Goal: Task Accomplishment & Management: Manage account settings

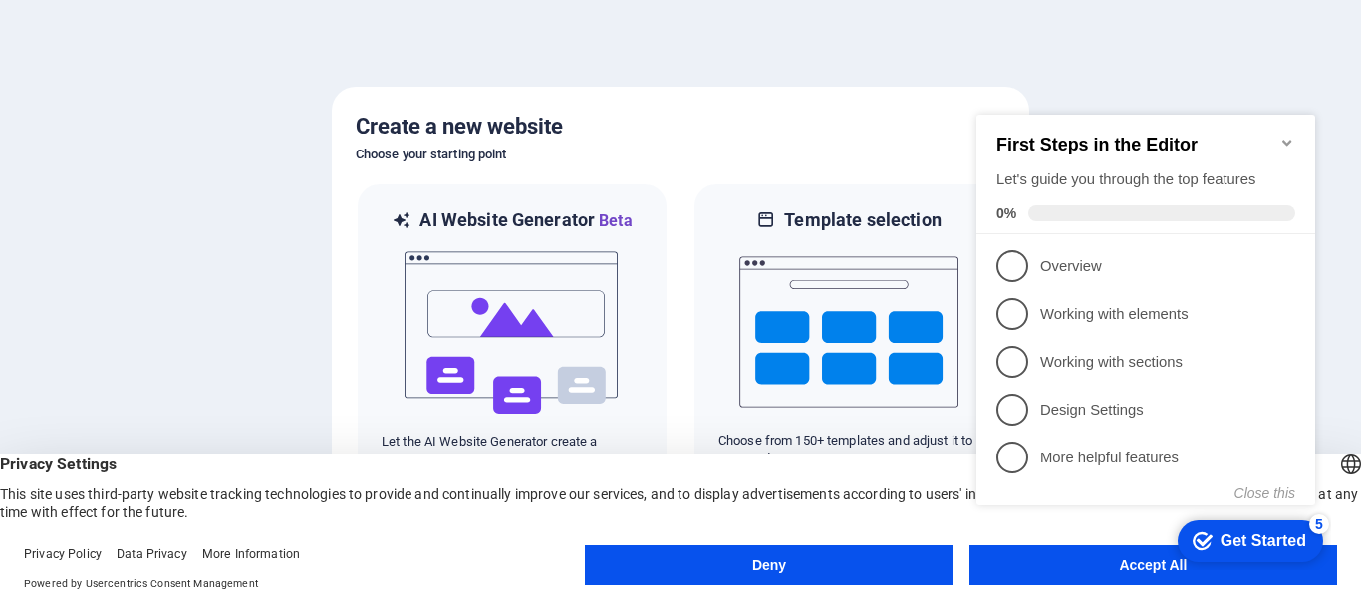
click at [814, 571] on button "Deny" at bounding box center [769, 565] width 368 height 40
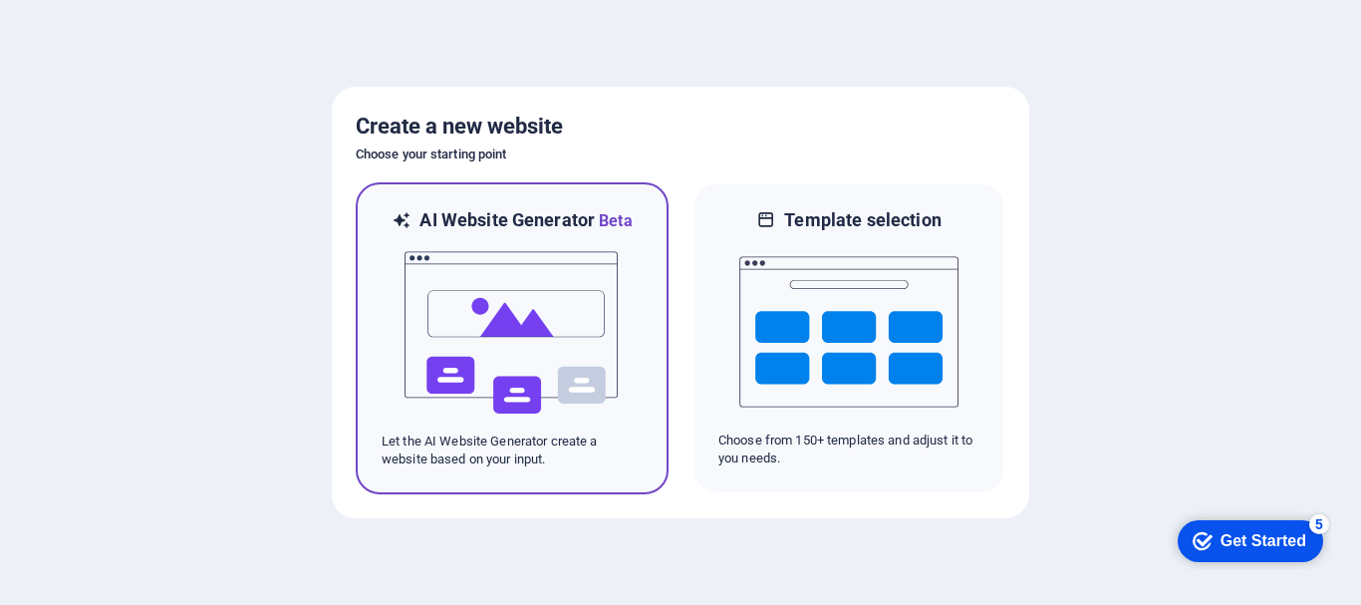
click at [602, 344] on img at bounding box center [512, 332] width 219 height 199
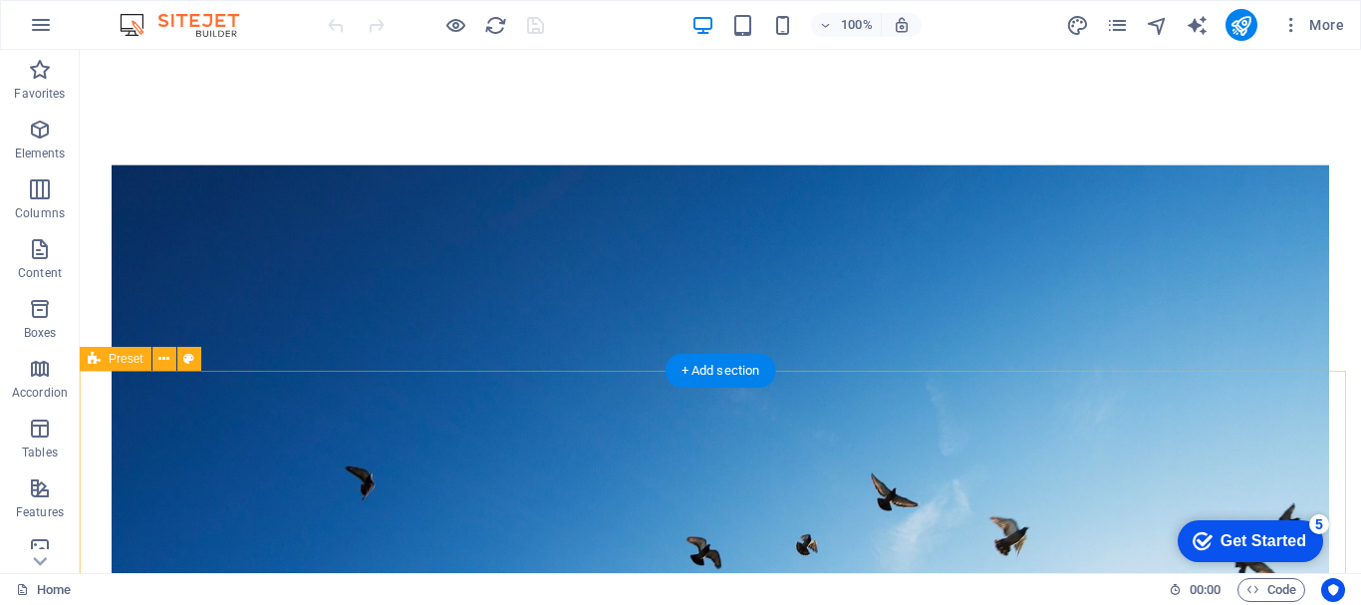
scroll to position [299, 0]
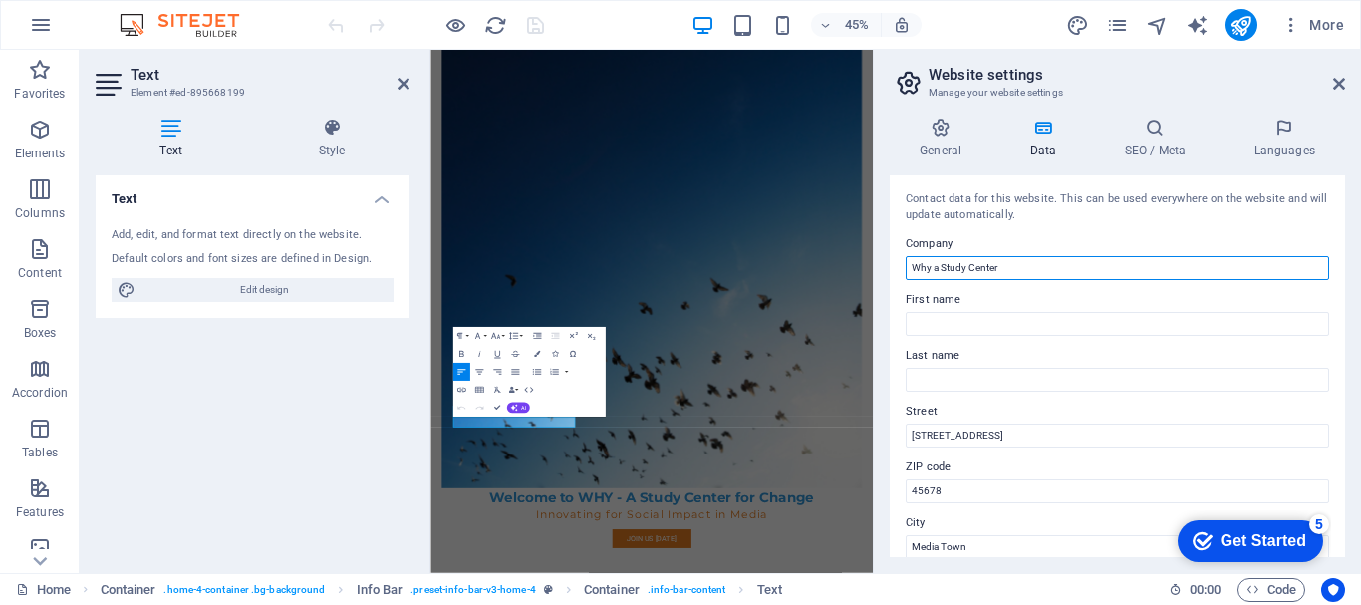
click at [1107, 266] on input "Why a Study Center" at bounding box center [1118, 268] width 424 height 24
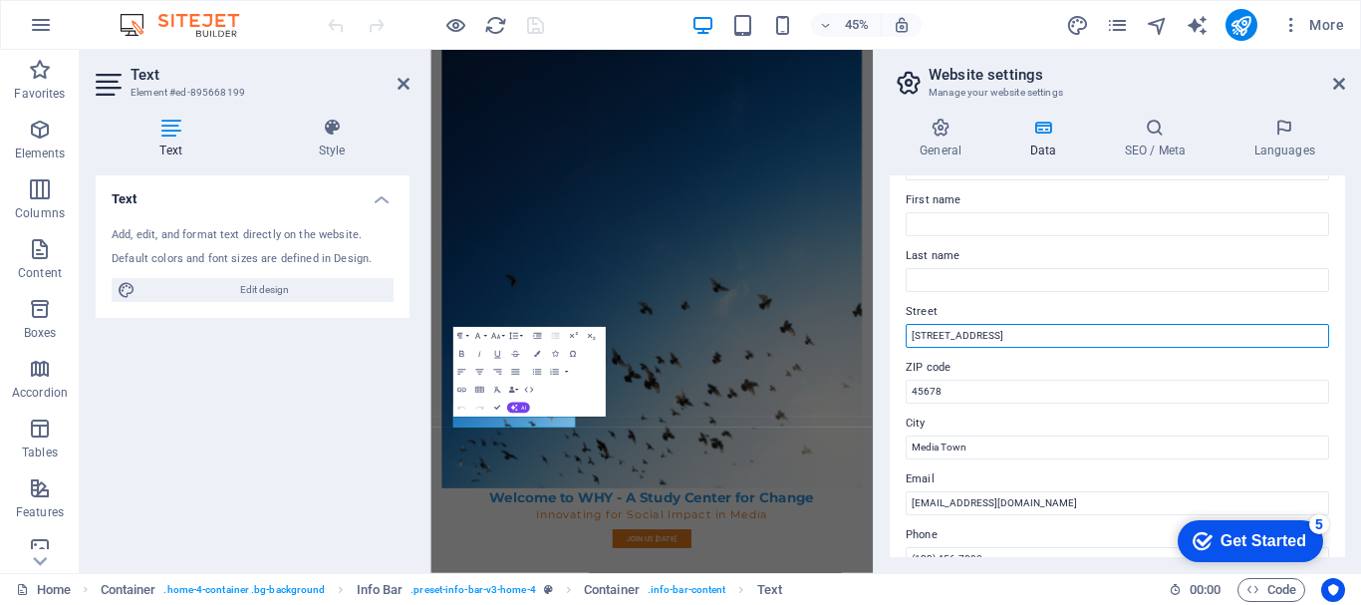
click at [962, 332] on input "[STREET_ADDRESS]" at bounding box center [1118, 336] width 424 height 24
click at [1047, 332] on input "[STREET_ADDRESS]" at bounding box center [1118, 336] width 424 height 24
type input "1"
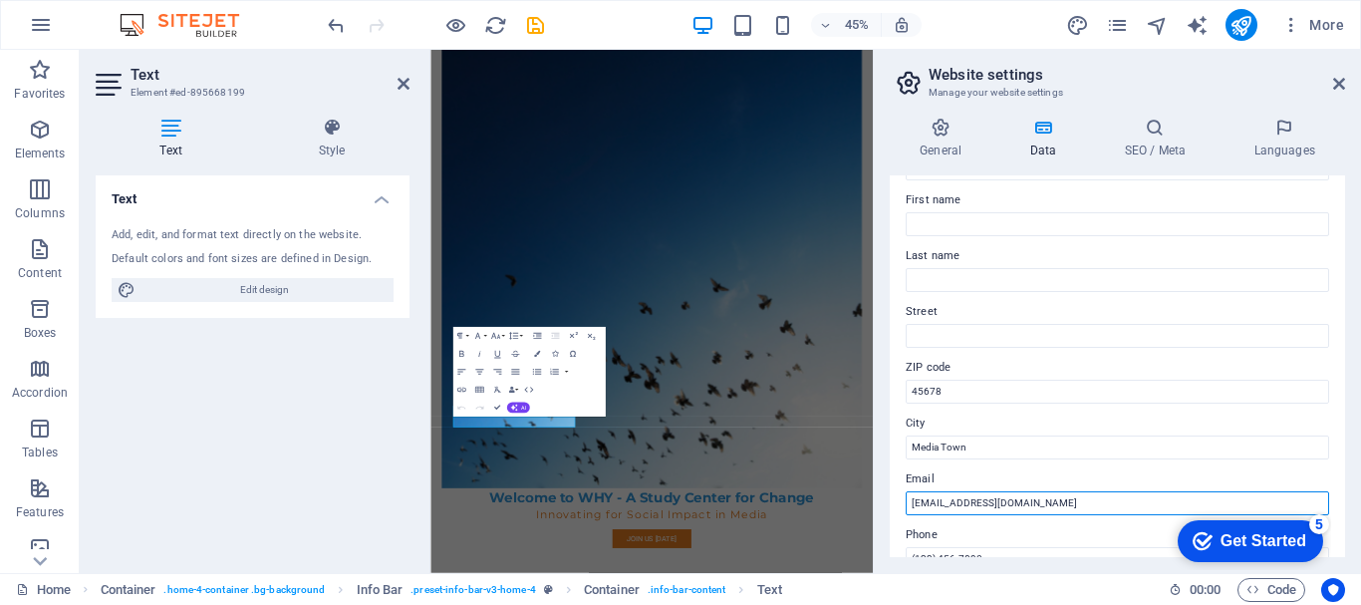
click at [1072, 504] on input "[EMAIL_ADDRESS][DOMAIN_NAME]" at bounding box center [1118, 503] width 424 height 24
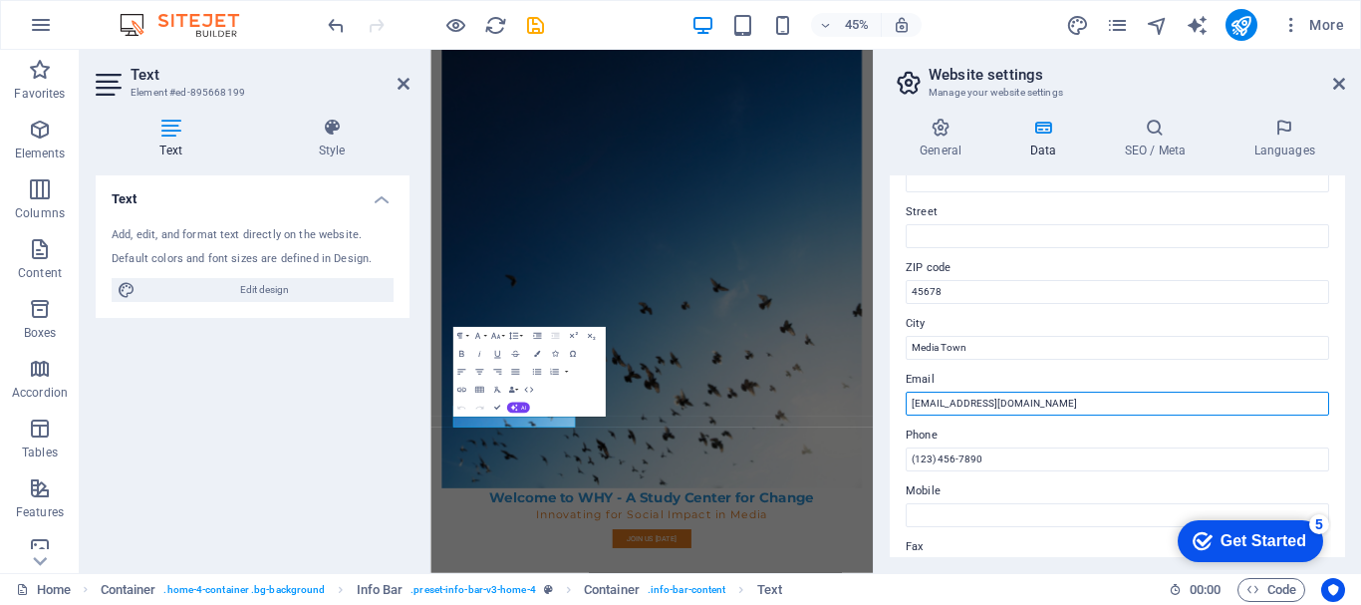
scroll to position [0, 0]
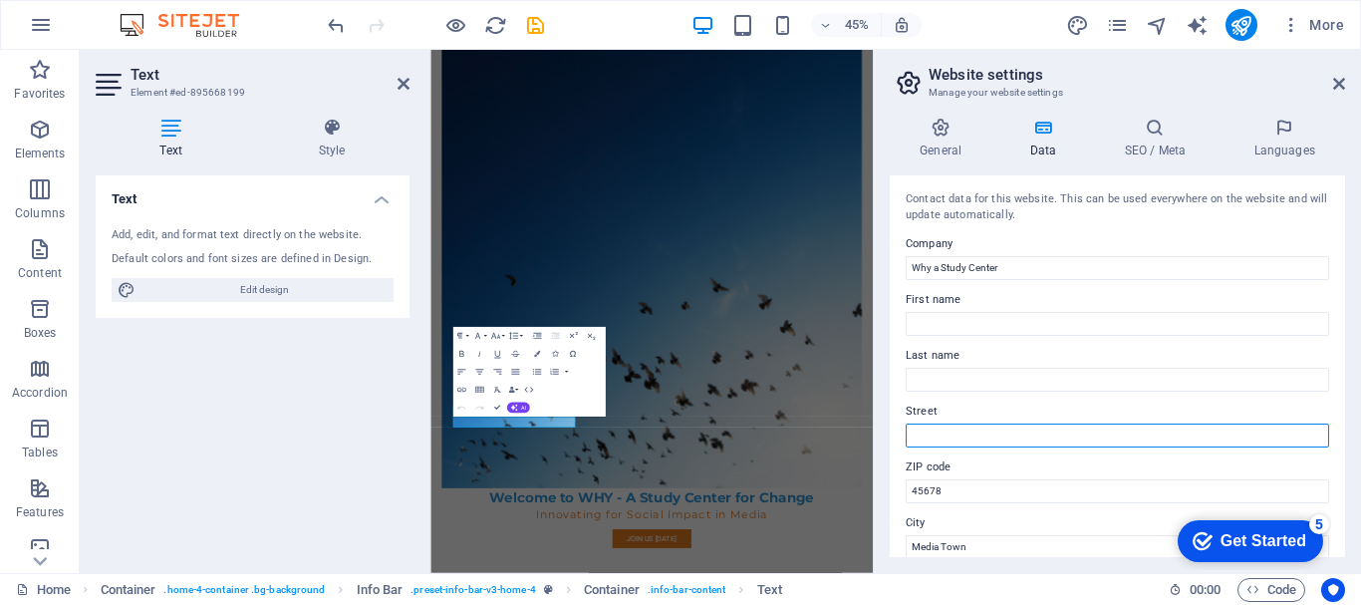
click at [985, 428] on input "Street" at bounding box center [1118, 436] width 424 height 24
type input "House-[STREET_ADDRESS]"
click at [978, 436] on input "House-[STREET_ADDRESS]" at bounding box center [1118, 436] width 424 height 24
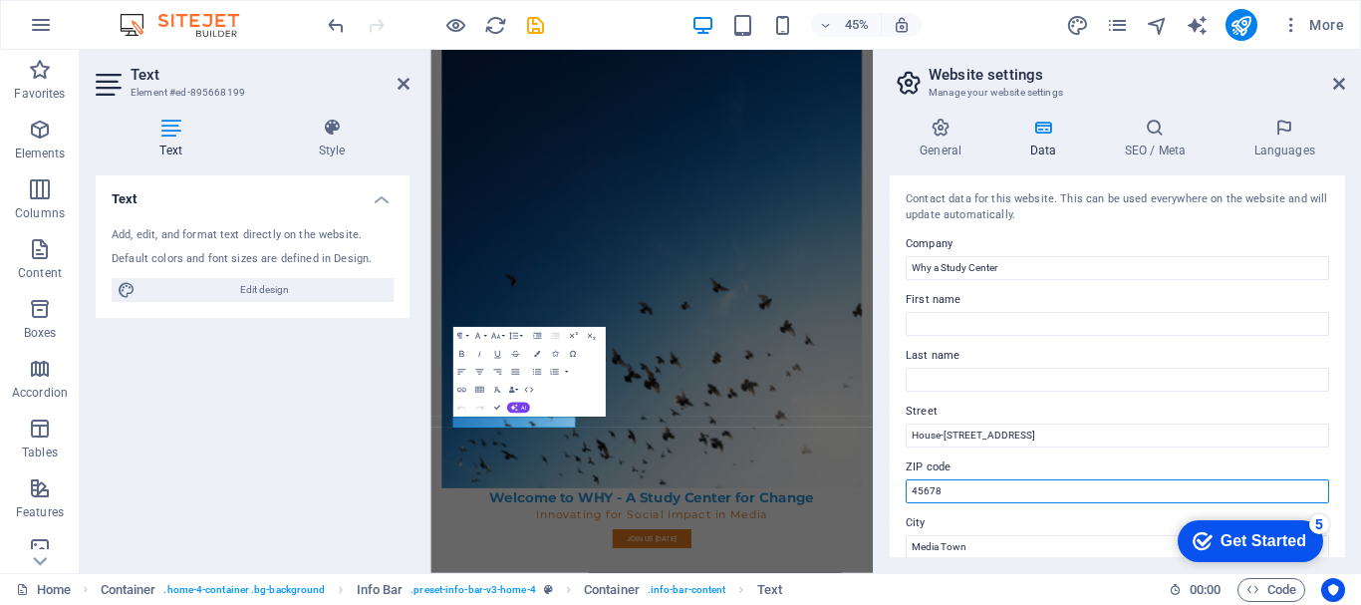
click at [976, 496] on input "45678" at bounding box center [1118, 491] width 424 height 24
type input "4"
type input "1207"
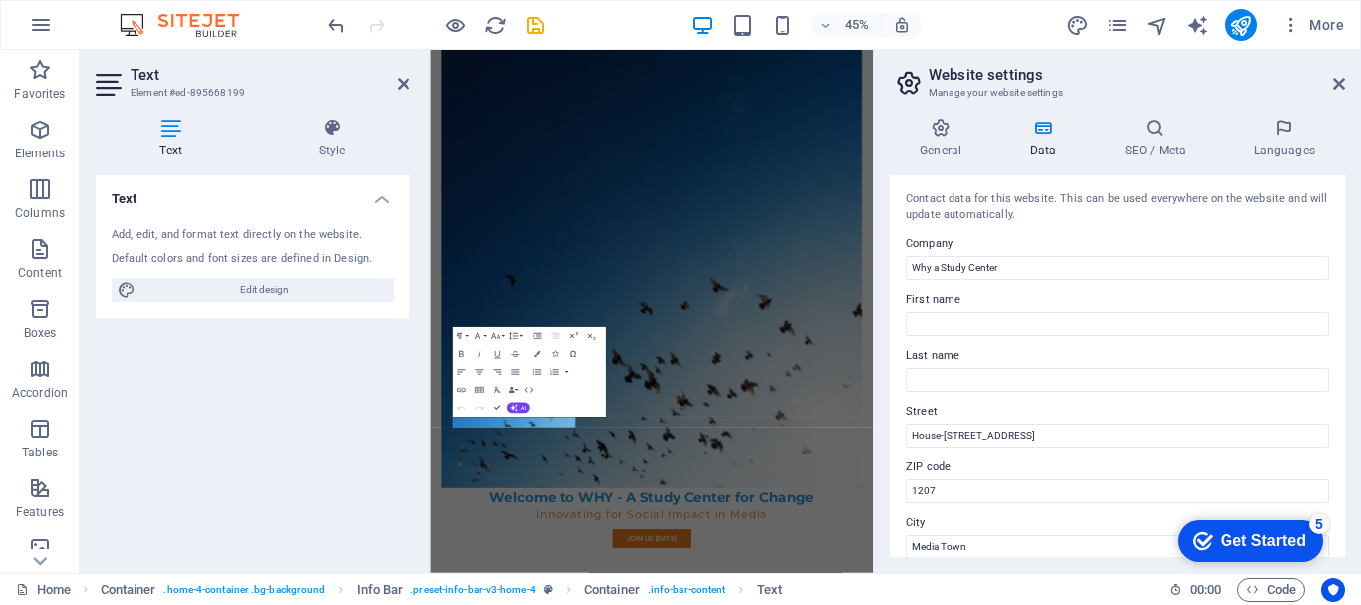
click at [1322, 408] on label "Street" at bounding box center [1118, 412] width 424 height 24
click at [1322, 424] on input "House-[STREET_ADDRESS]" at bounding box center [1118, 436] width 424 height 24
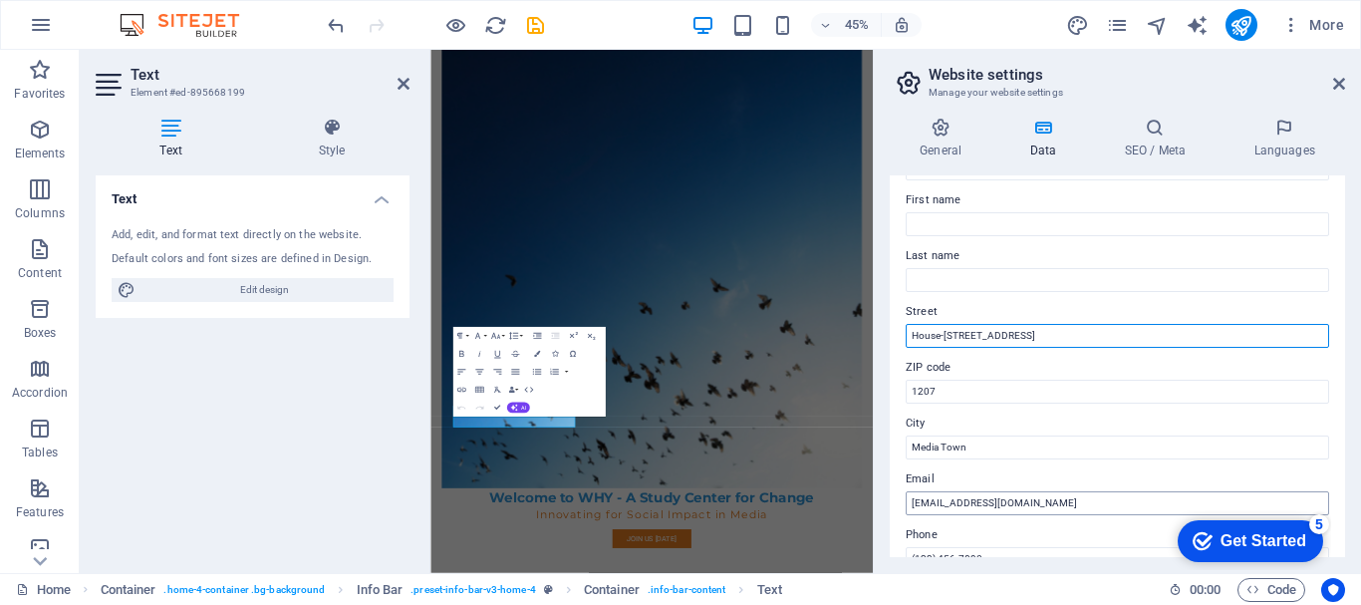
scroll to position [199, 0]
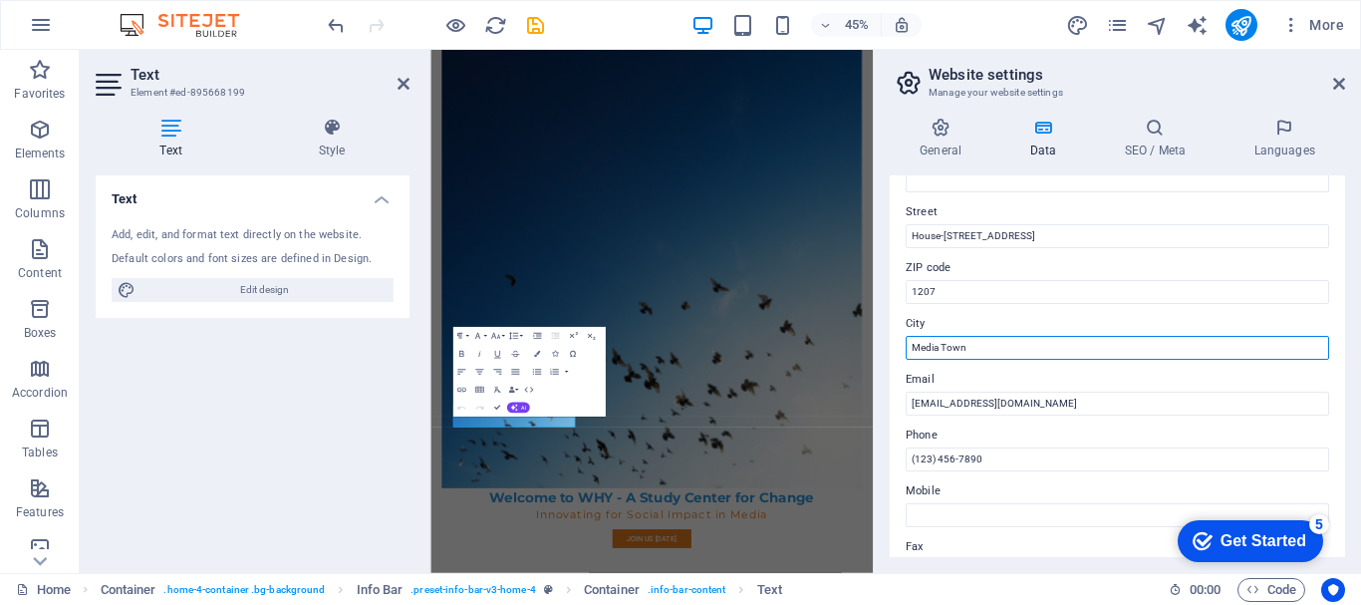
click at [1012, 351] on input "Media Town" at bounding box center [1118, 348] width 424 height 24
type input "M"
type input "[GEOGRAPHIC_DATA]"
click at [1240, 374] on label "Email" at bounding box center [1118, 380] width 424 height 24
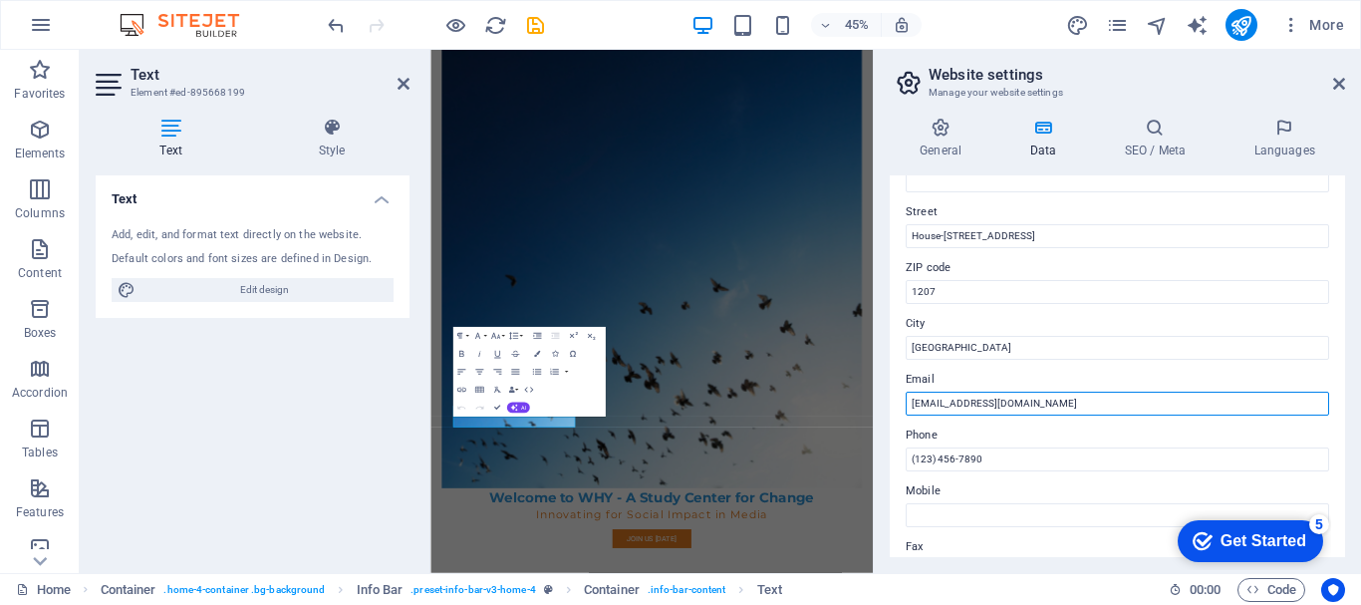
click at [1240, 392] on input "[EMAIL_ADDRESS][DOMAIN_NAME]" at bounding box center [1118, 404] width 424 height 24
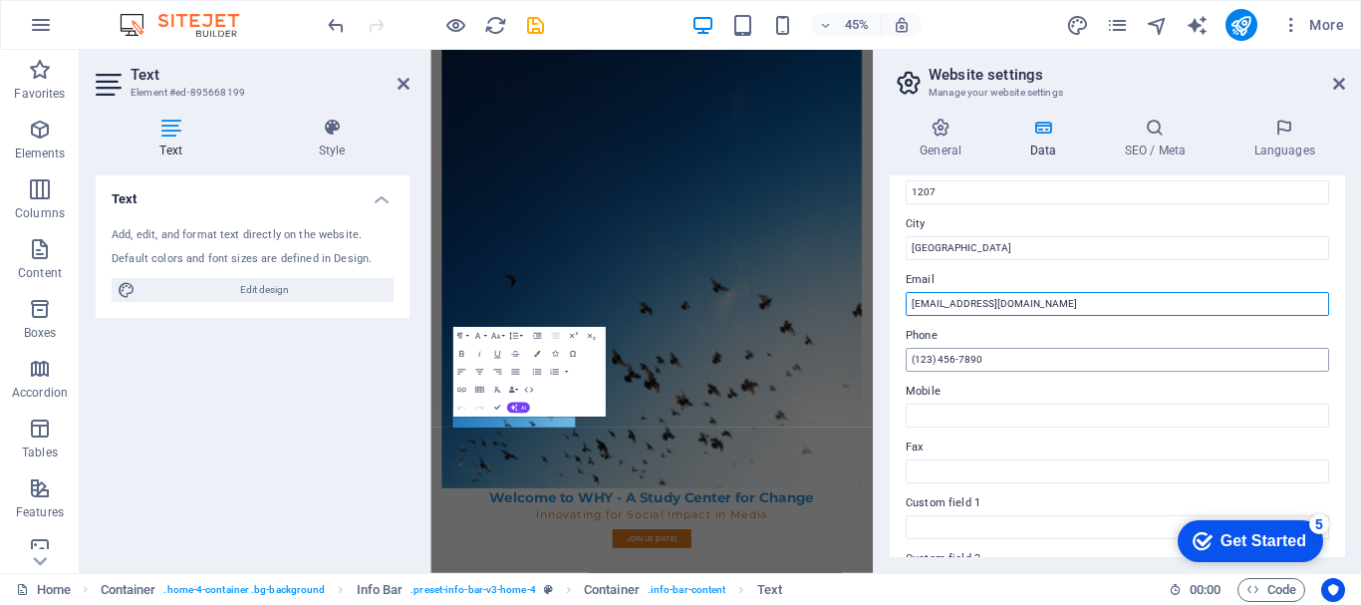
type input "[EMAIL_ADDRESS][DOMAIN_NAME]"
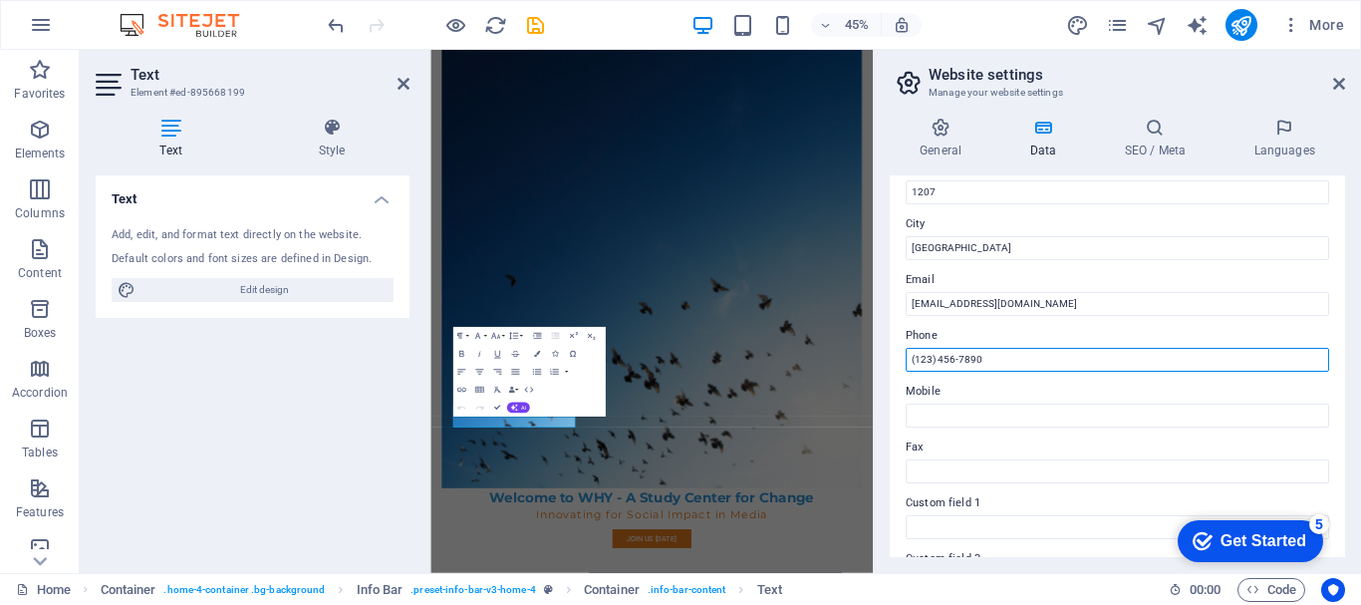
click at [1021, 351] on input "(123) 456-7890" at bounding box center [1118, 360] width 424 height 24
type input "("
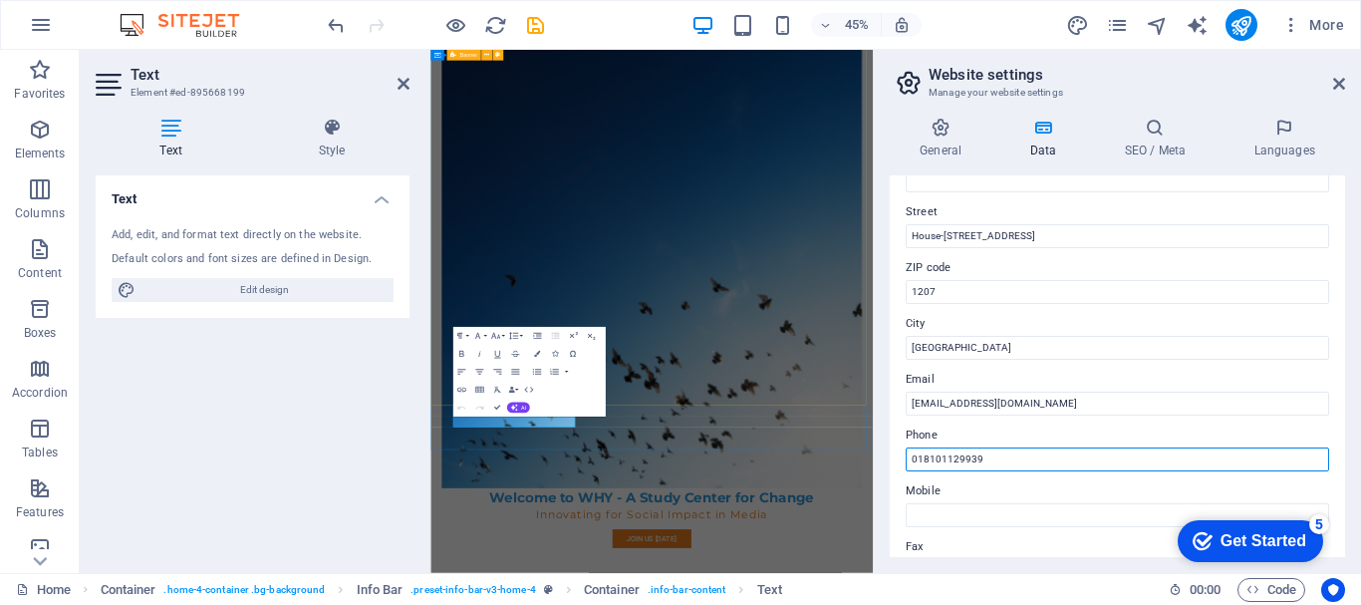
scroll to position [399, 0]
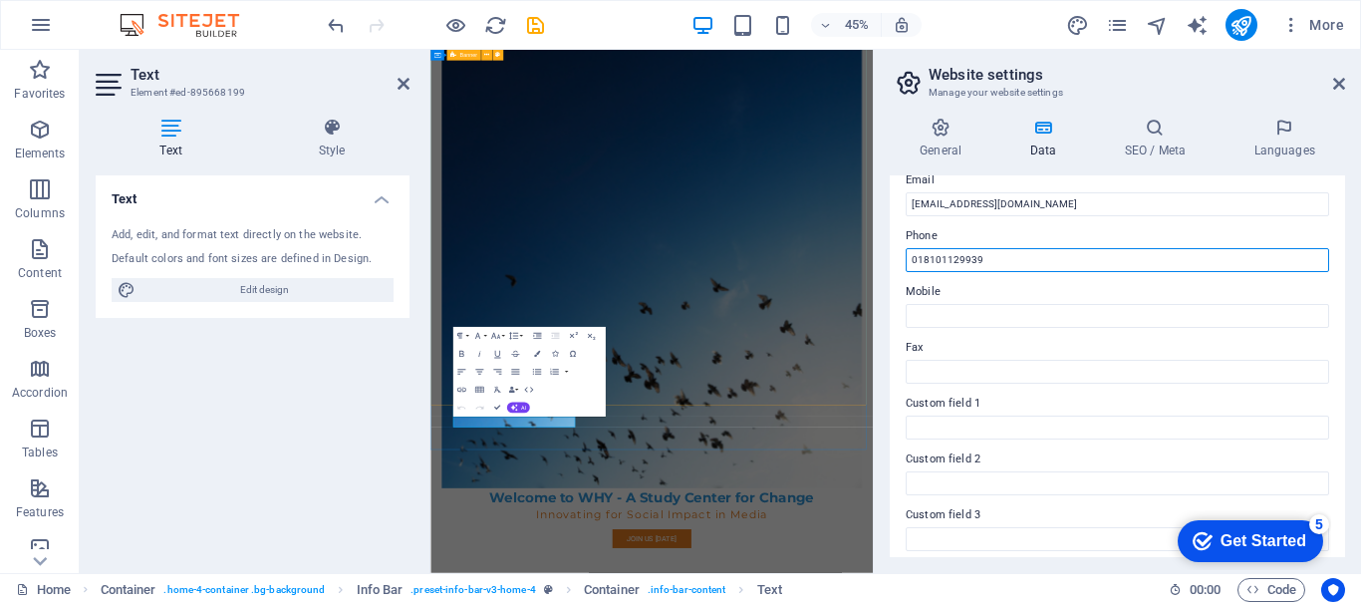
click at [912, 256] on input "018101129939" at bounding box center [1118, 260] width 424 height 24
click at [972, 257] on input "[PHONE_NUMBER]" at bounding box center [1118, 260] width 424 height 24
click at [937, 257] on input "(+88)-018101-129939" at bounding box center [1118, 260] width 424 height 24
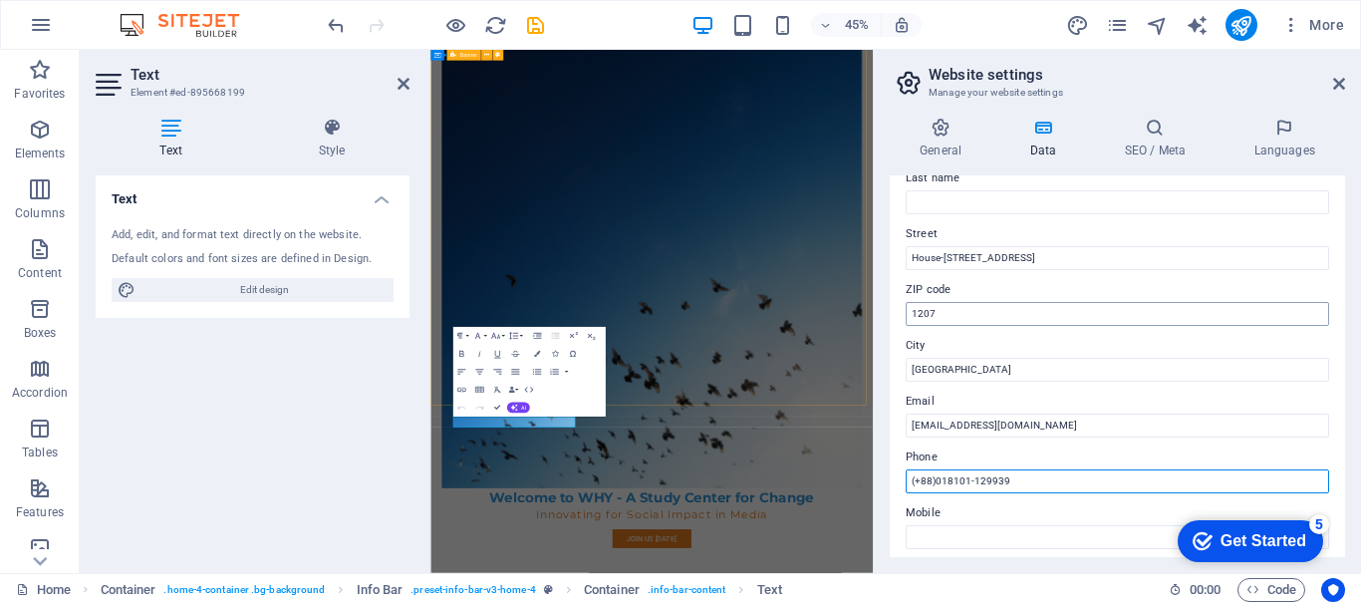
scroll to position [0, 0]
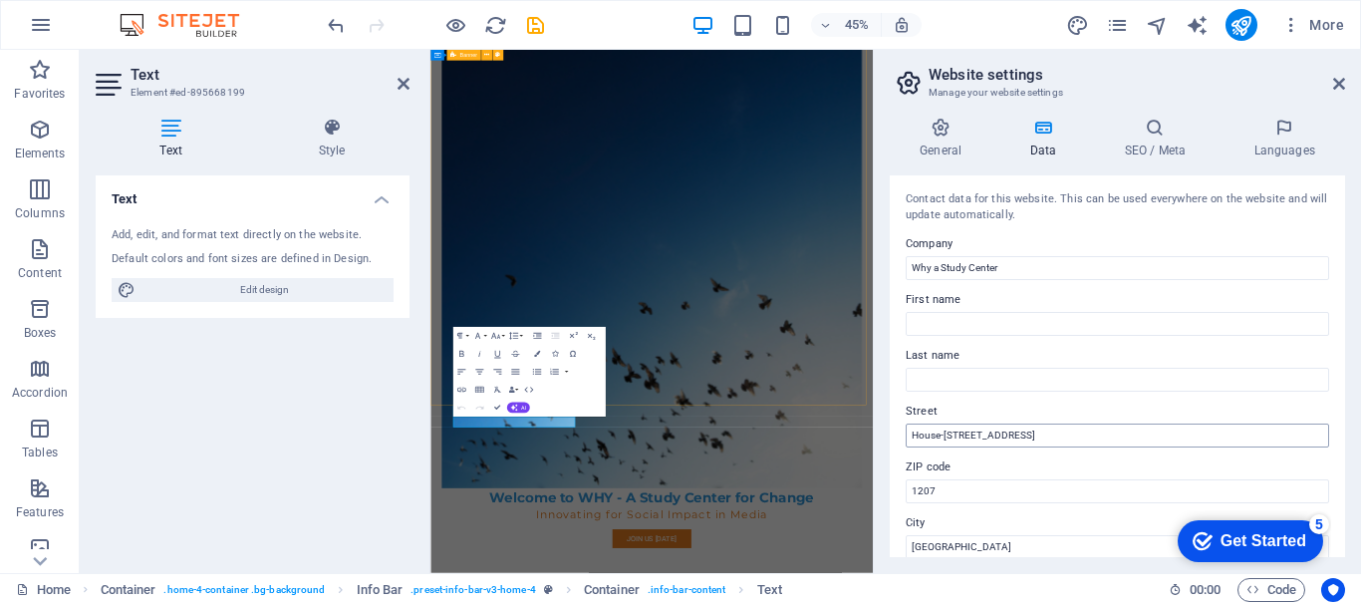
type input "(+88)018101-129939"
click at [1068, 437] on input "House-[STREET_ADDRESS]" at bounding box center [1118, 436] width 424 height 24
click at [1118, 438] on input "Kaderabad Housing, [GEOGRAPHIC_DATA], [GEOGRAPHIC_DATA]" at bounding box center [1118, 436] width 424 height 24
click at [1002, 435] on input "Kaderabad Housing, [GEOGRAPHIC_DATA], [GEOGRAPHIC_DATA]" at bounding box center [1118, 436] width 424 height 24
type input "[PERSON_NAME][GEOGRAPHIC_DATA]"
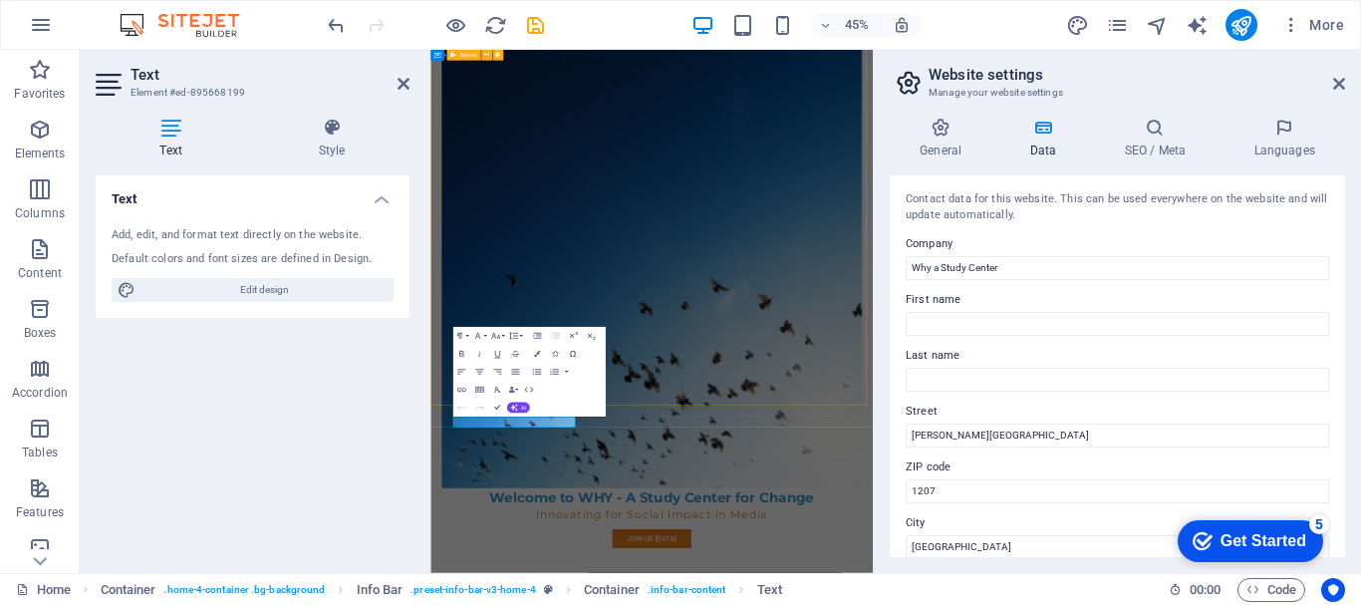
click at [989, 461] on label "ZIP code" at bounding box center [1118, 467] width 424 height 24
click at [989, 479] on input "1207" at bounding box center [1118, 491] width 424 height 24
click at [1342, 88] on icon at bounding box center [1339, 84] width 12 height 16
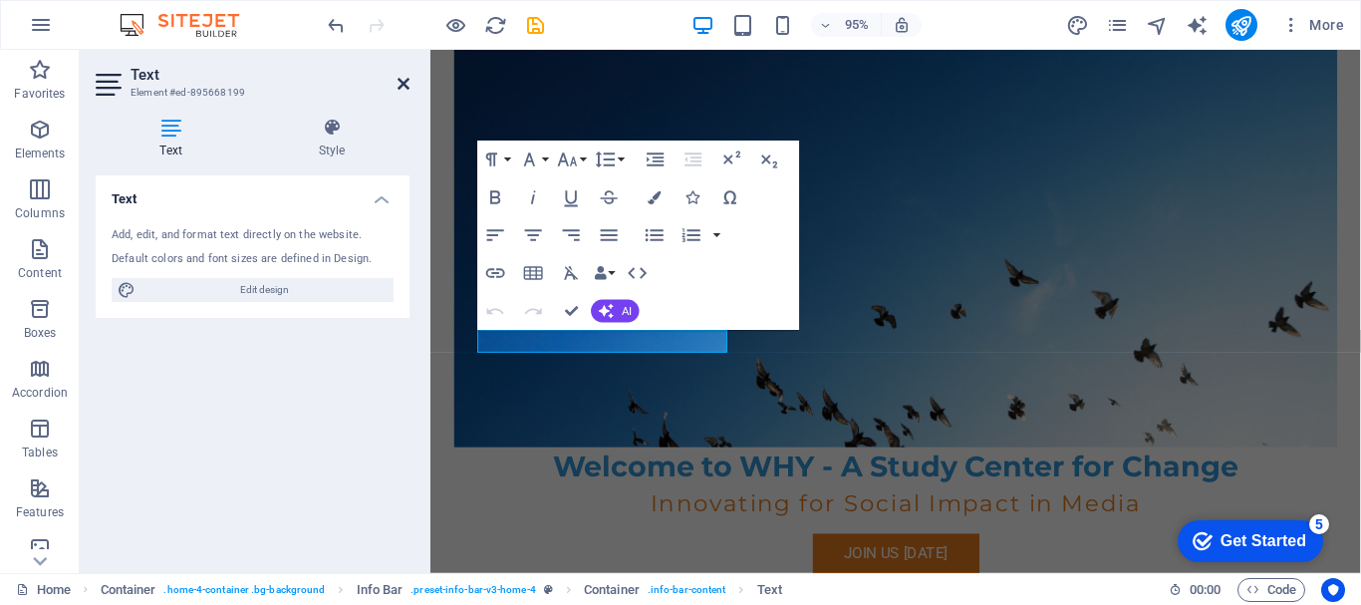
click at [403, 83] on icon at bounding box center [404, 84] width 12 height 16
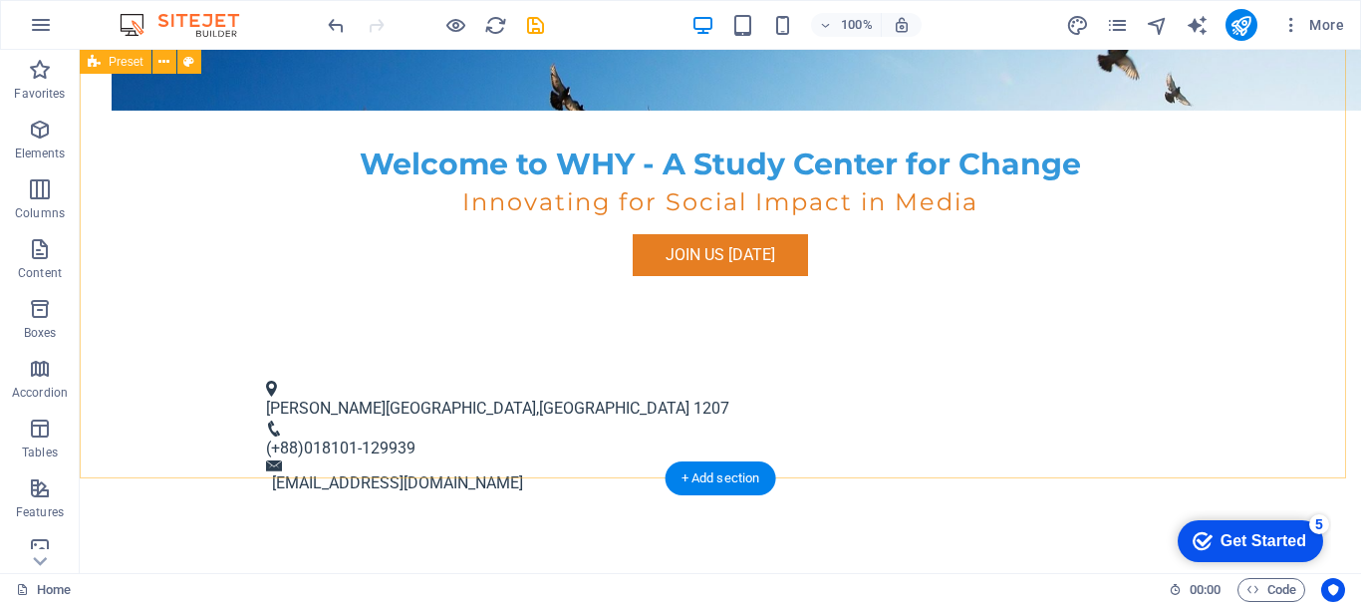
scroll to position [698, 0]
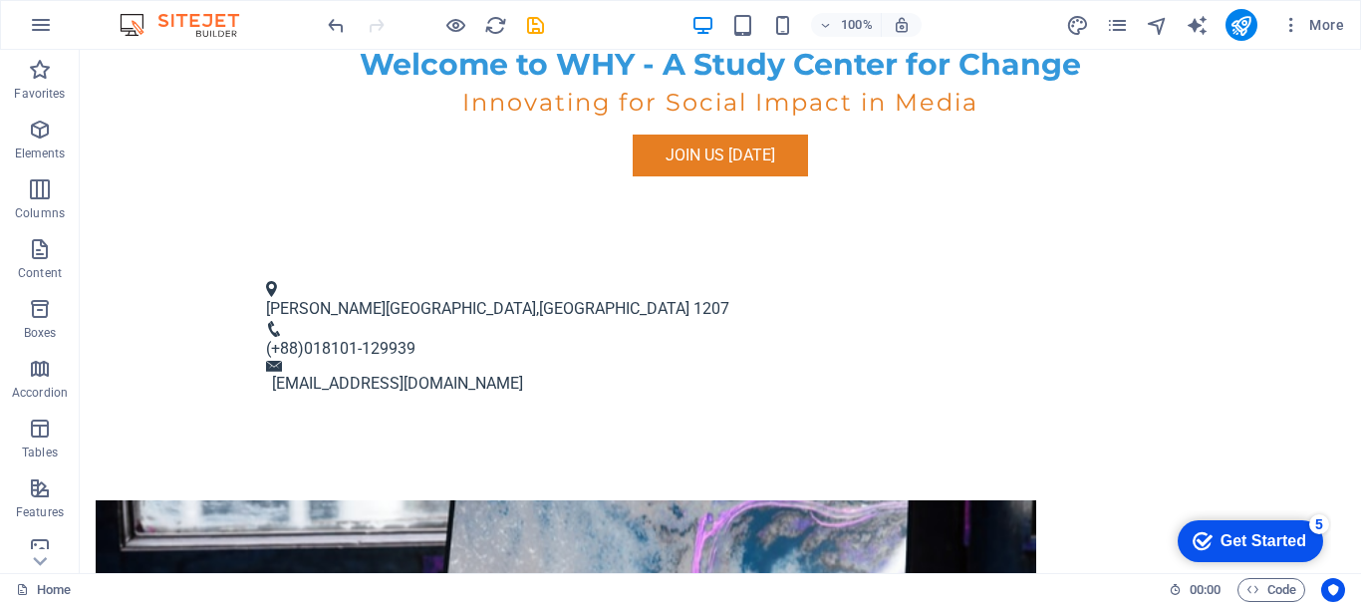
click at [1273, 538] on div "Get Started" at bounding box center [1264, 541] width 86 height 18
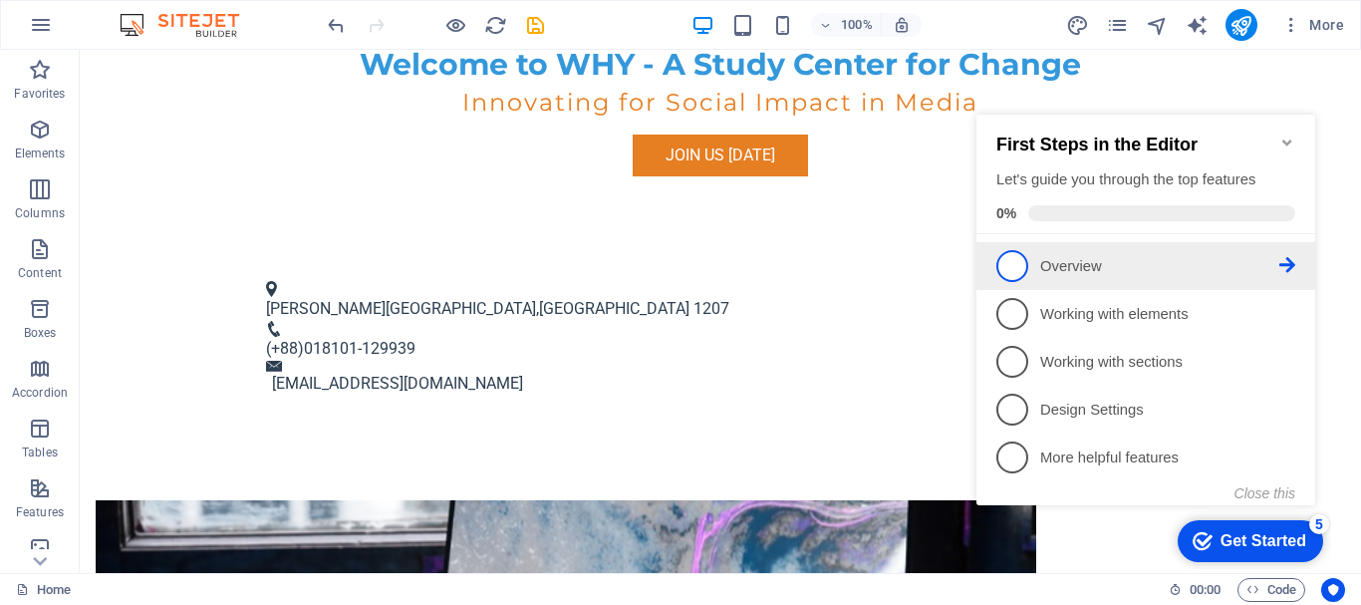
click at [1180, 275] on link "1 Overview - incomplete" at bounding box center [1146, 266] width 299 height 32
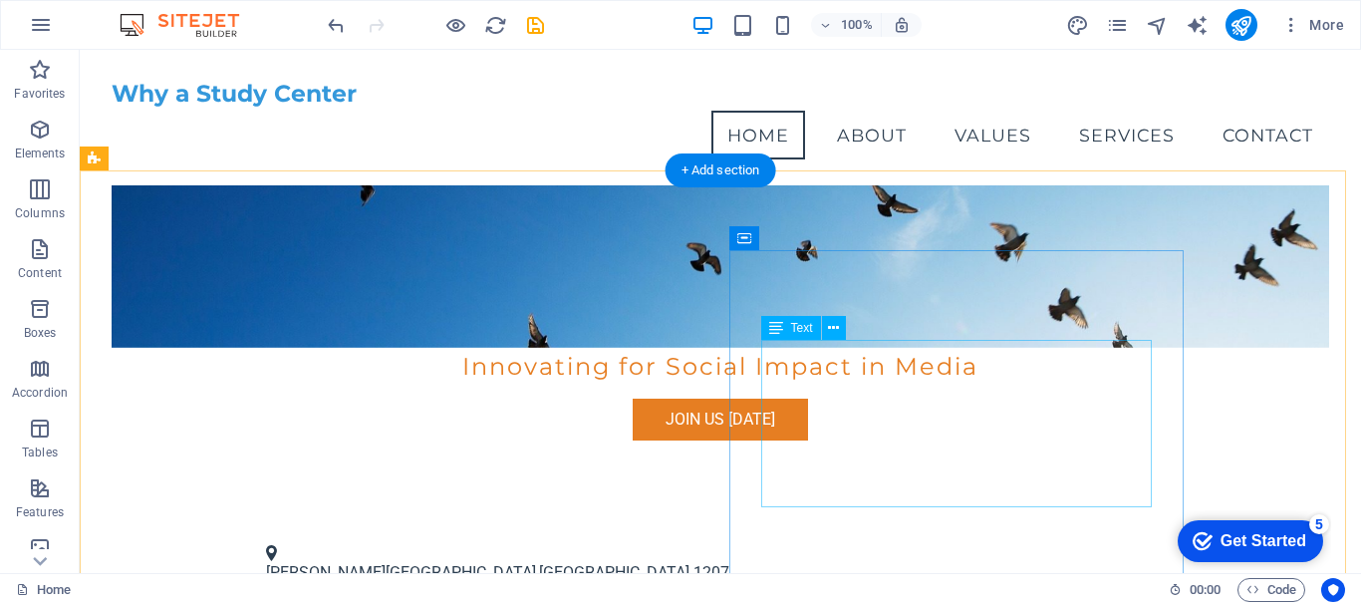
scroll to position [199, 0]
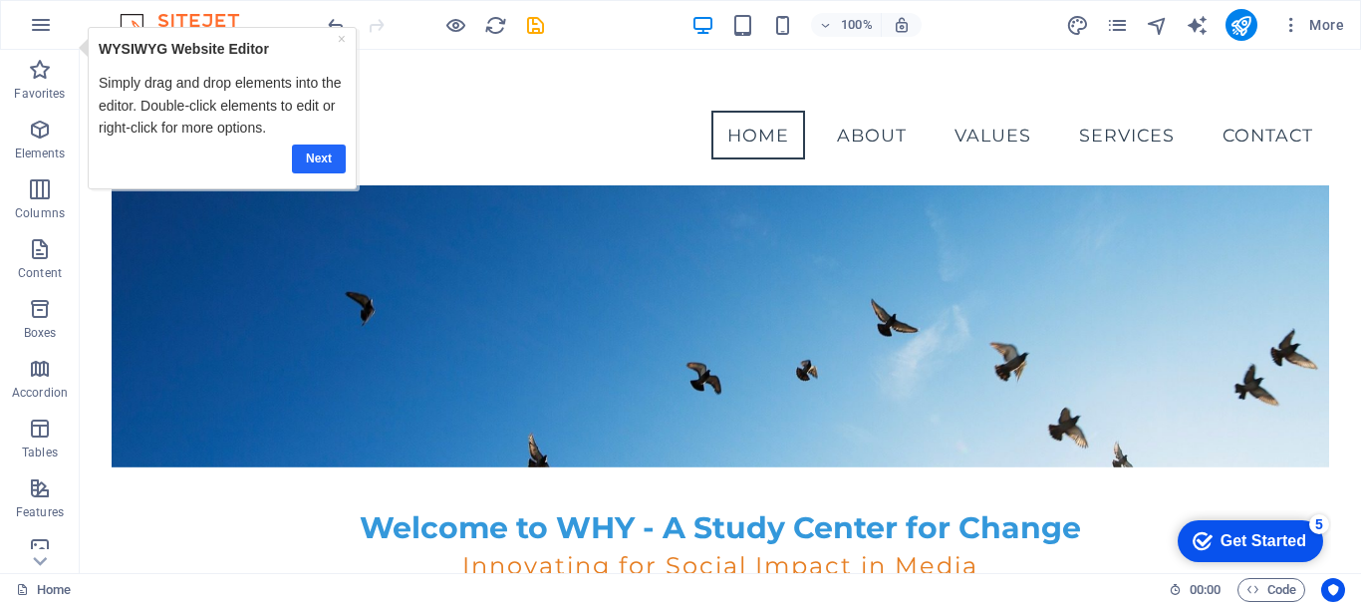
click at [313, 159] on link "Next" at bounding box center [318, 159] width 54 height 29
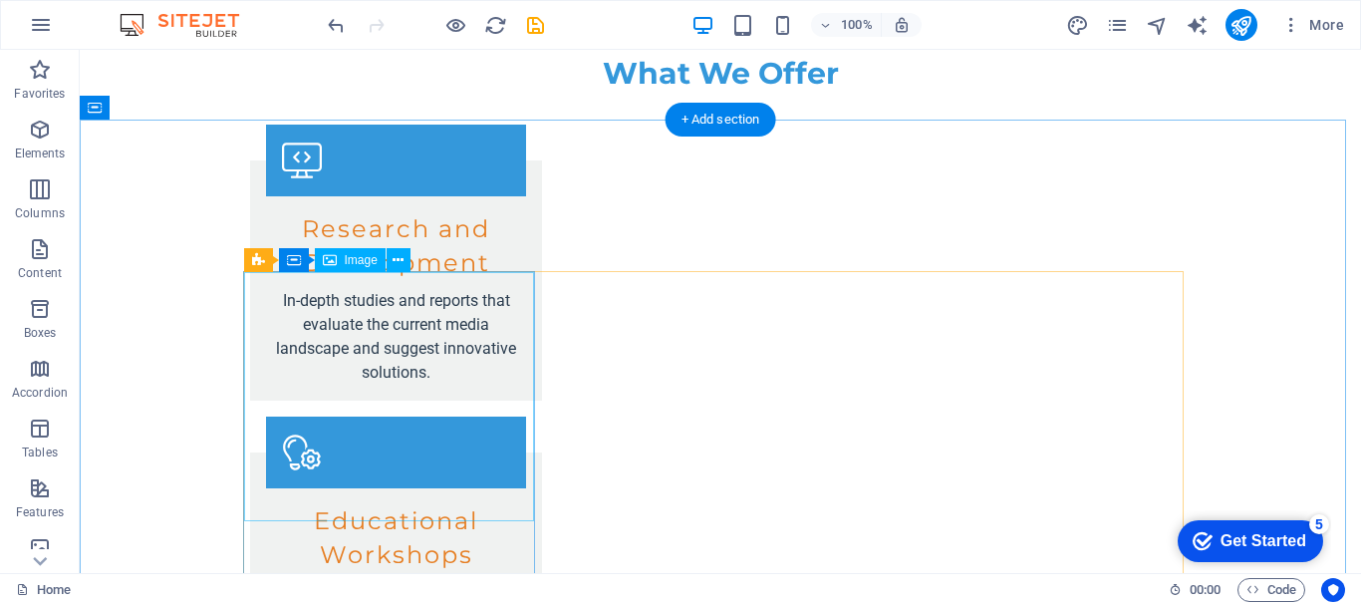
scroll to position [2990, 0]
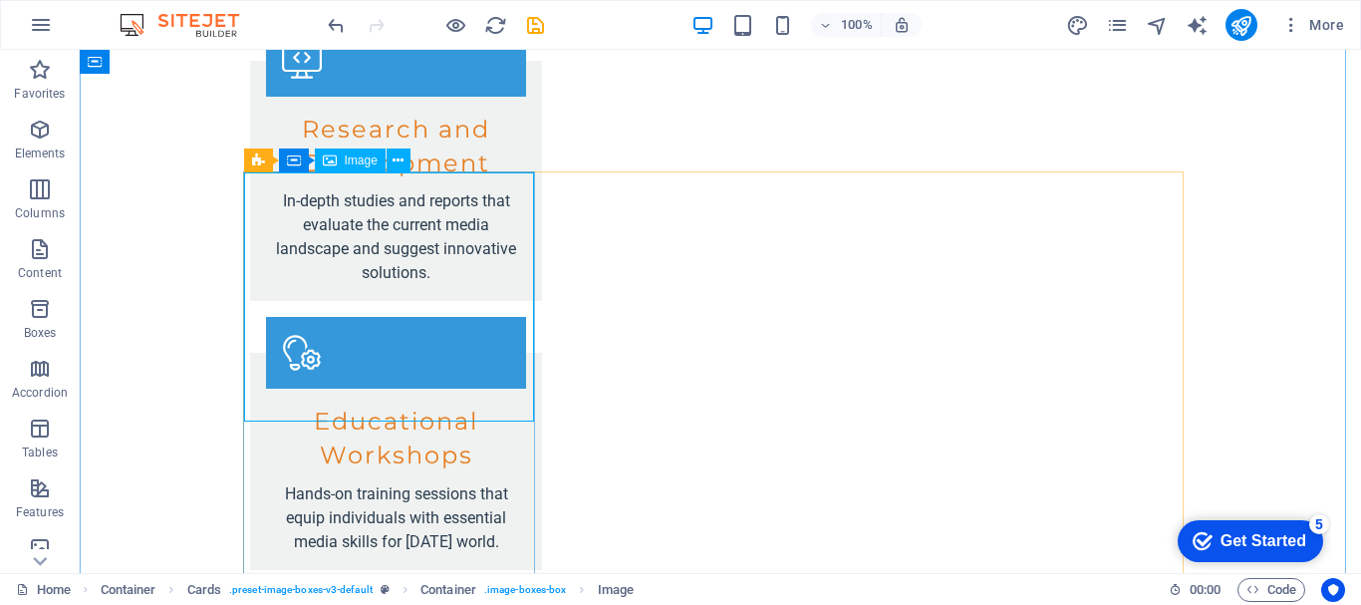
click at [351, 160] on span "Image" at bounding box center [361, 160] width 33 height 12
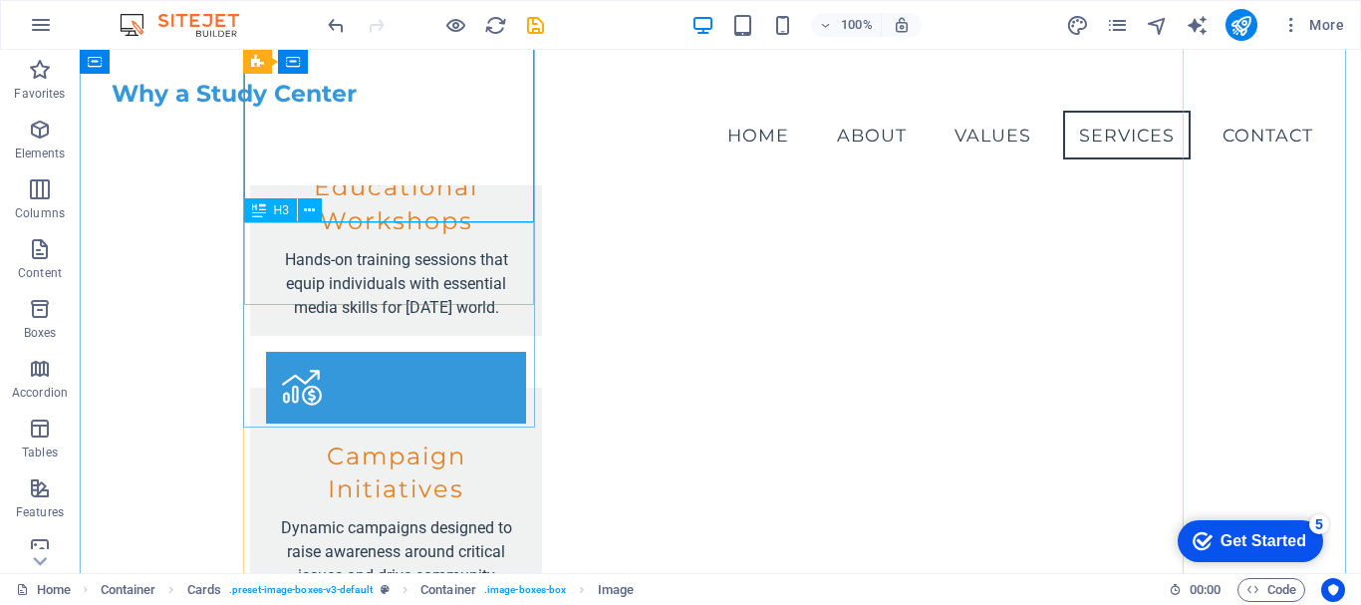
scroll to position [2889, 0]
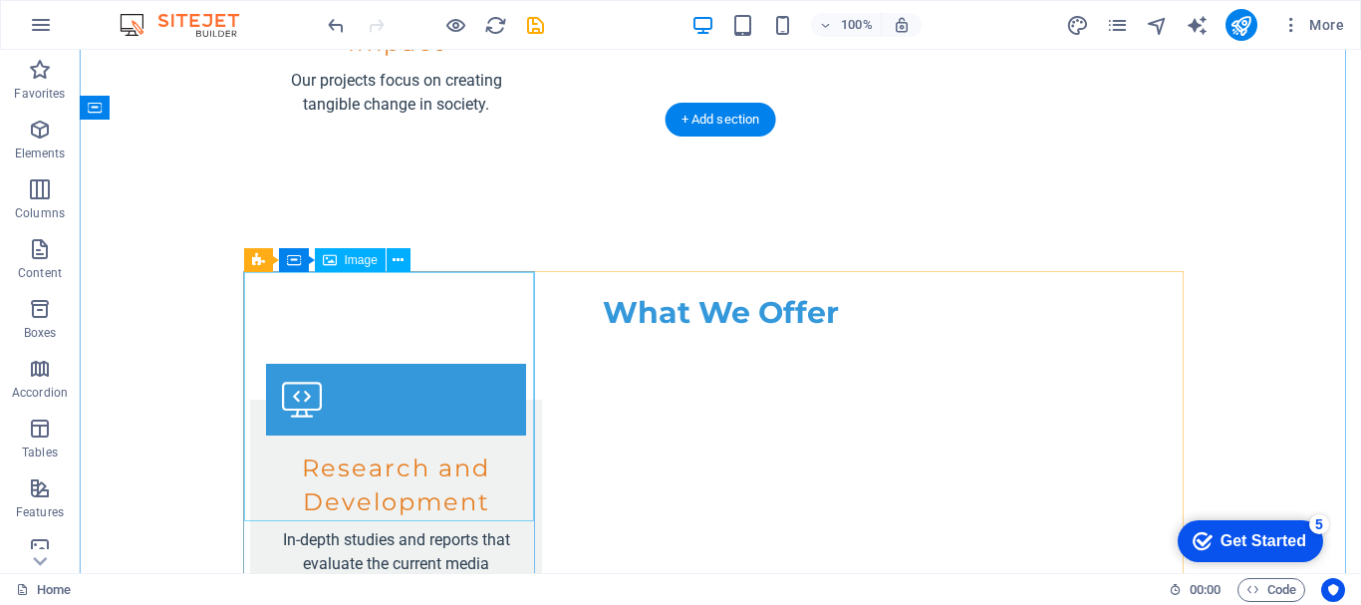
scroll to position [2890, 0]
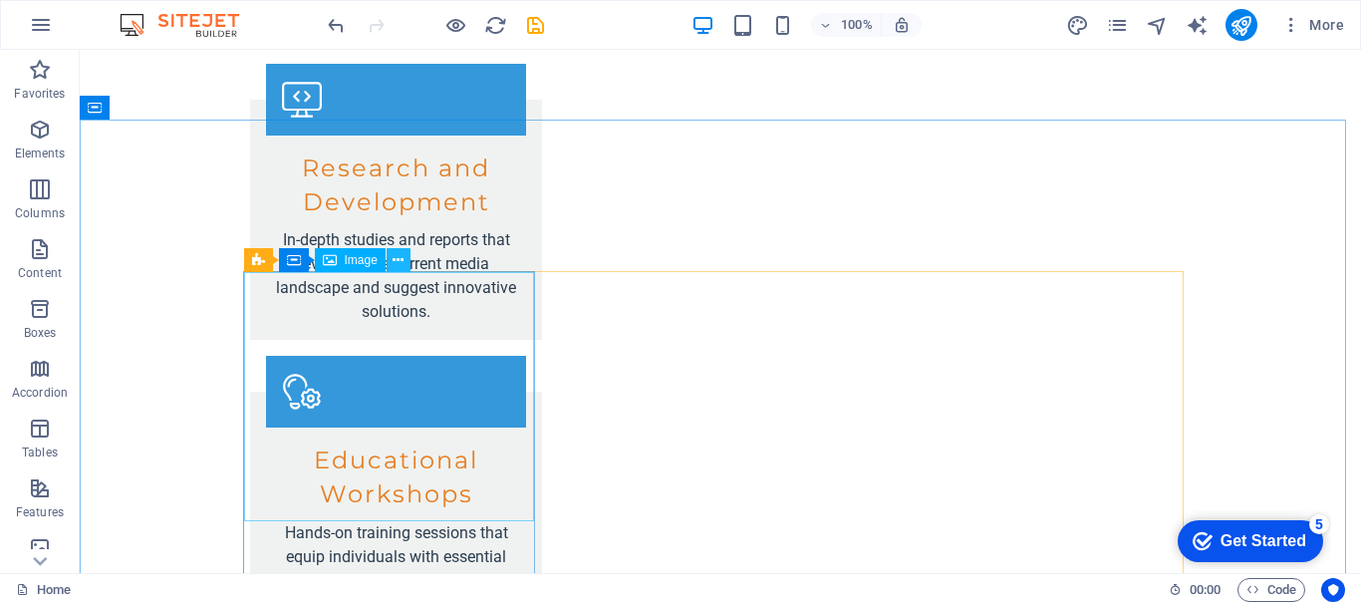
click at [399, 260] on icon at bounding box center [398, 260] width 11 height 21
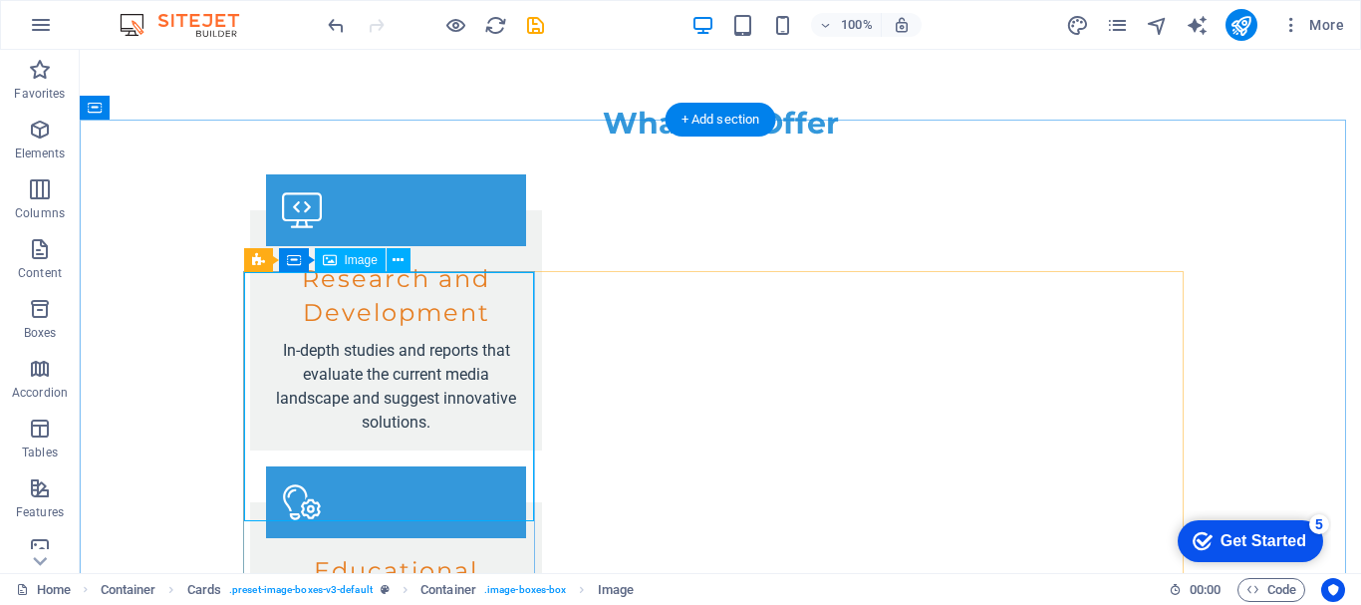
select select "vw"
select select "px"
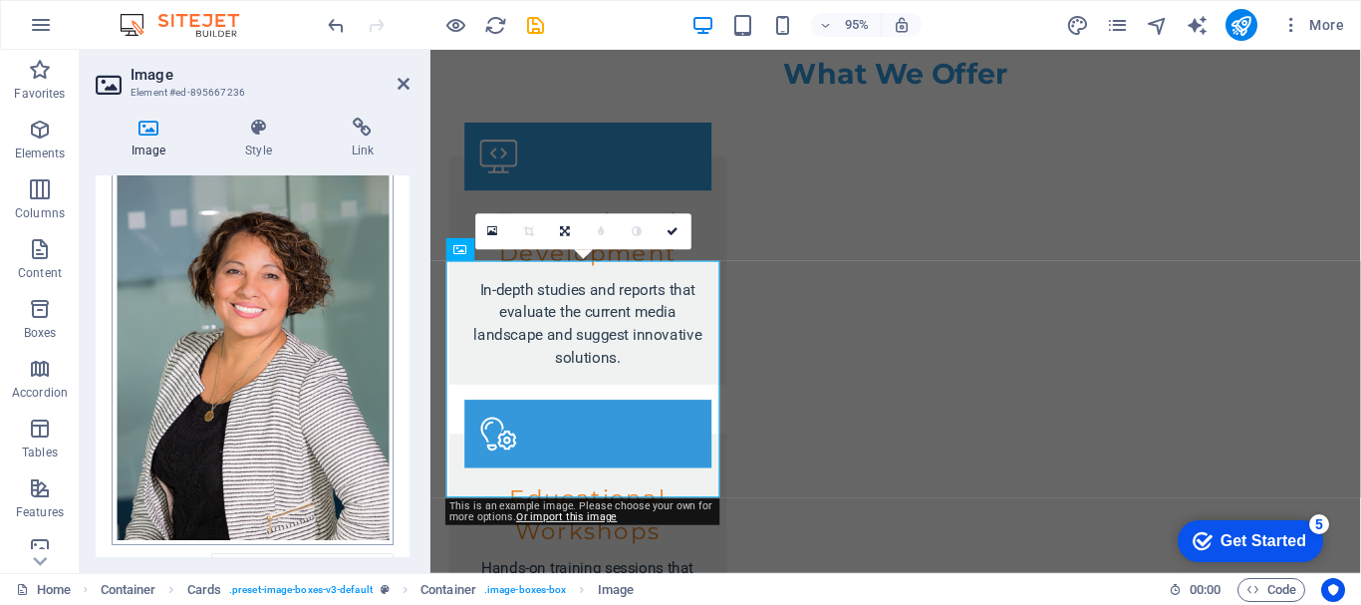
scroll to position [0, 0]
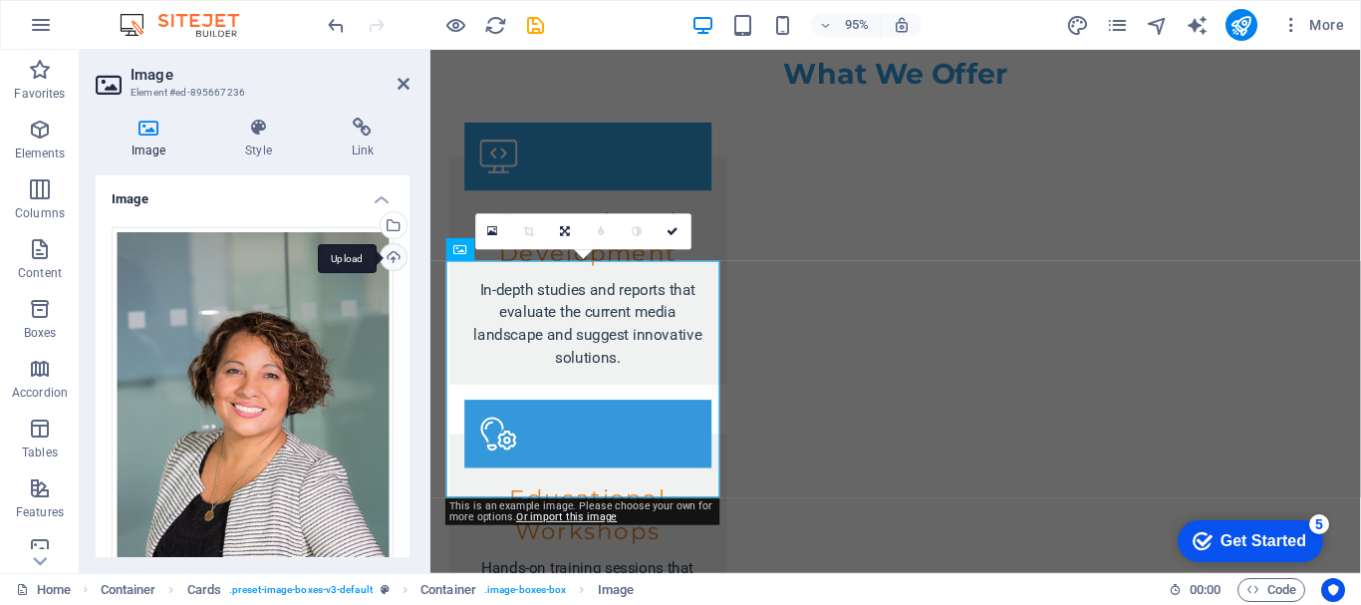
click at [388, 256] on div "Upload" at bounding box center [392, 259] width 30 height 30
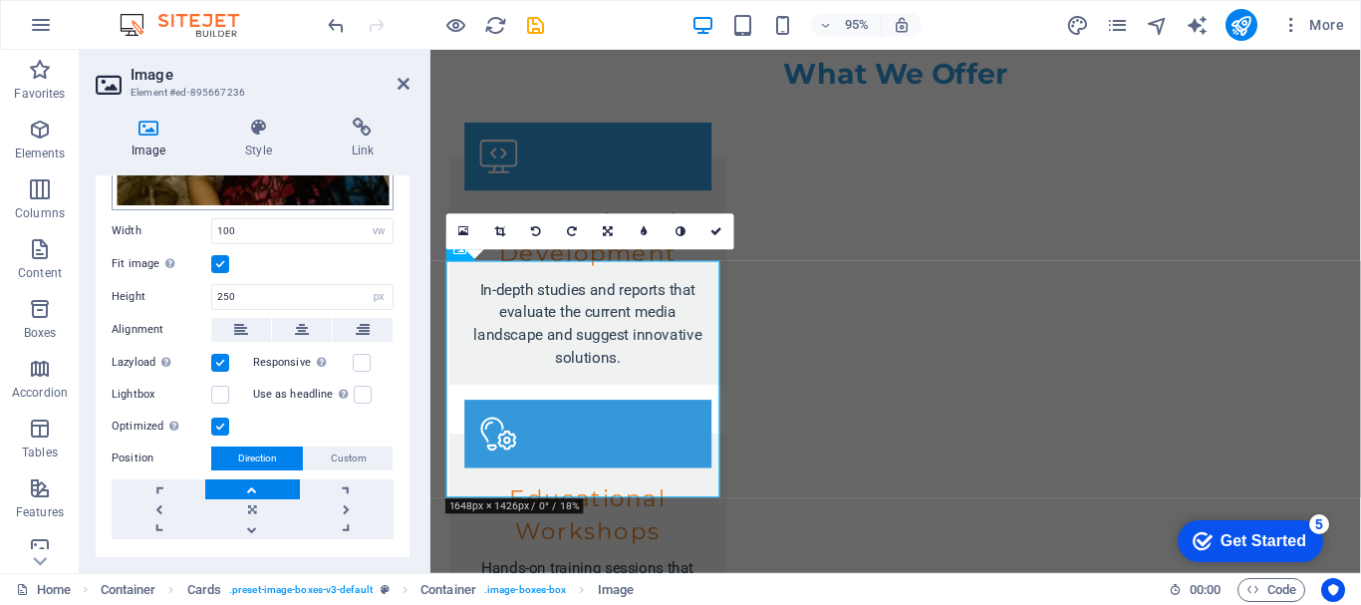
scroll to position [341, 0]
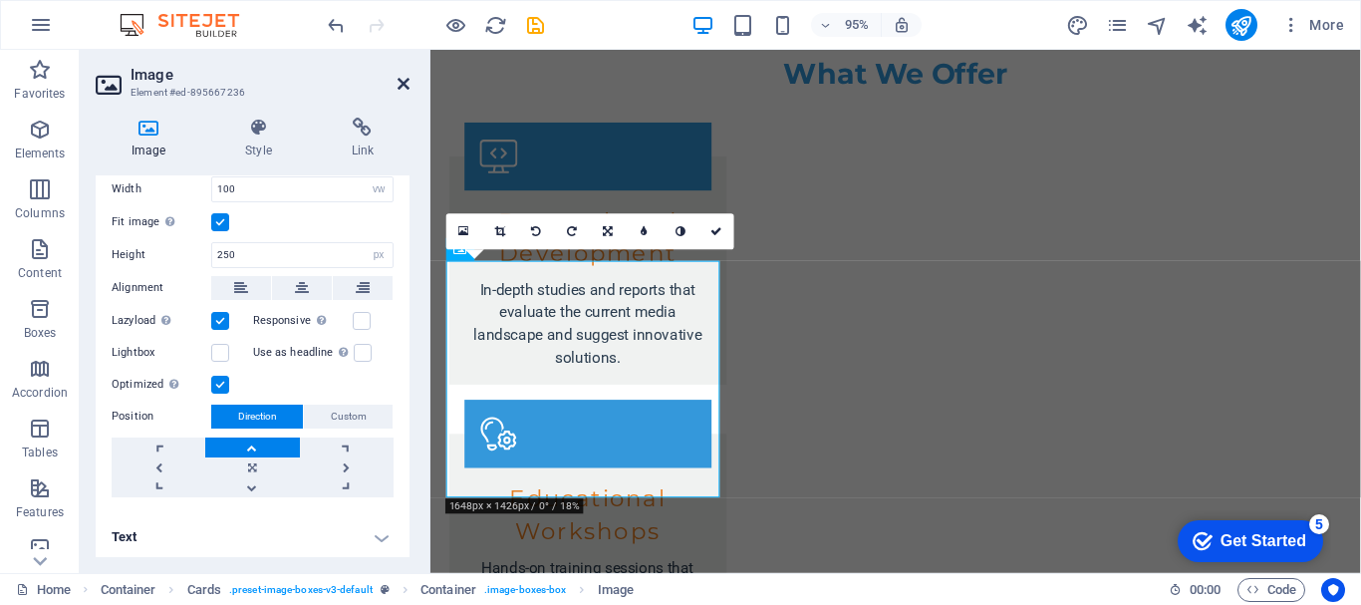
drag, startPoint x: 406, startPoint y: 83, endPoint x: 275, endPoint y: 62, distance: 132.2
click at [406, 83] on icon at bounding box center [404, 84] width 12 height 16
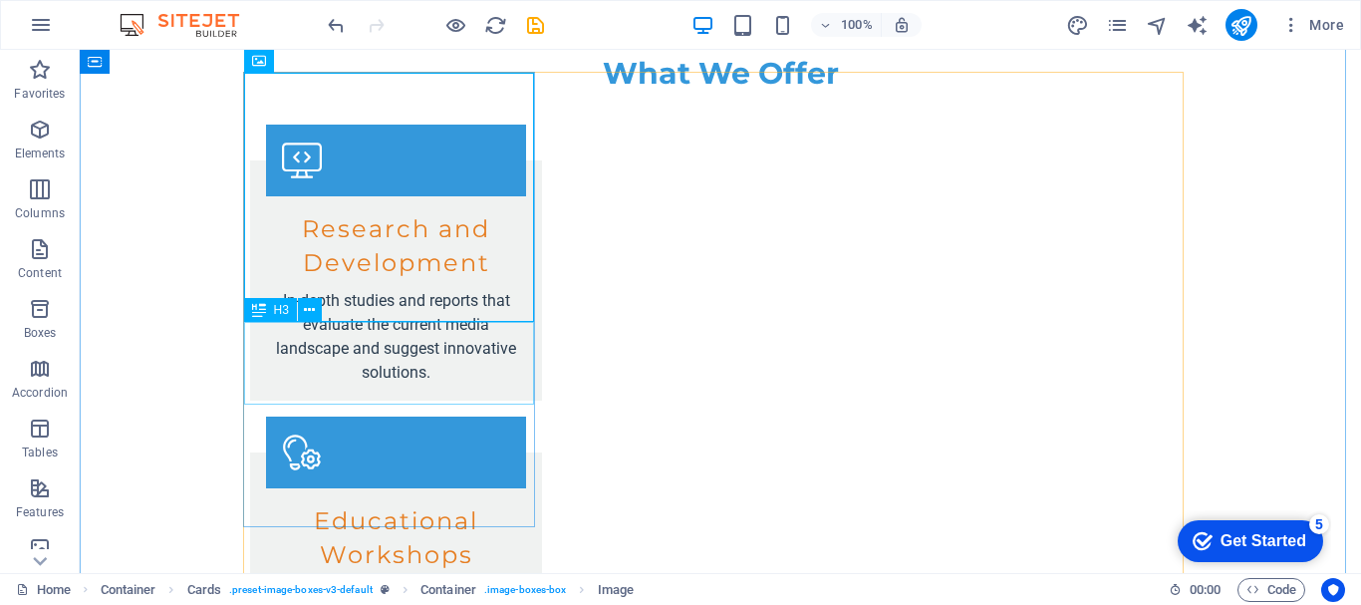
scroll to position [3090, 0]
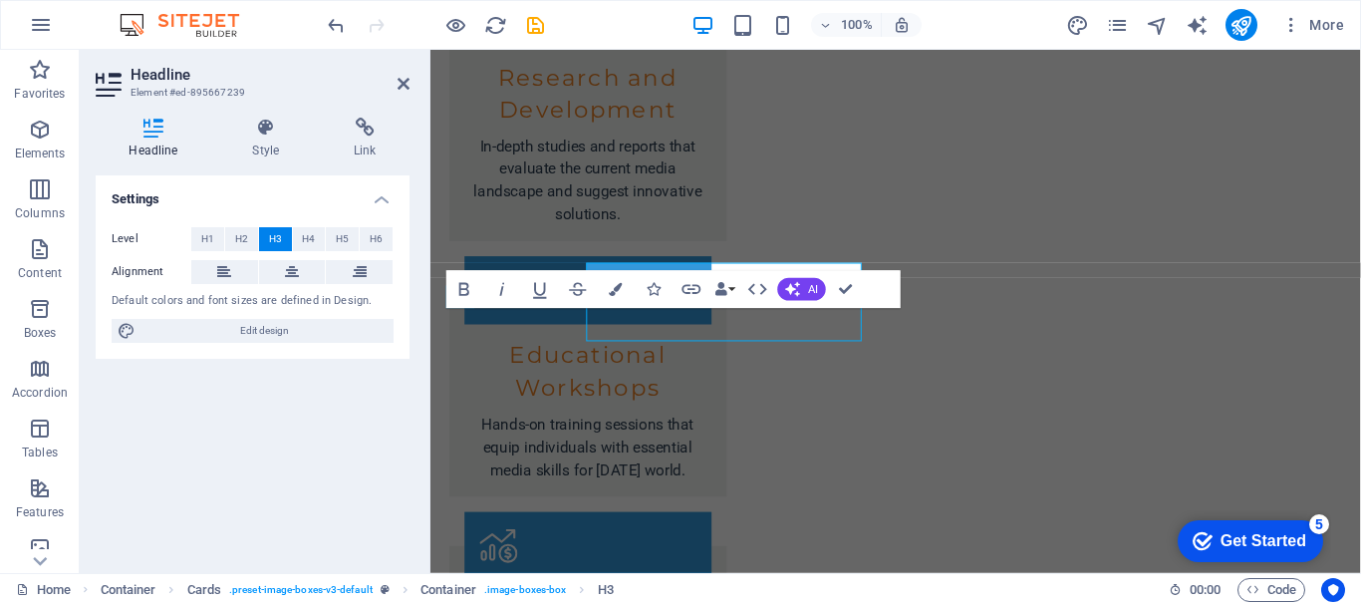
scroll to position [3137, 0]
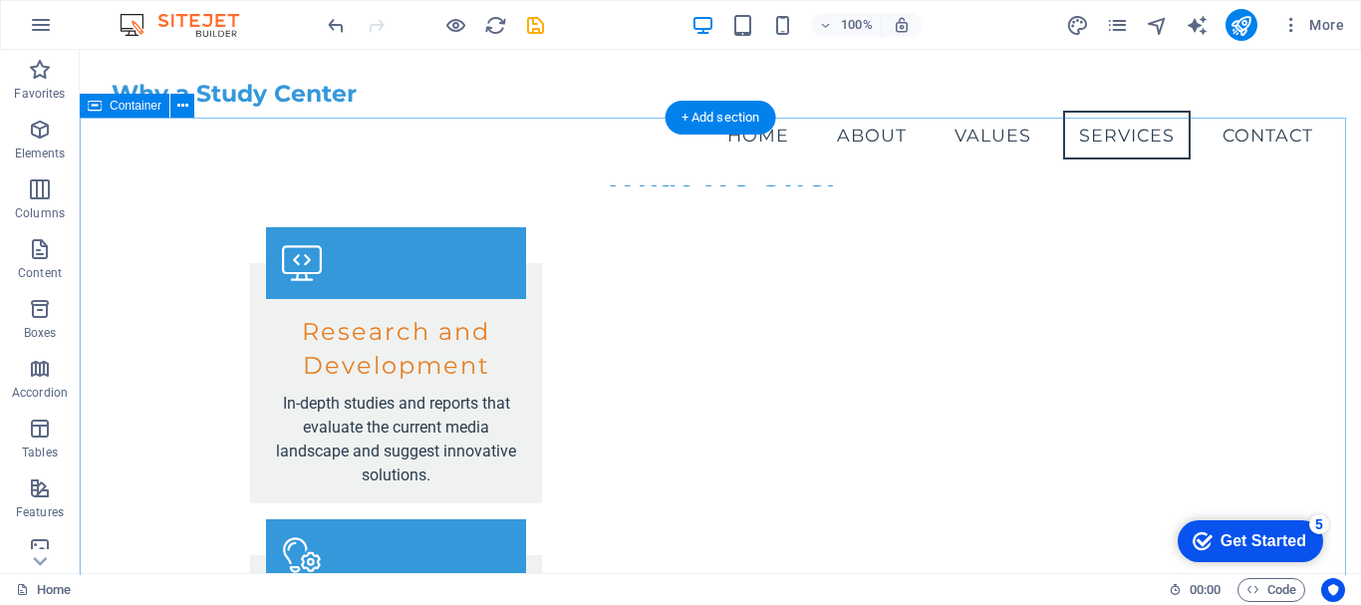
scroll to position [2992, 0]
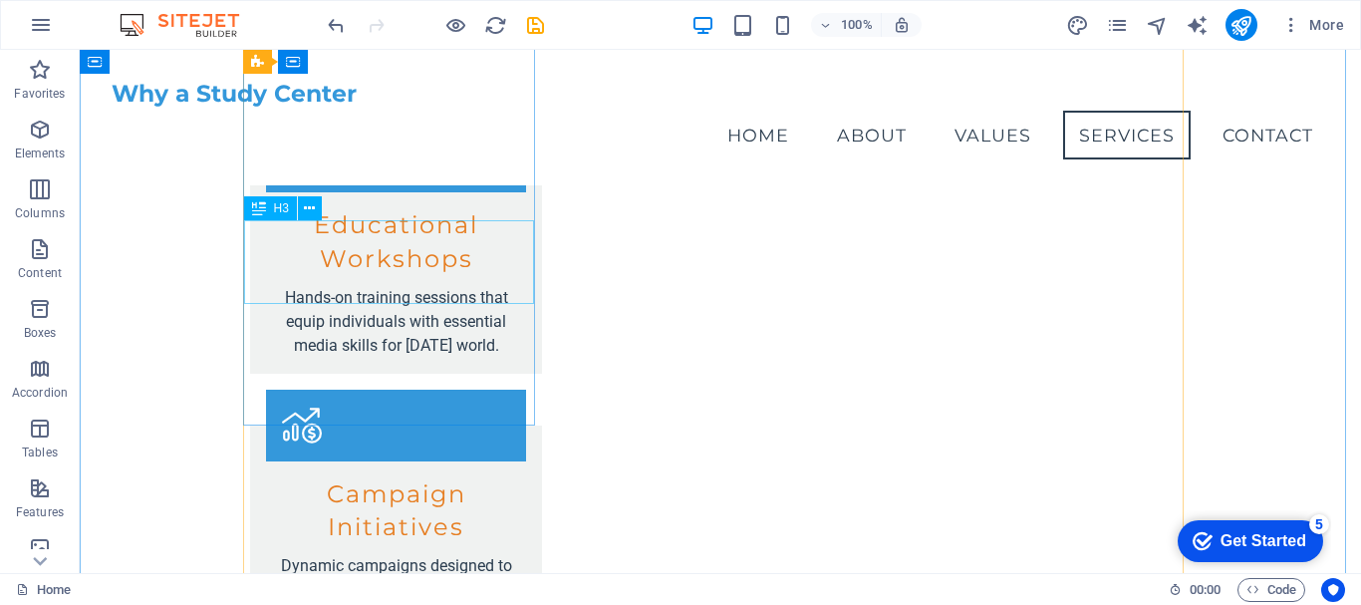
scroll to position [2891, 0]
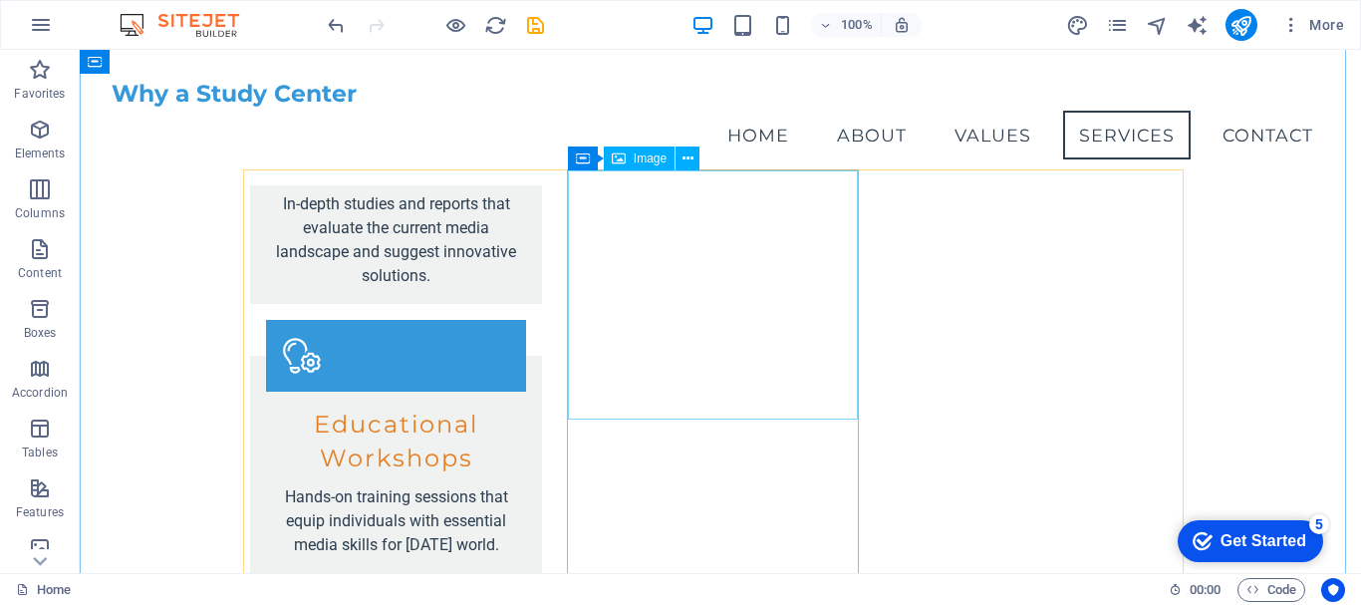
click at [640, 156] on span "Image" at bounding box center [650, 158] width 33 height 12
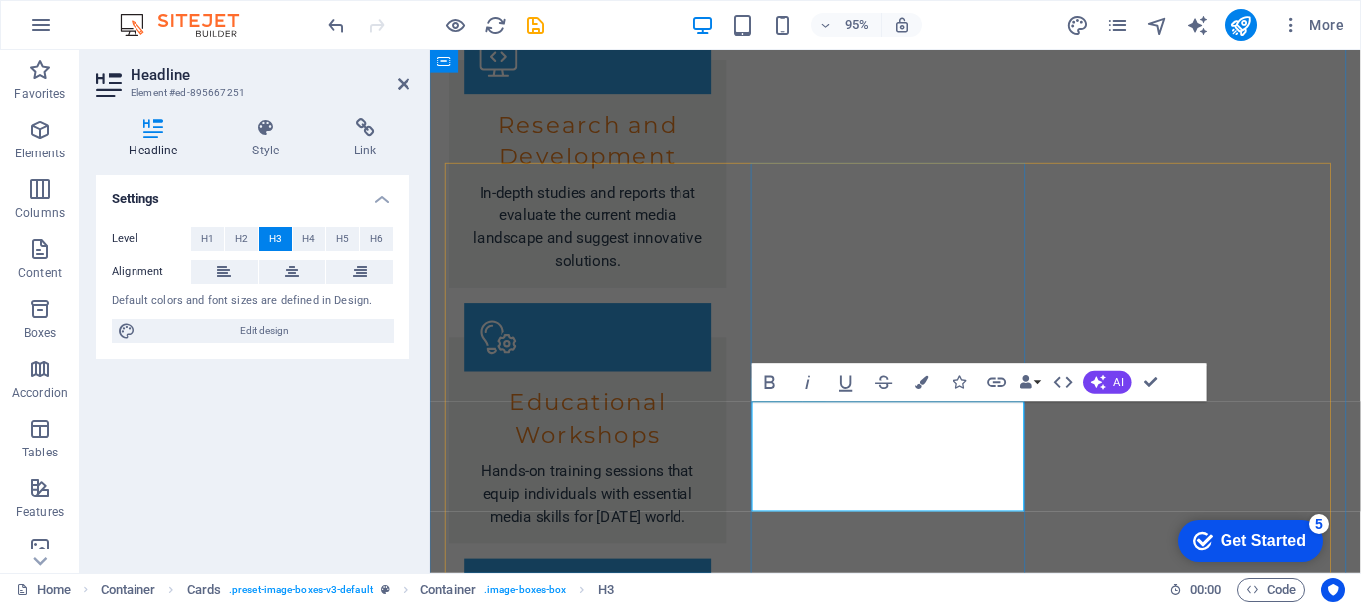
scroll to position [3139, 0]
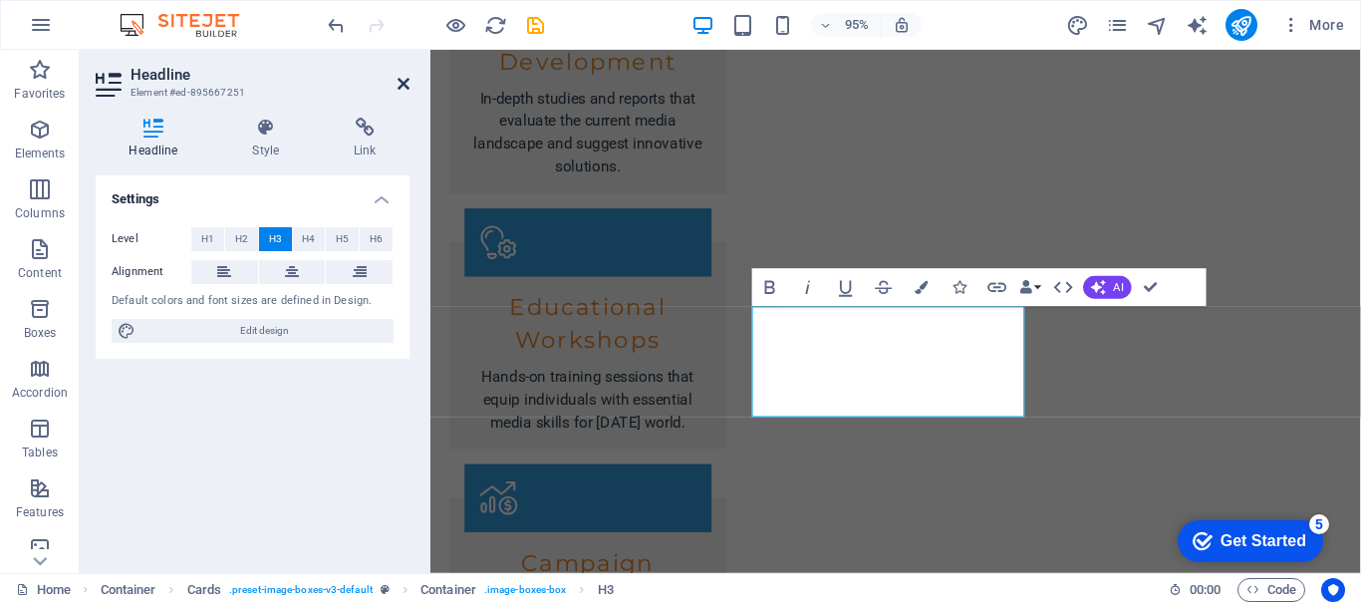
click at [409, 84] on icon at bounding box center [404, 84] width 12 height 16
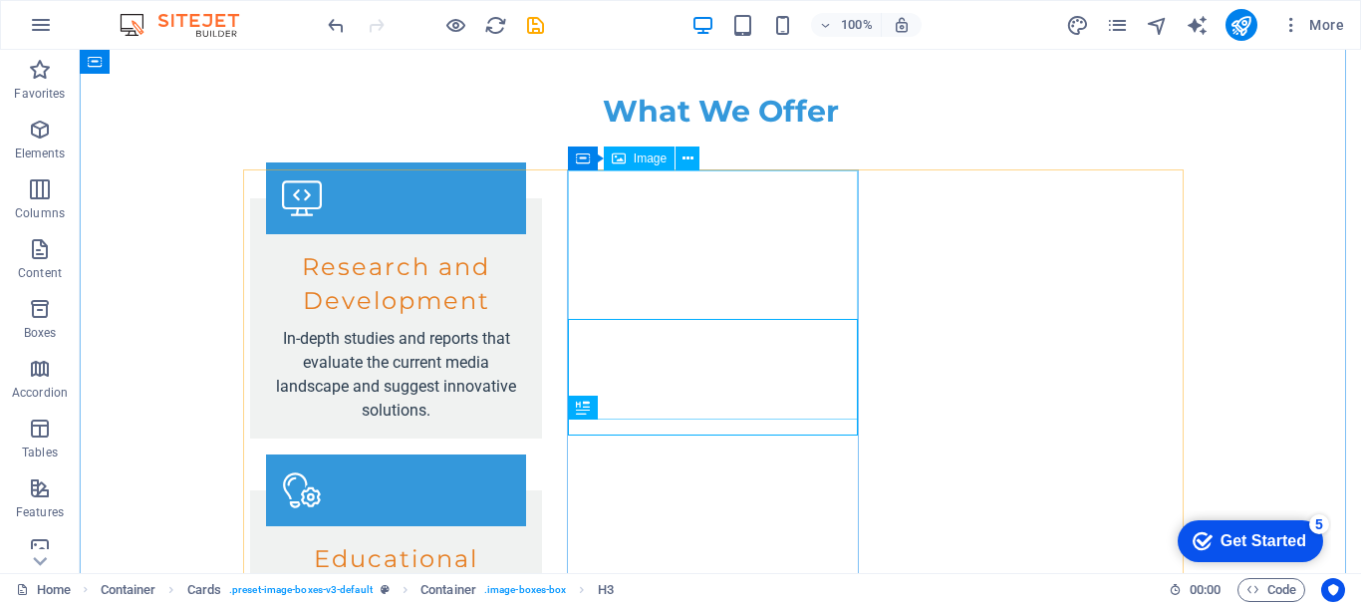
scroll to position [2992, 0]
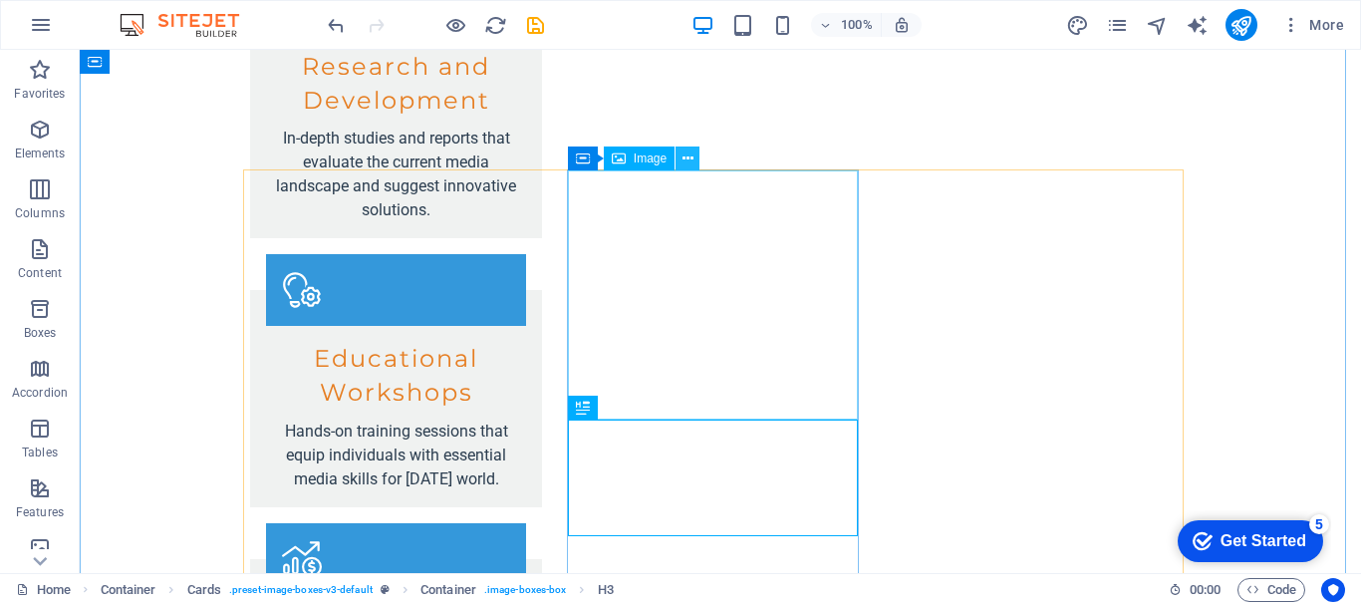
click at [689, 161] on icon at bounding box center [688, 158] width 11 height 21
click at [688, 154] on icon at bounding box center [688, 158] width 11 height 21
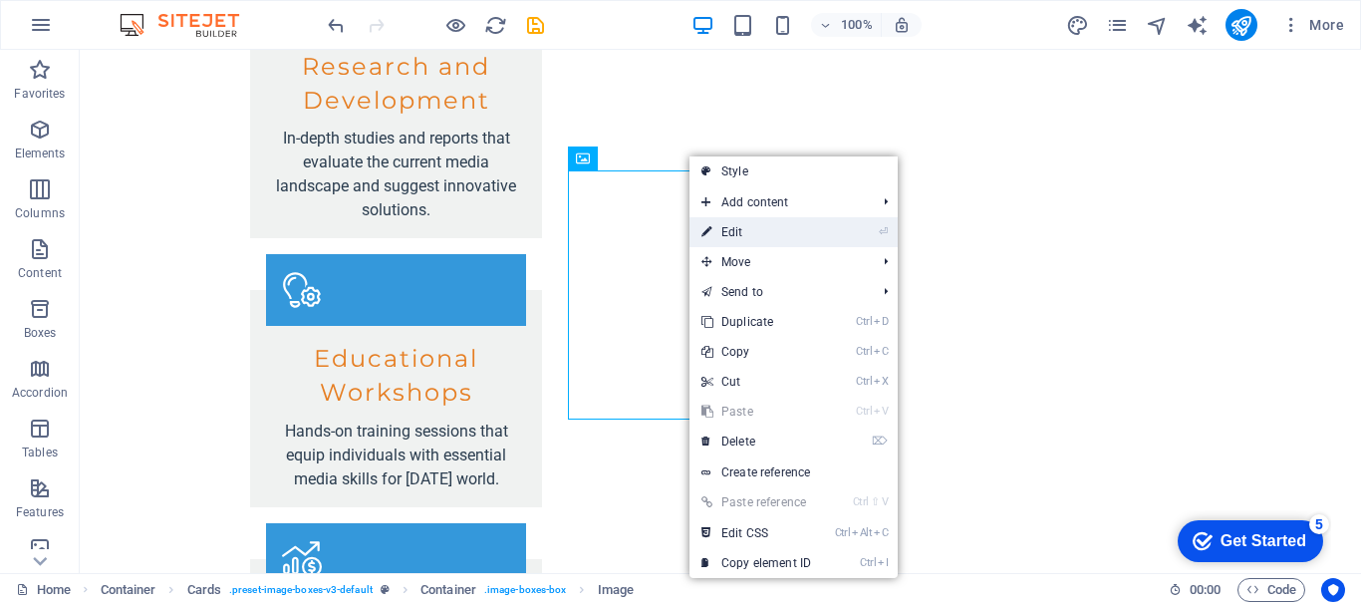
click at [737, 236] on link "⏎ Edit" at bounding box center [757, 232] width 134 height 30
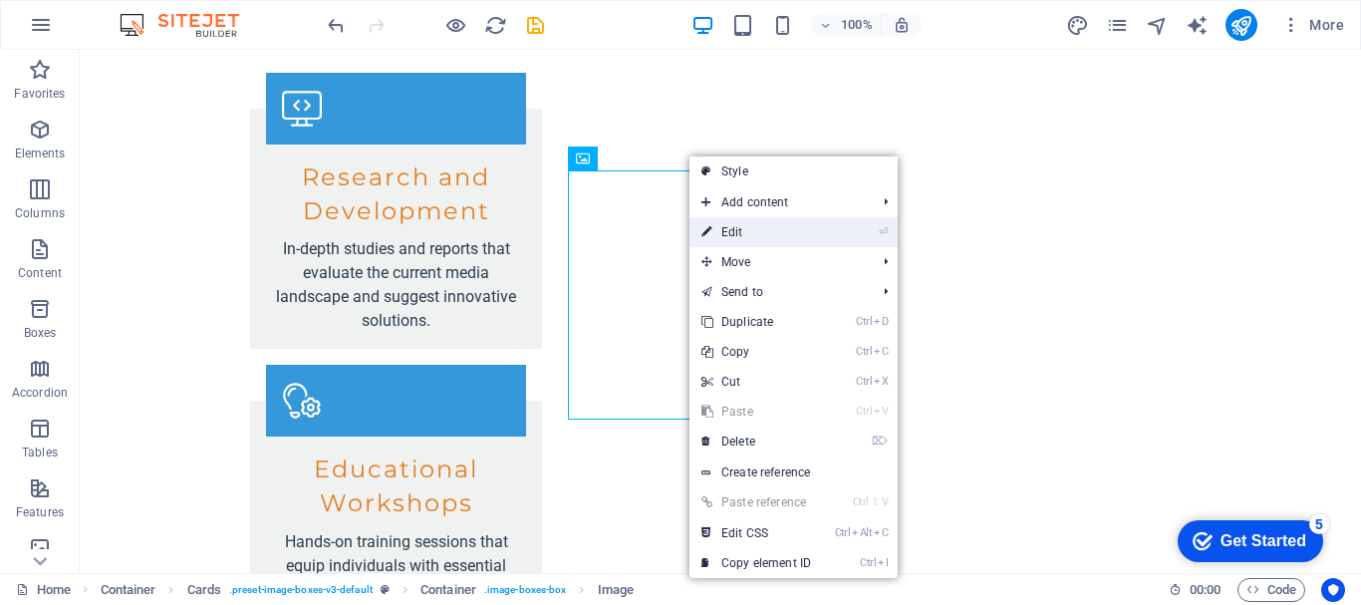
select select "vw"
select select "px"
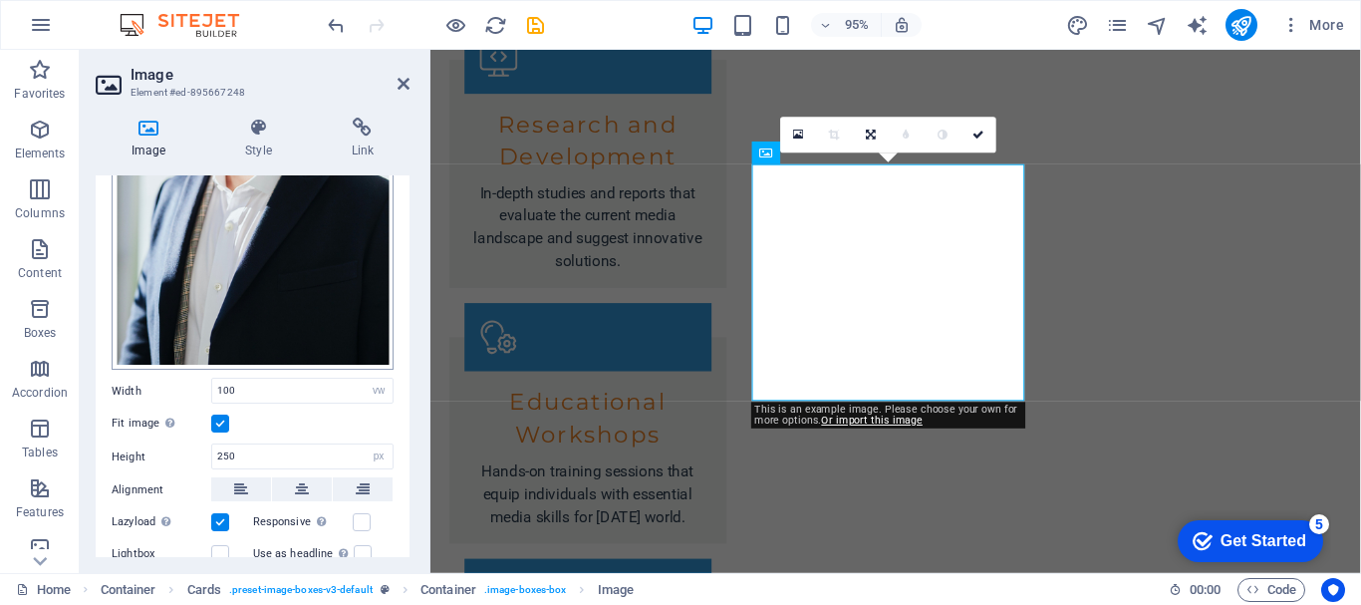
scroll to position [76, 0]
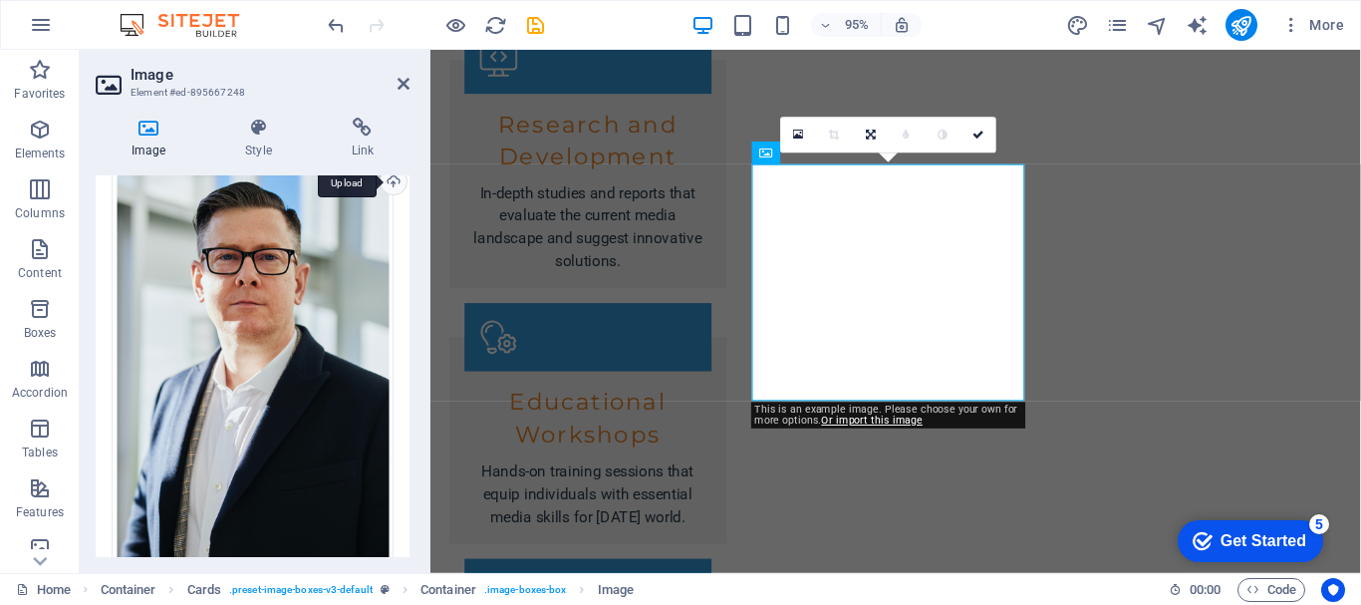
click at [389, 188] on div "Upload" at bounding box center [392, 183] width 30 height 30
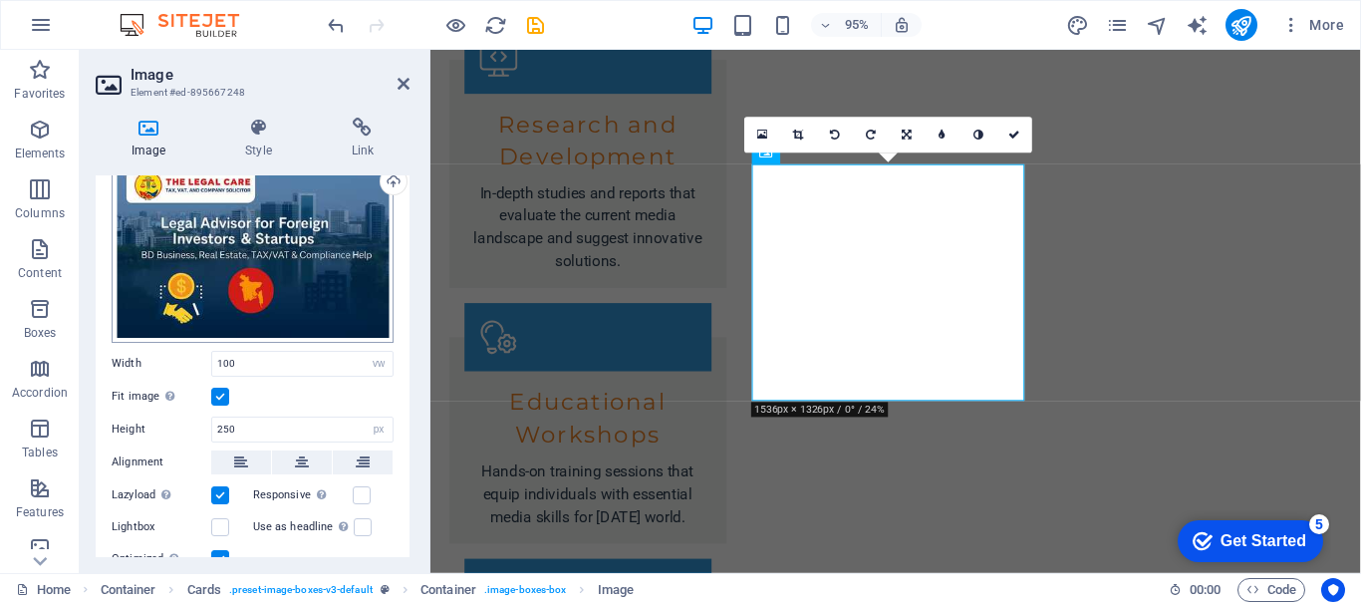
scroll to position [0, 0]
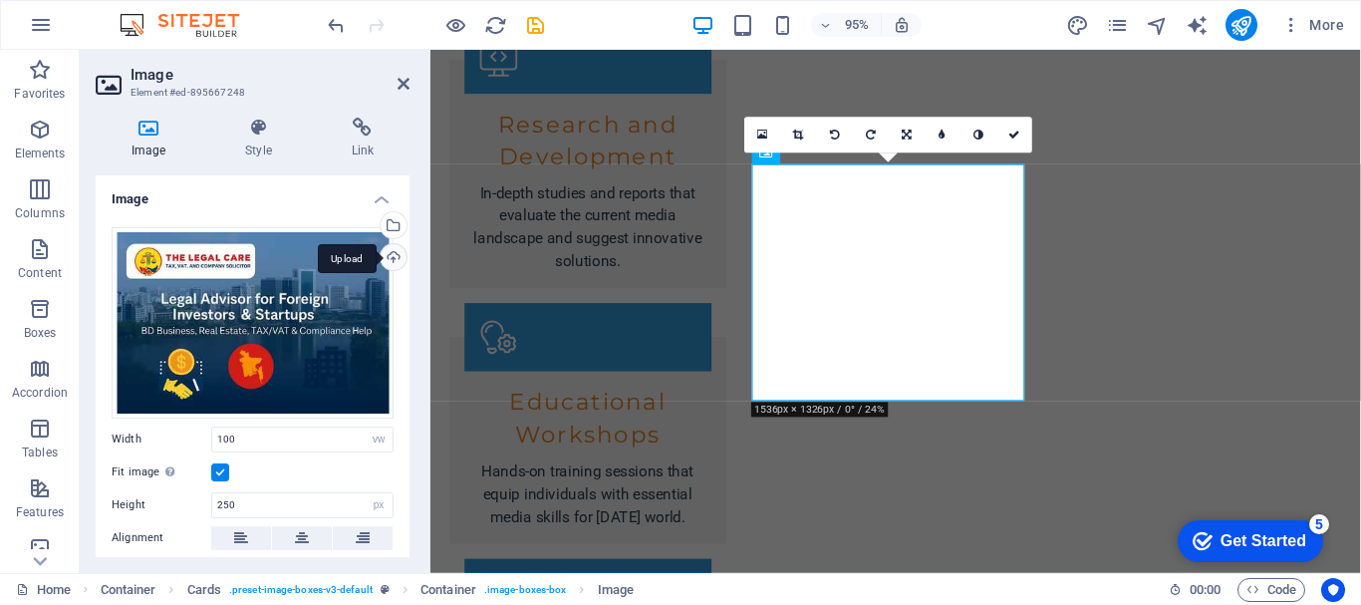
click at [388, 265] on div "Upload" at bounding box center [392, 259] width 30 height 30
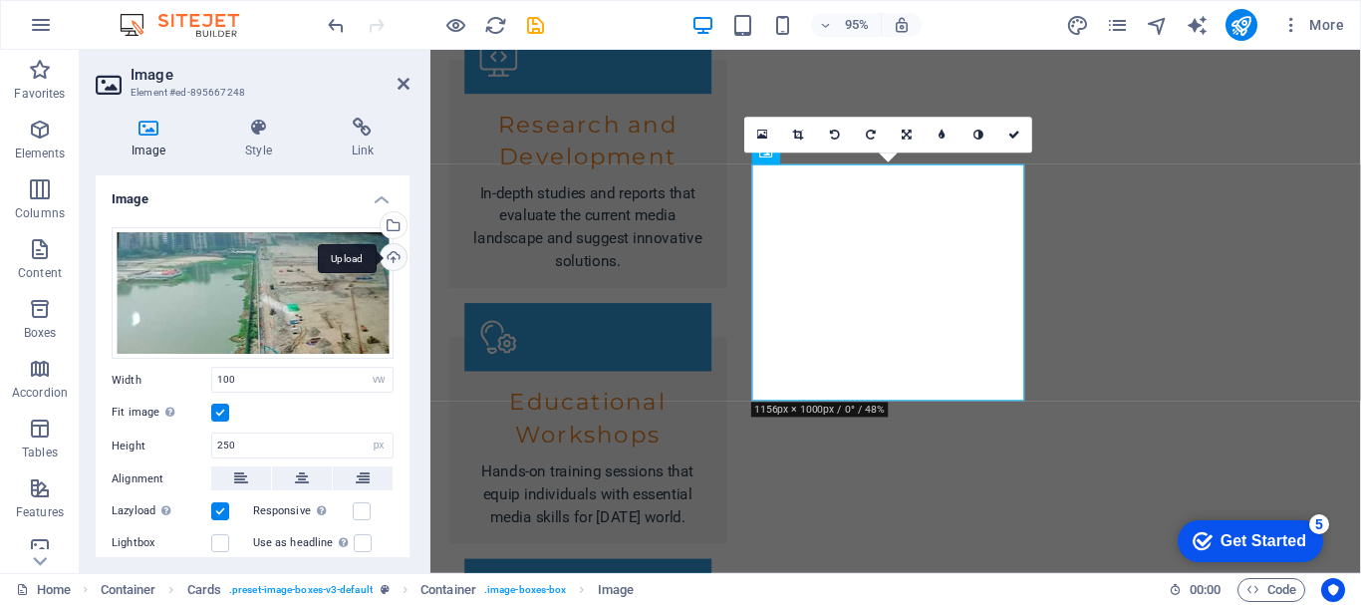
click at [386, 260] on div "Upload" at bounding box center [392, 259] width 30 height 30
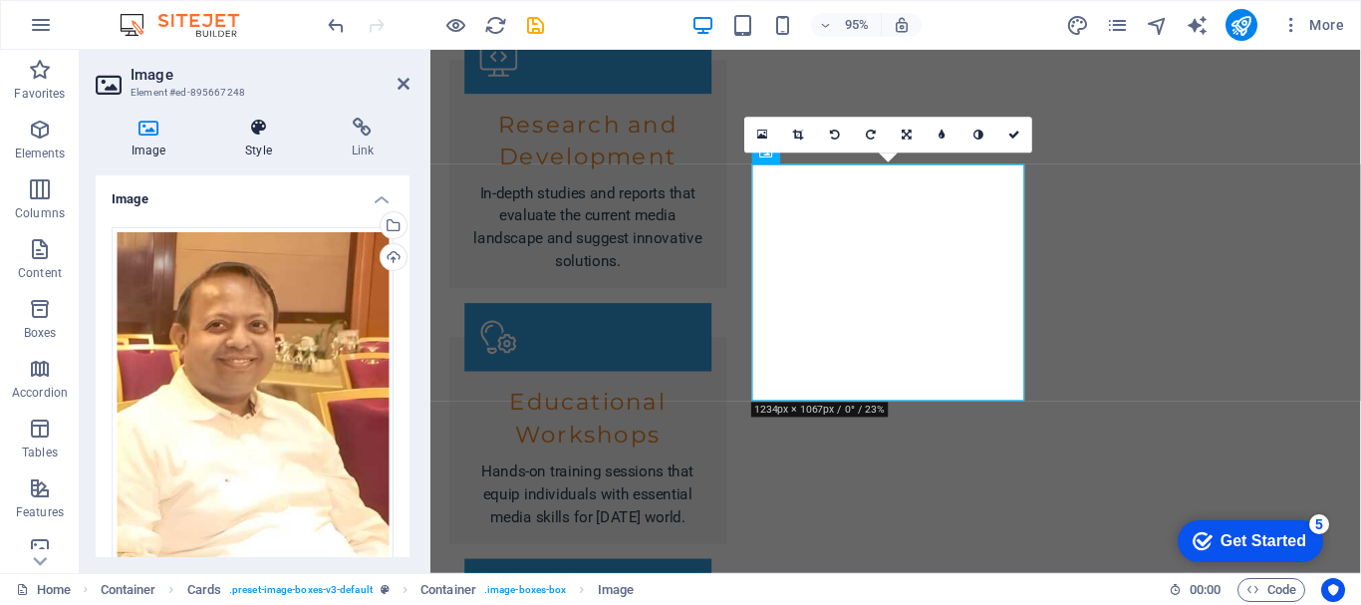
click at [268, 142] on h4 "Style" at bounding box center [262, 139] width 106 height 42
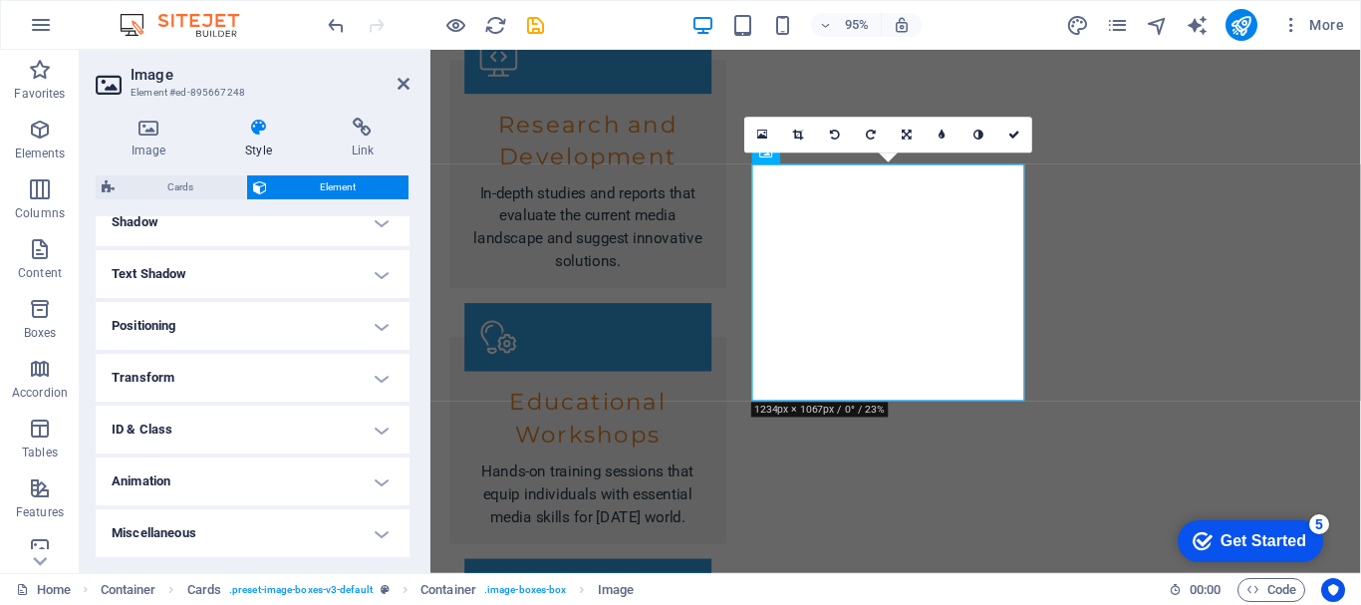
scroll to position [103, 0]
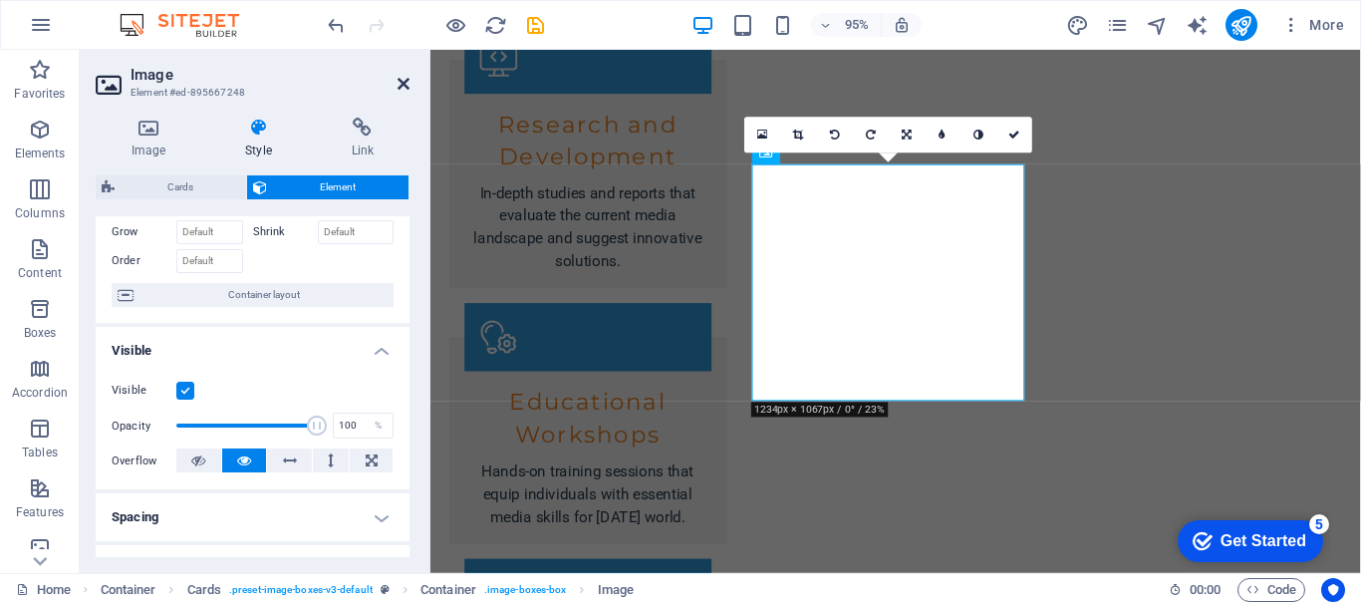
click at [403, 84] on icon at bounding box center [404, 84] width 12 height 16
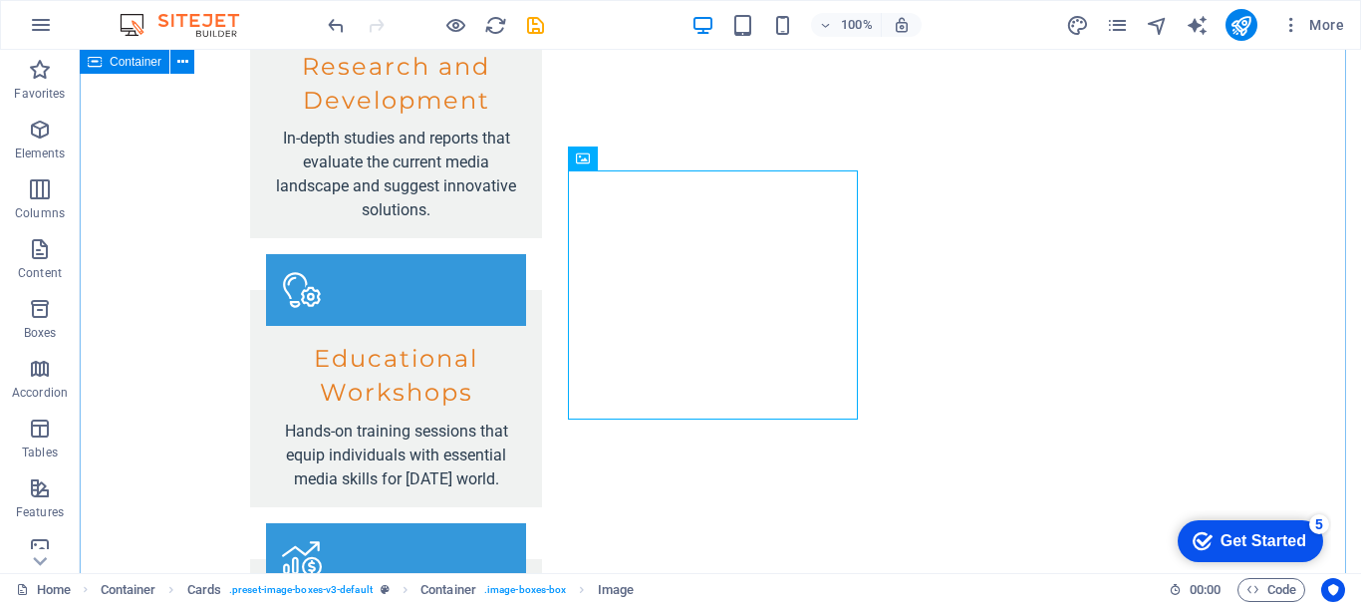
scroll to position [3191, 0]
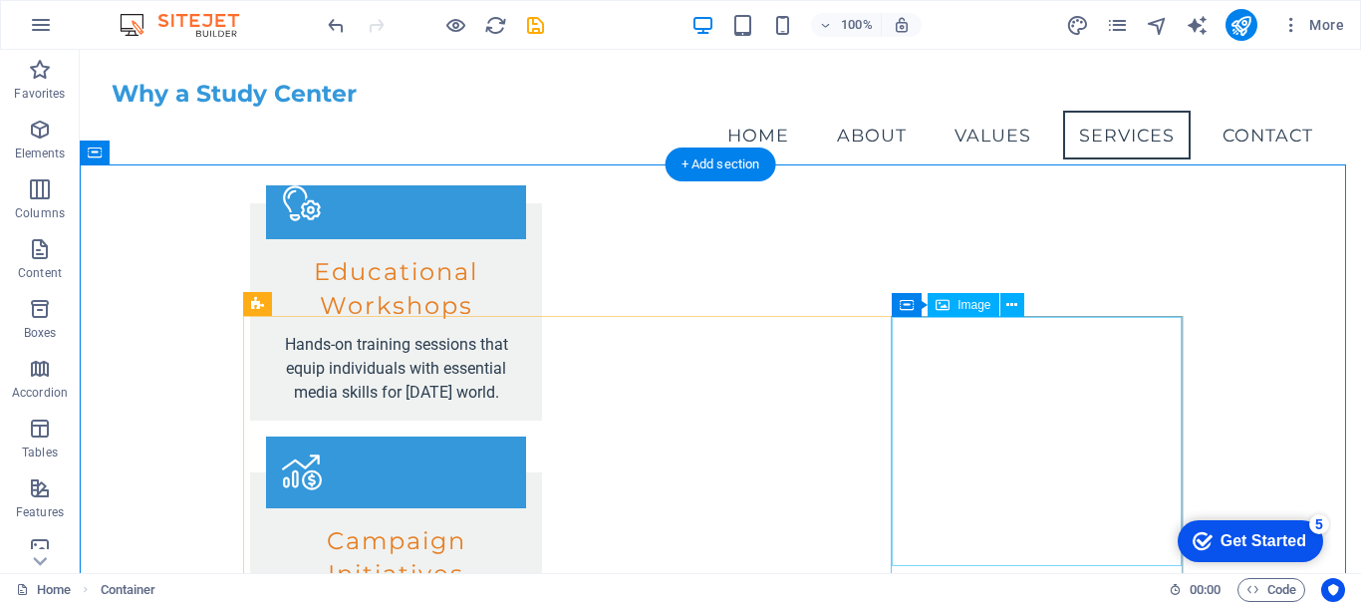
scroll to position [2745, 0]
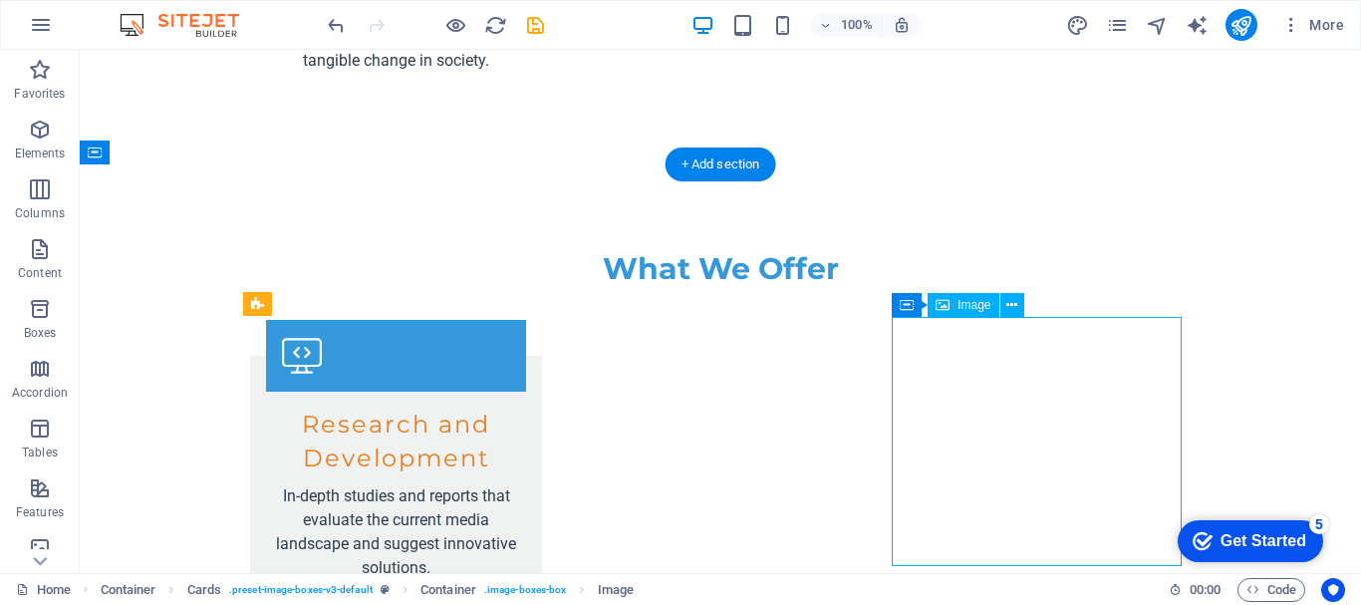
select select "vw"
select select "px"
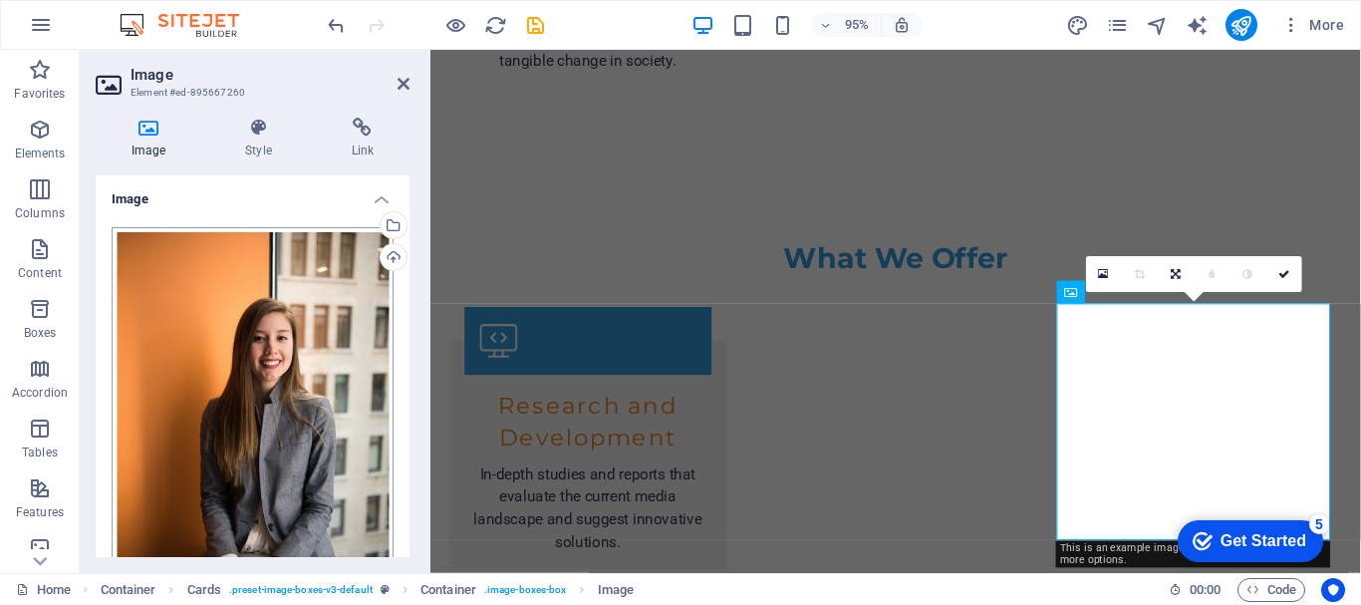
scroll to position [2893, 0]
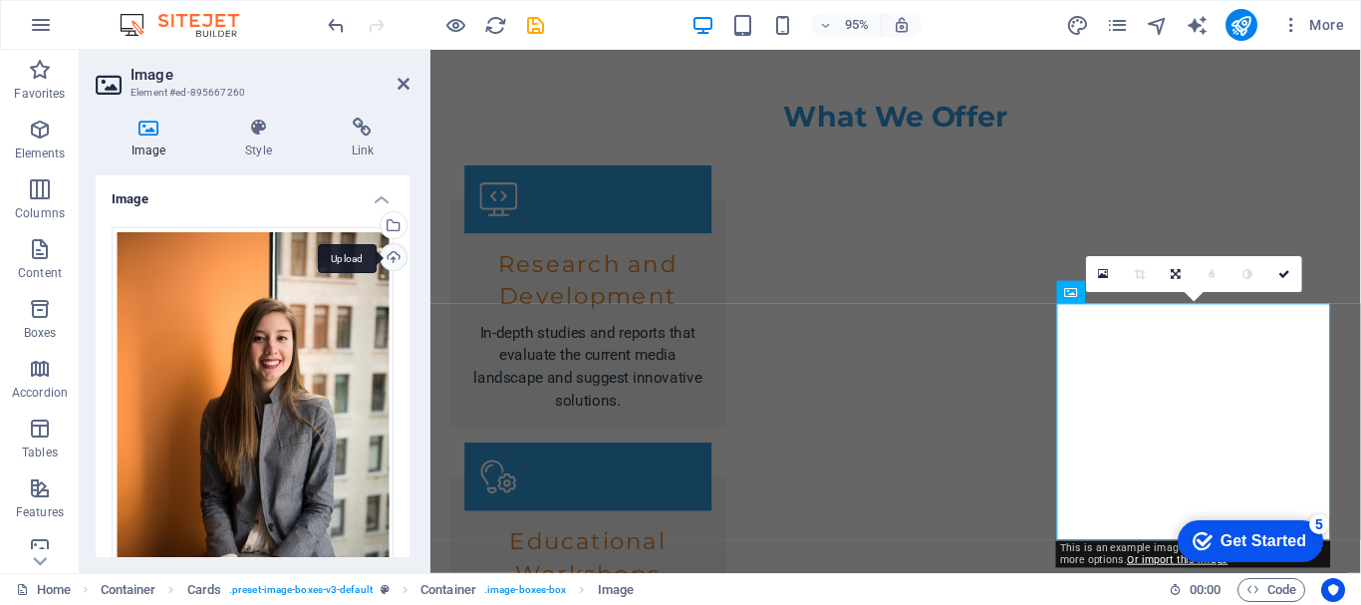
click at [390, 257] on div "Upload" at bounding box center [392, 259] width 30 height 30
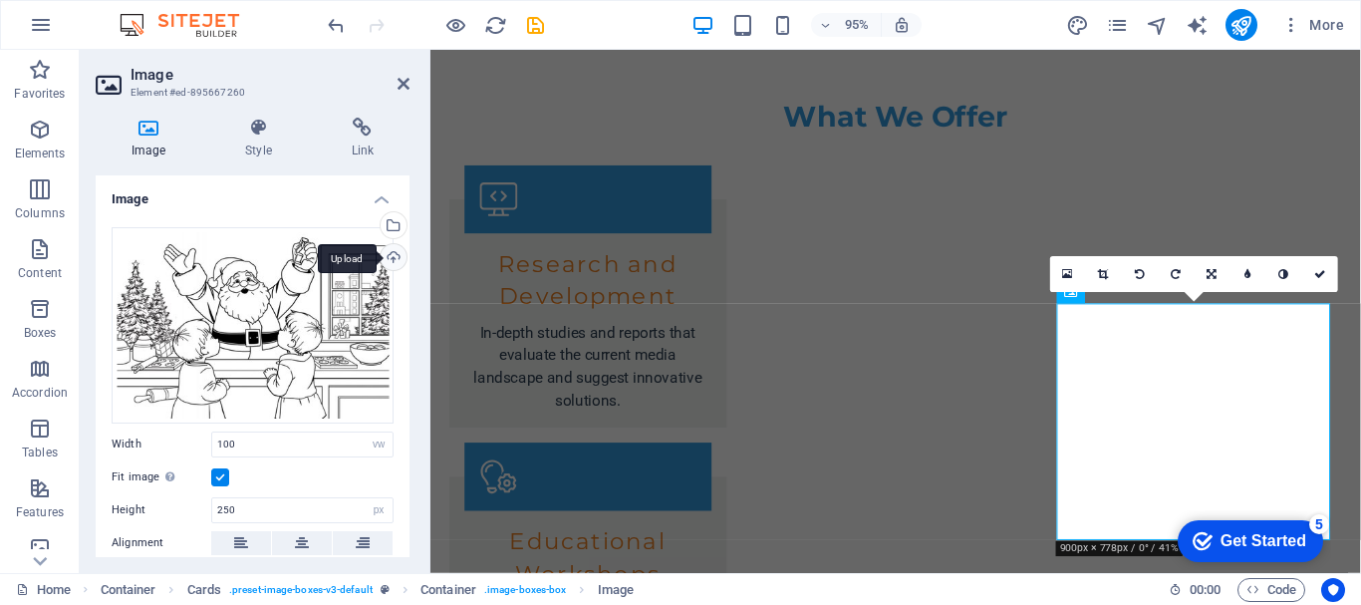
click at [395, 260] on div "Upload" at bounding box center [392, 259] width 30 height 30
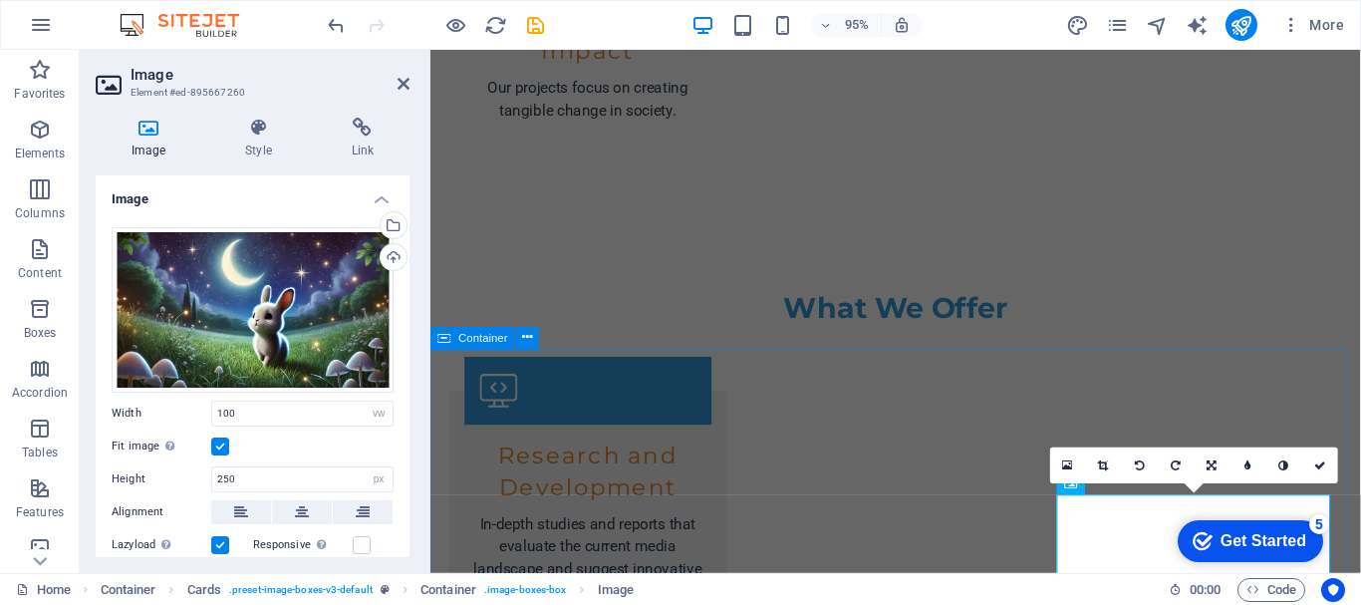
scroll to position [2991, 0]
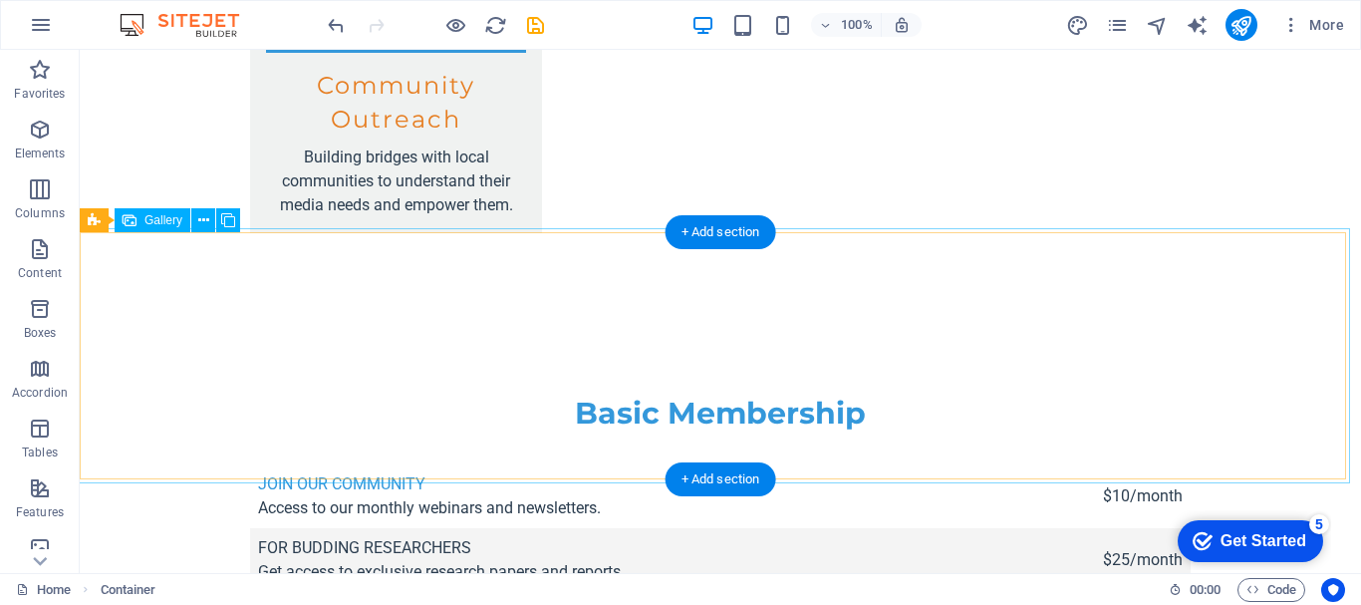
scroll to position [4737, 0]
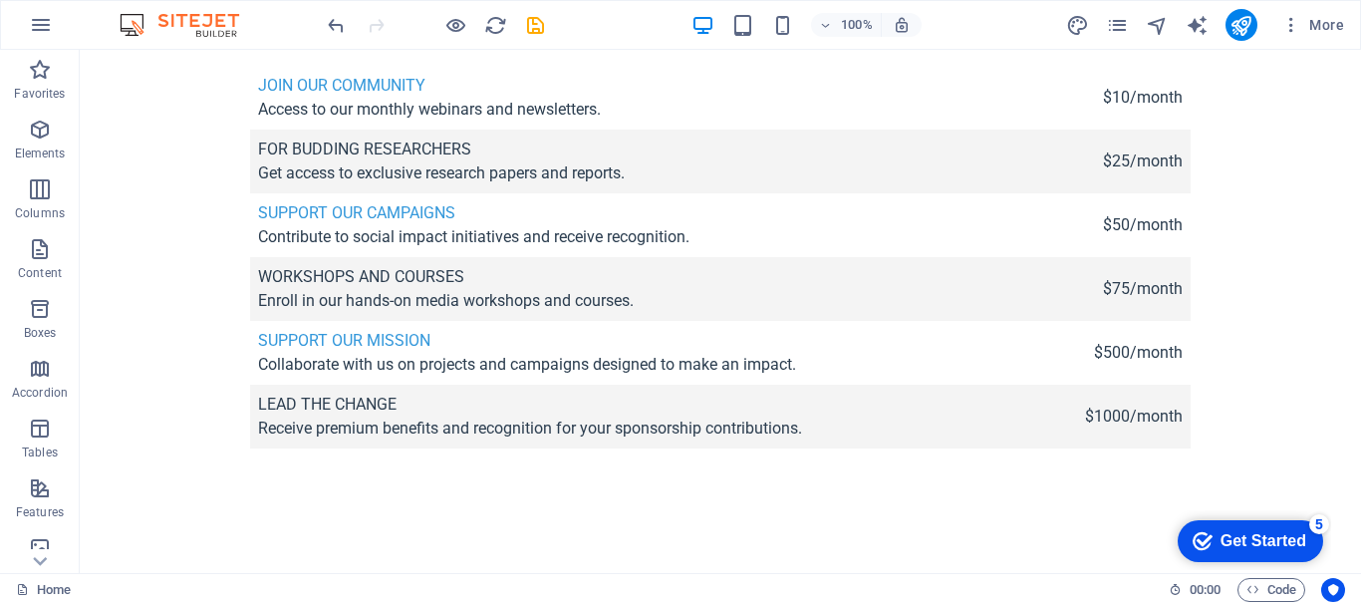
click at [1263, 539] on div "Get Started" at bounding box center [1264, 541] width 86 height 18
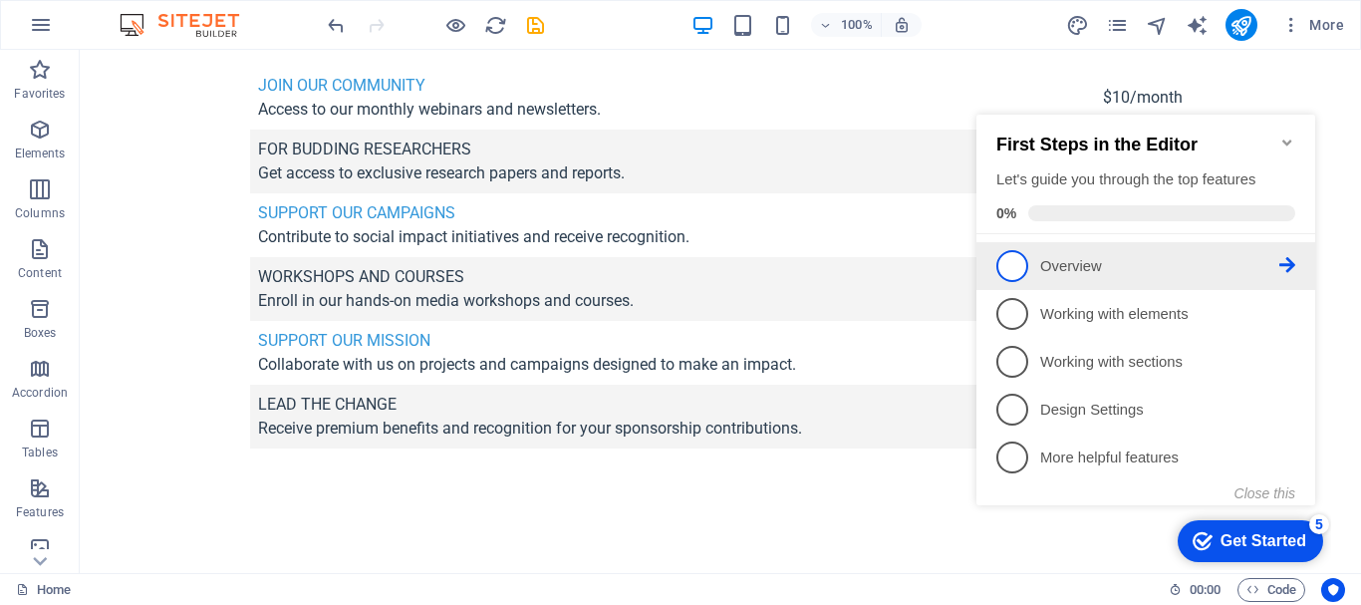
click at [1291, 259] on icon at bounding box center [1288, 265] width 16 height 16
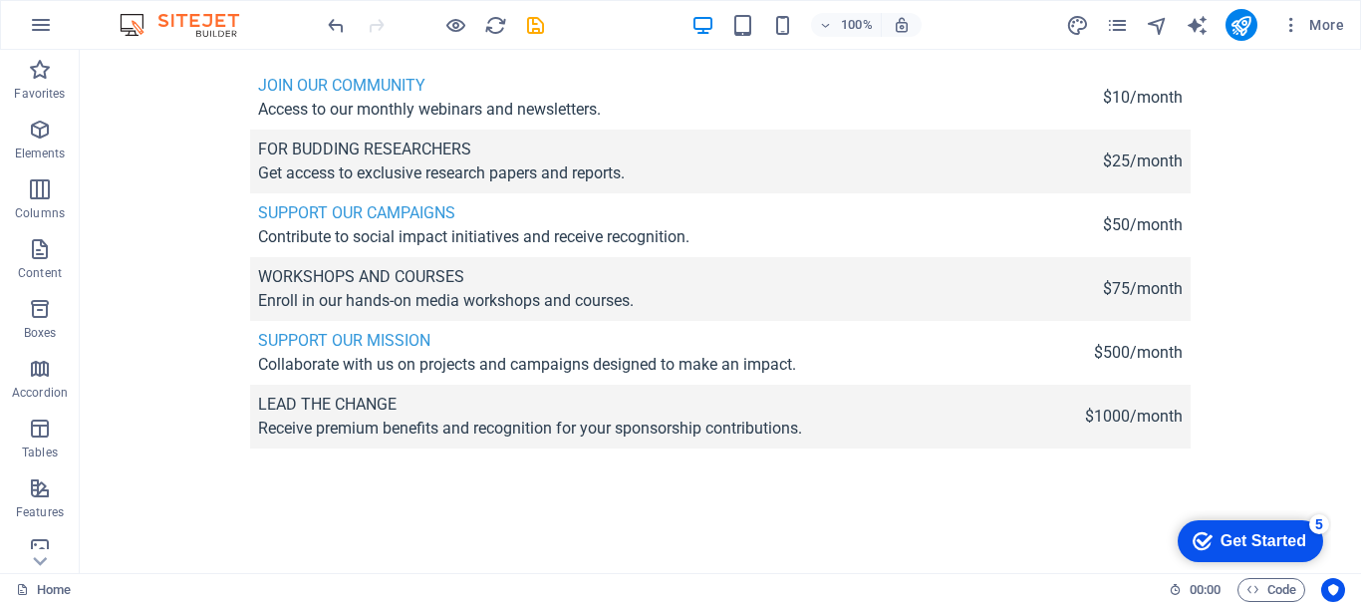
click at [1281, 525] on div "checkmark Get Started 5" at bounding box center [1251, 541] width 146 height 42
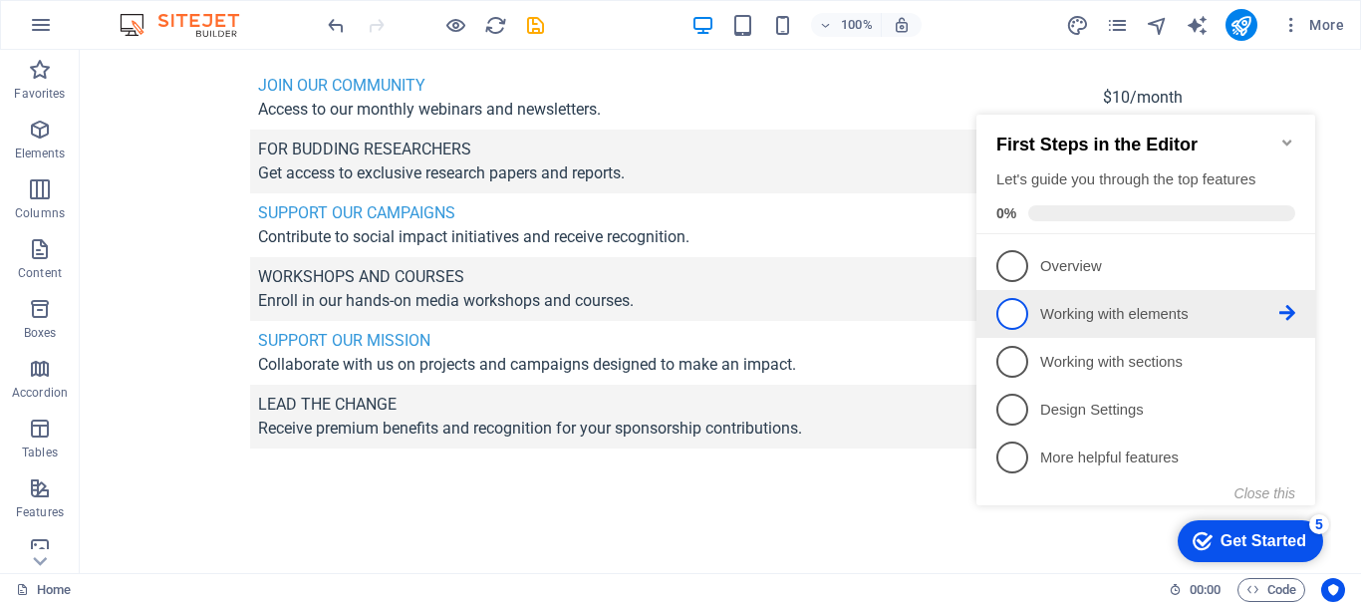
click at [1008, 308] on span "2" at bounding box center [1013, 314] width 32 height 32
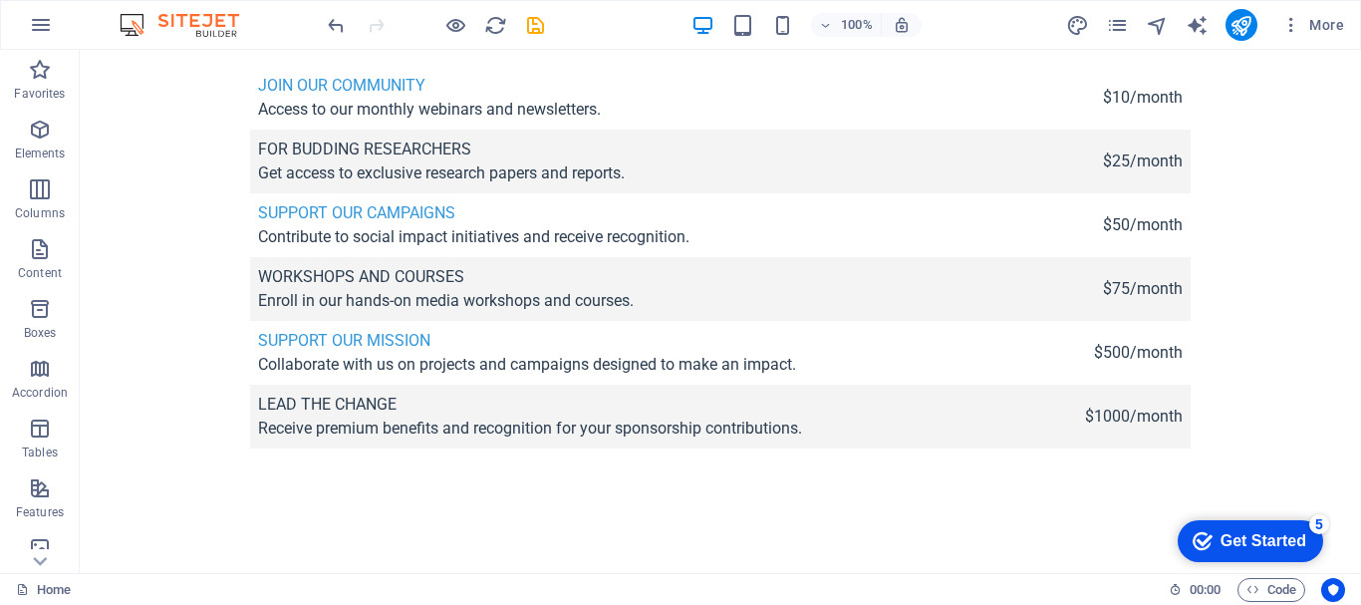
click at [1206, 539] on icon "checkmark" at bounding box center [1203, 541] width 20 height 20
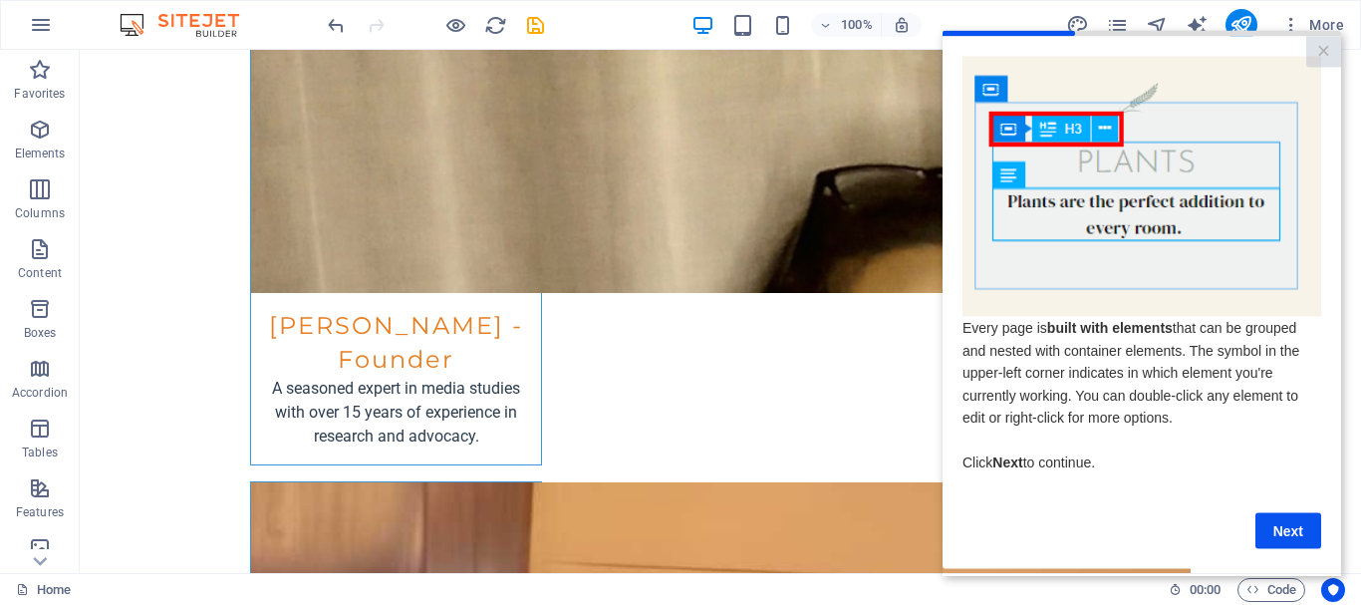
scroll to position [5933, 0]
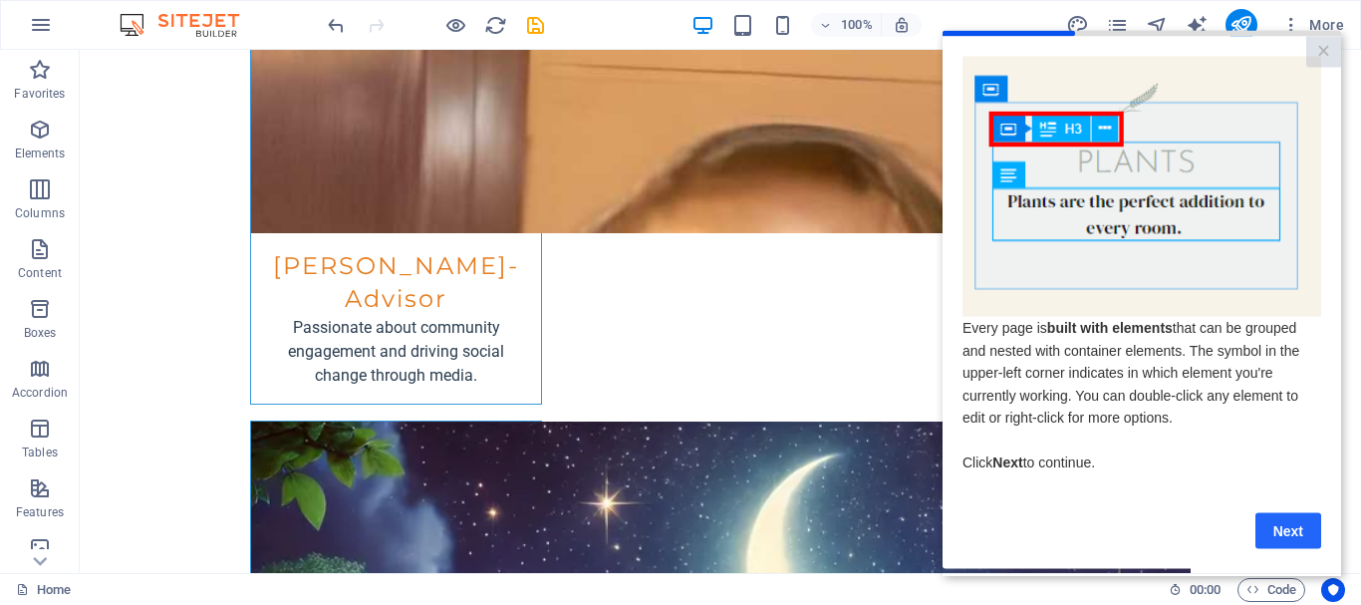
click at [1285, 540] on link "Next" at bounding box center [1289, 530] width 66 height 36
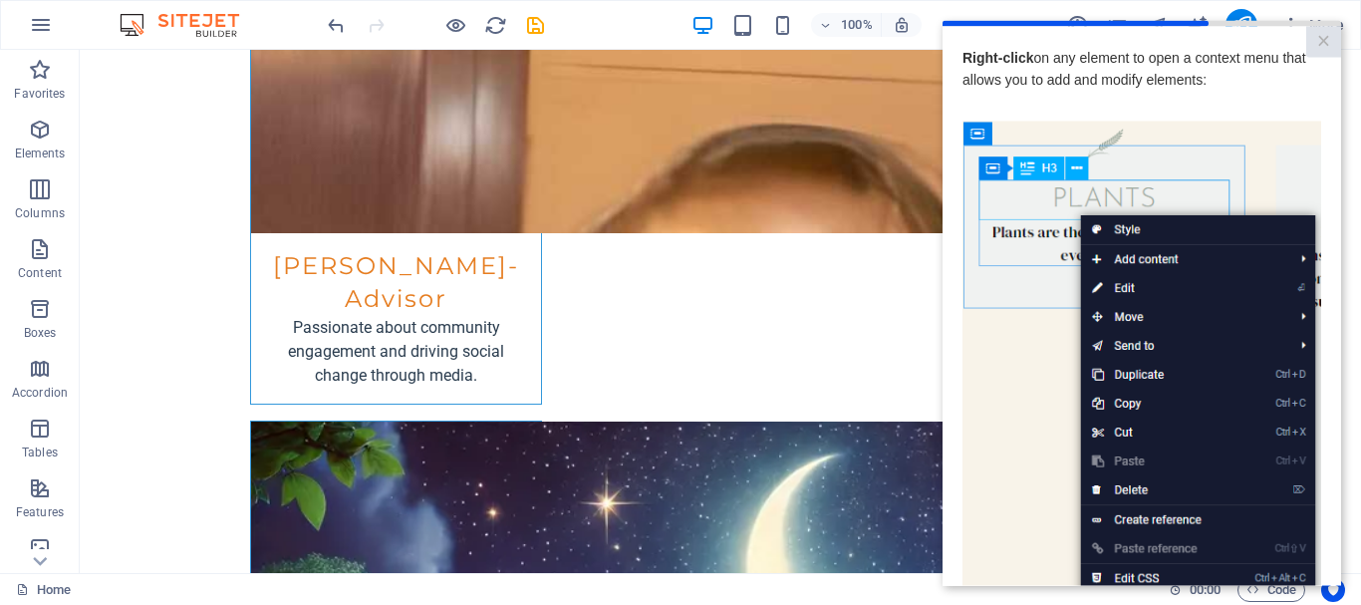
scroll to position [299, 0]
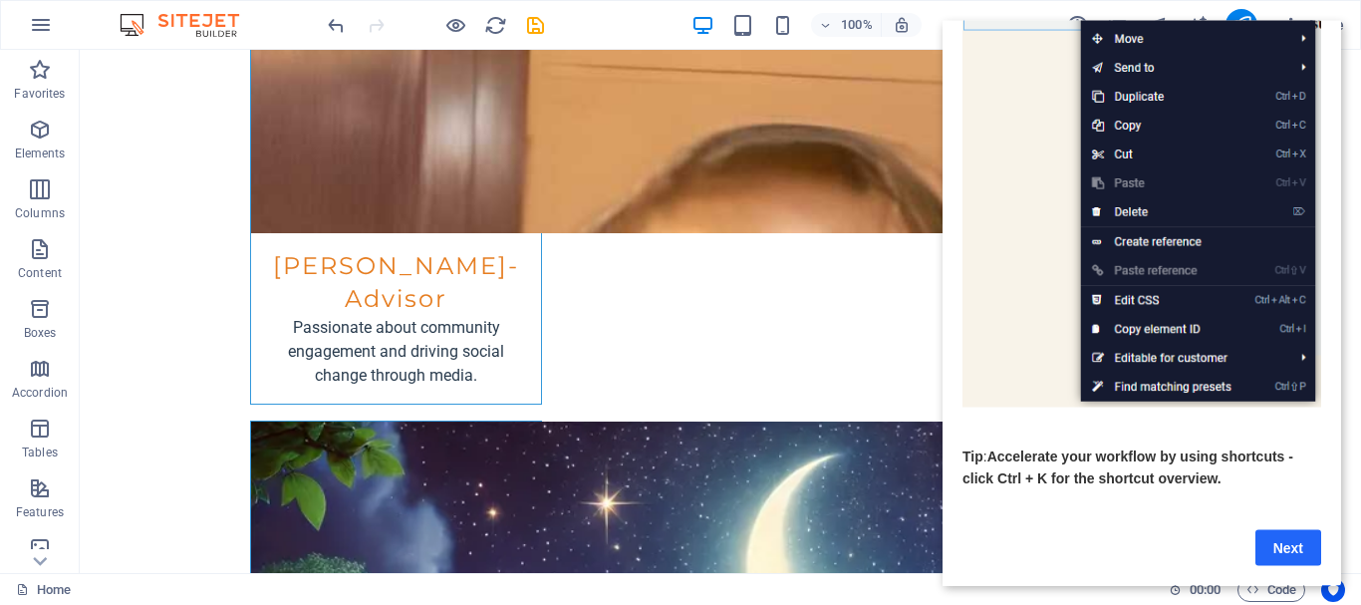
click at [1293, 530] on link "Next" at bounding box center [1289, 547] width 66 height 36
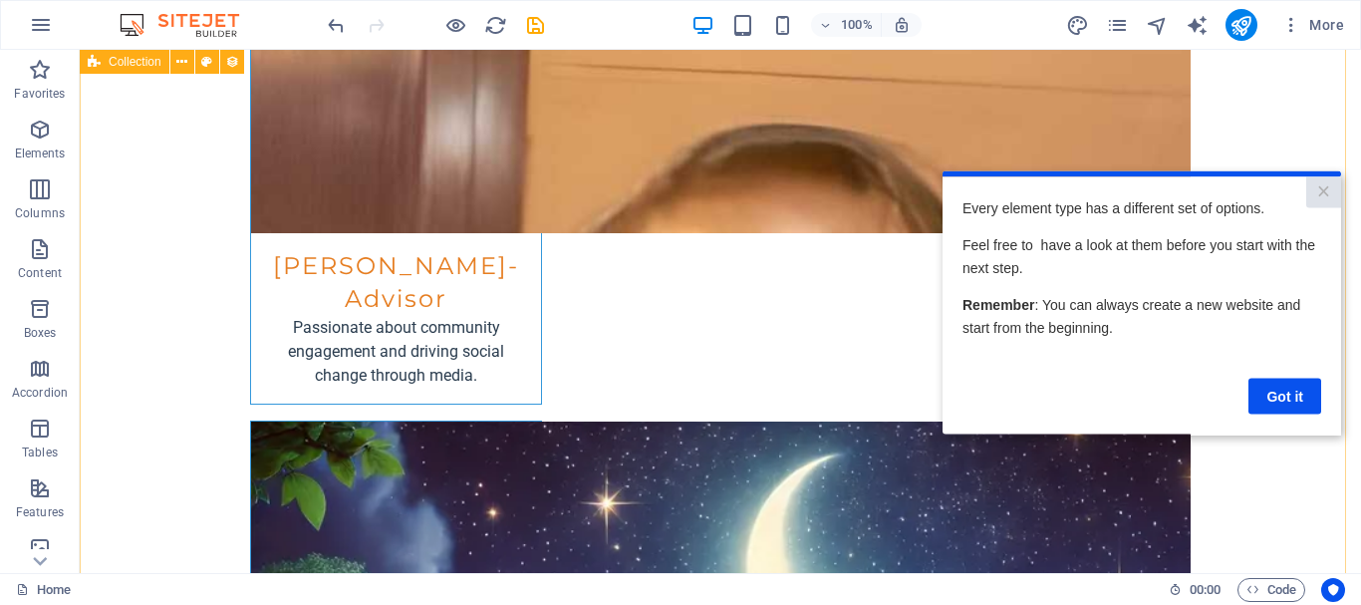
scroll to position [0, 0]
click at [1294, 396] on link "Got it" at bounding box center [1285, 396] width 73 height 36
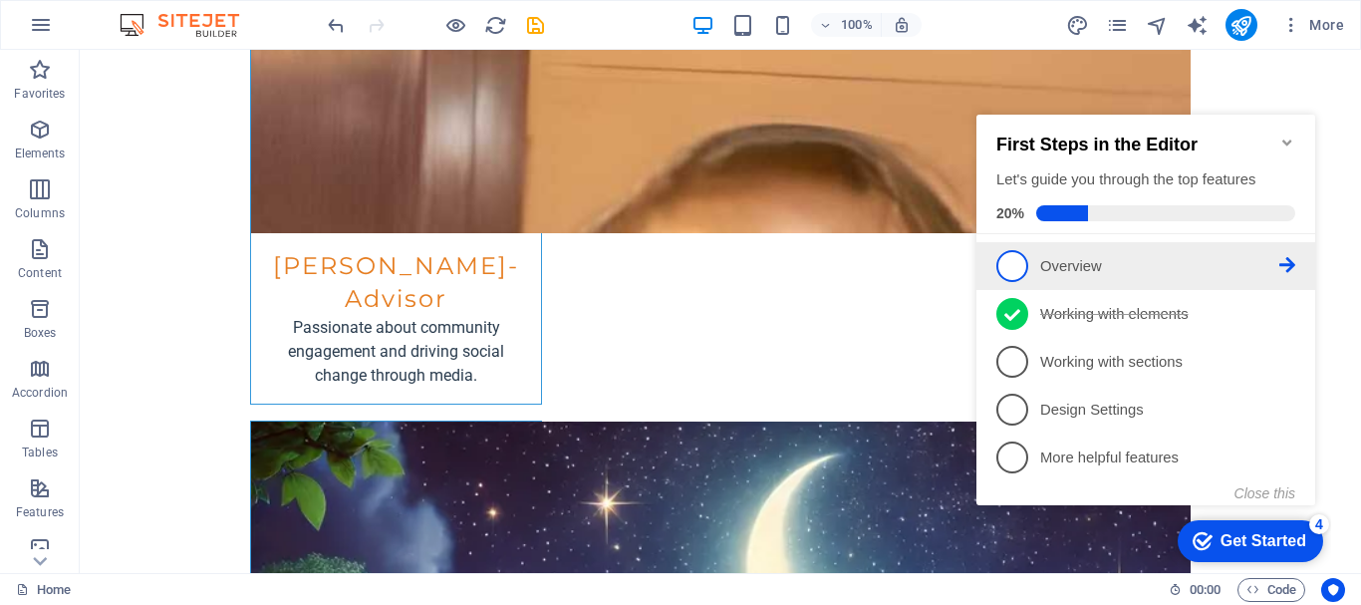
click at [1044, 262] on p "Overview - incomplete" at bounding box center [1159, 266] width 239 height 21
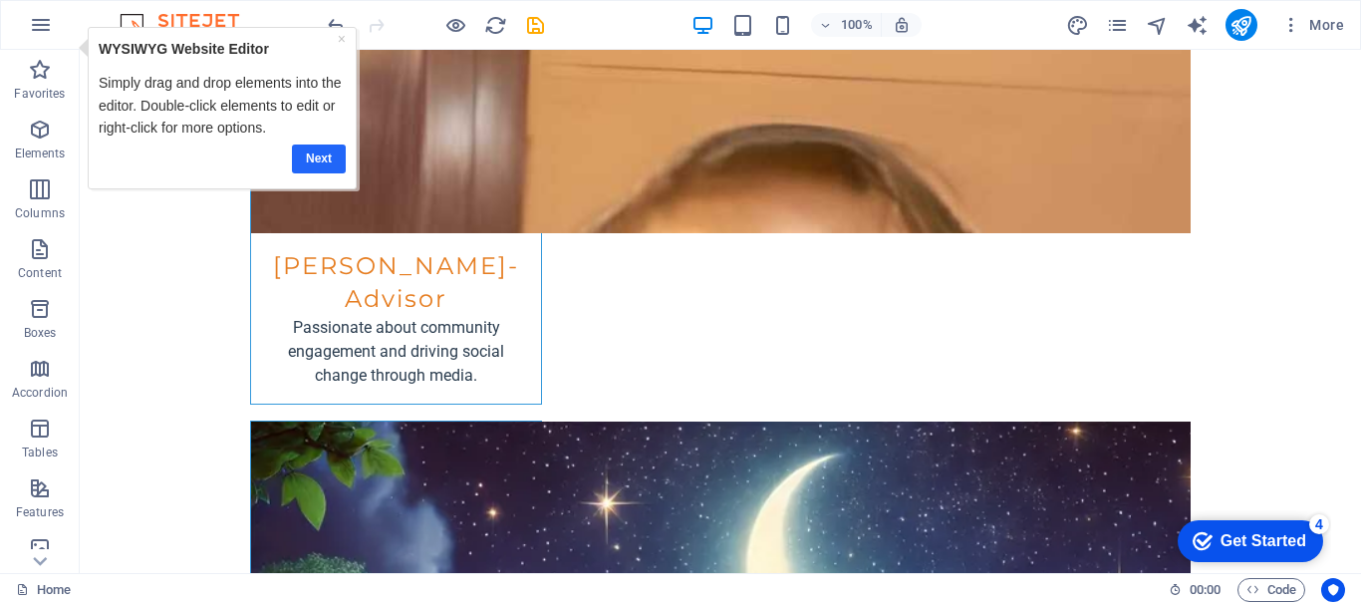
click at [323, 163] on link "Next" at bounding box center [318, 159] width 54 height 29
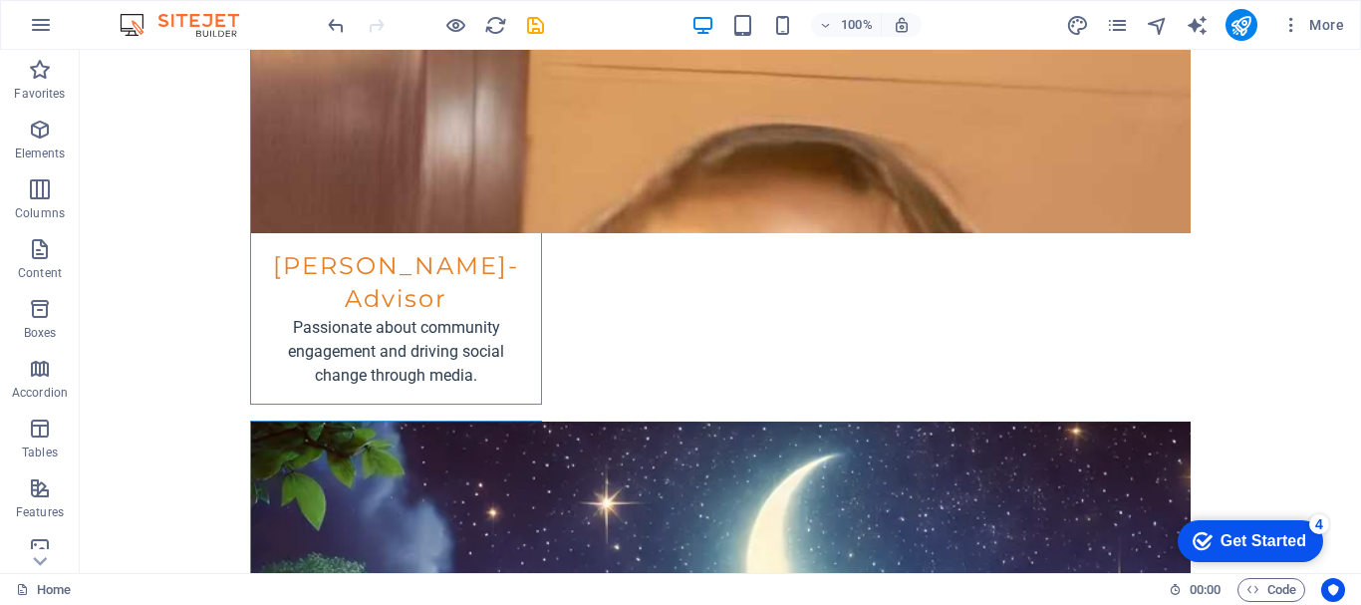
click at [1255, 543] on div "Get Started" at bounding box center [1264, 541] width 86 height 18
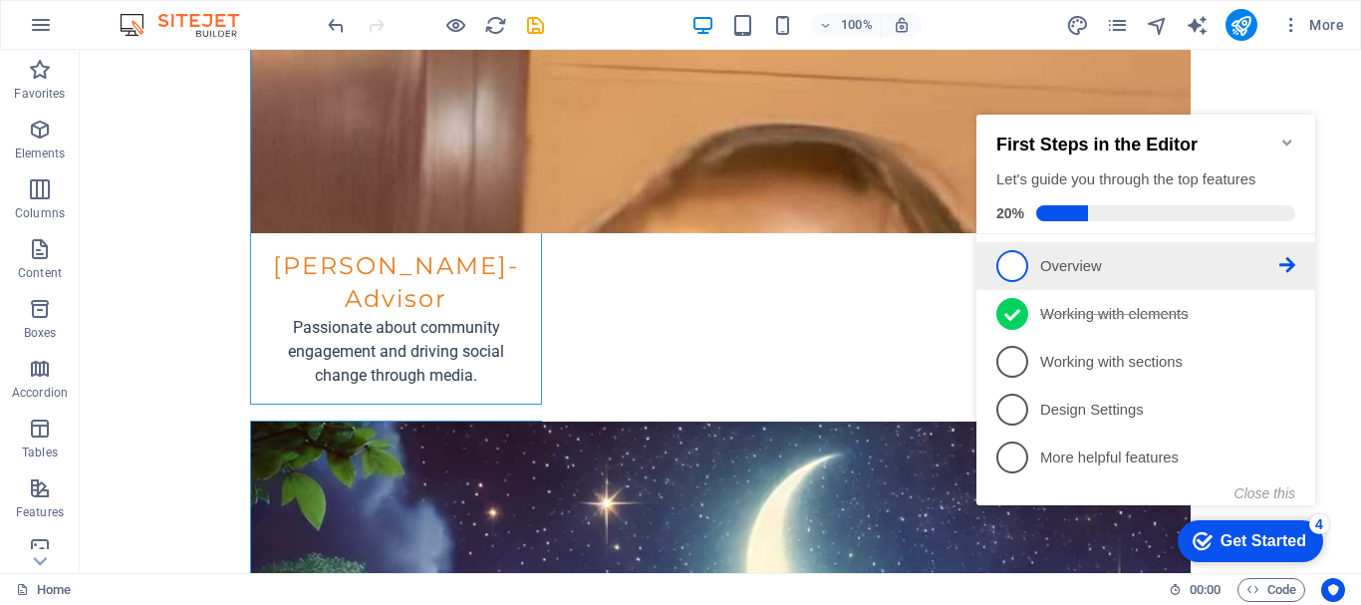
click at [1292, 257] on icon at bounding box center [1288, 265] width 16 height 16
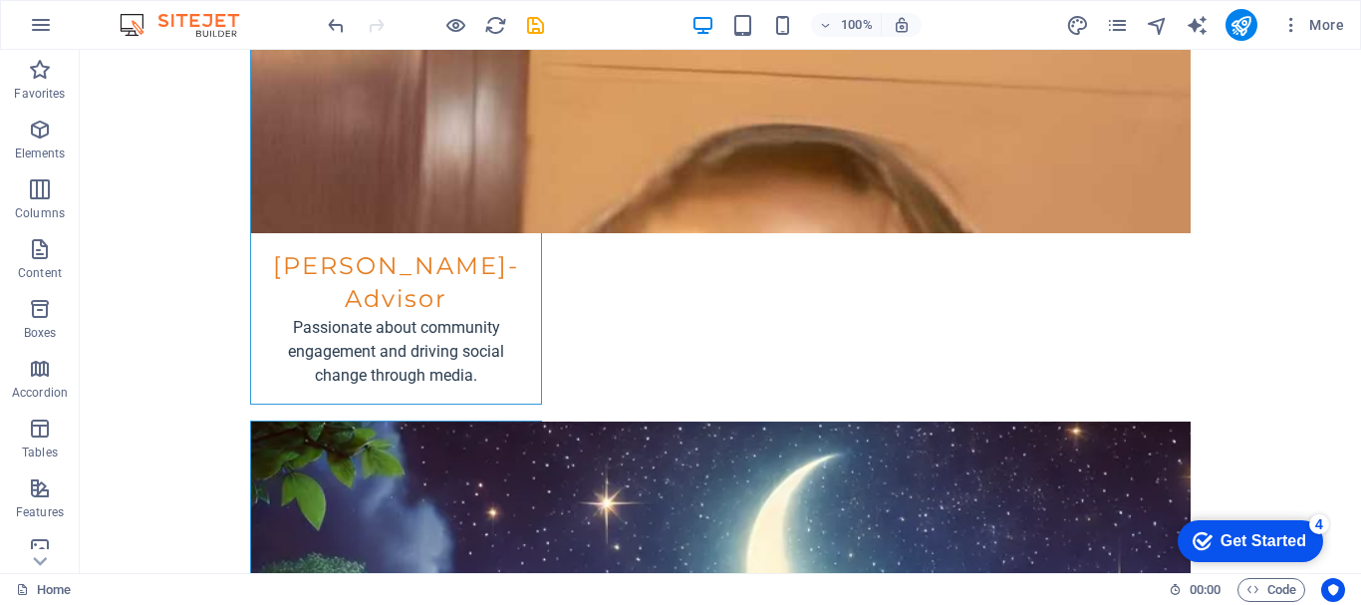
click at [1287, 539] on div "Get Started" at bounding box center [1264, 541] width 86 height 18
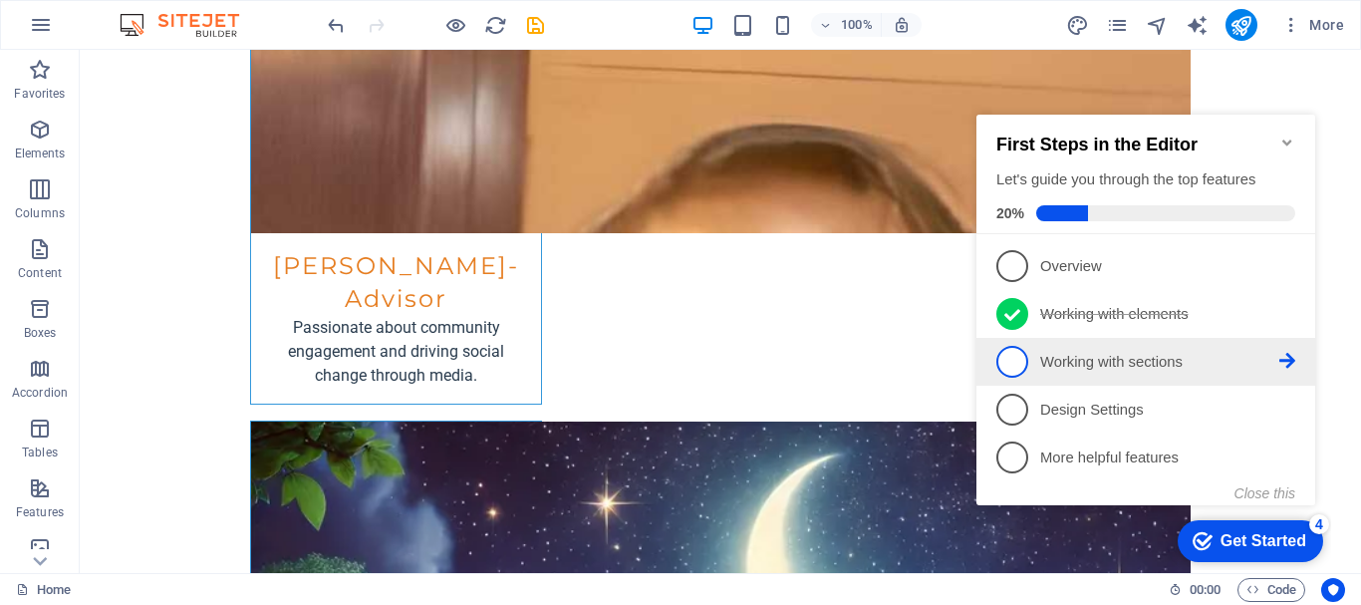
click at [1291, 273] on icon at bounding box center [1288, 265] width 16 height 16
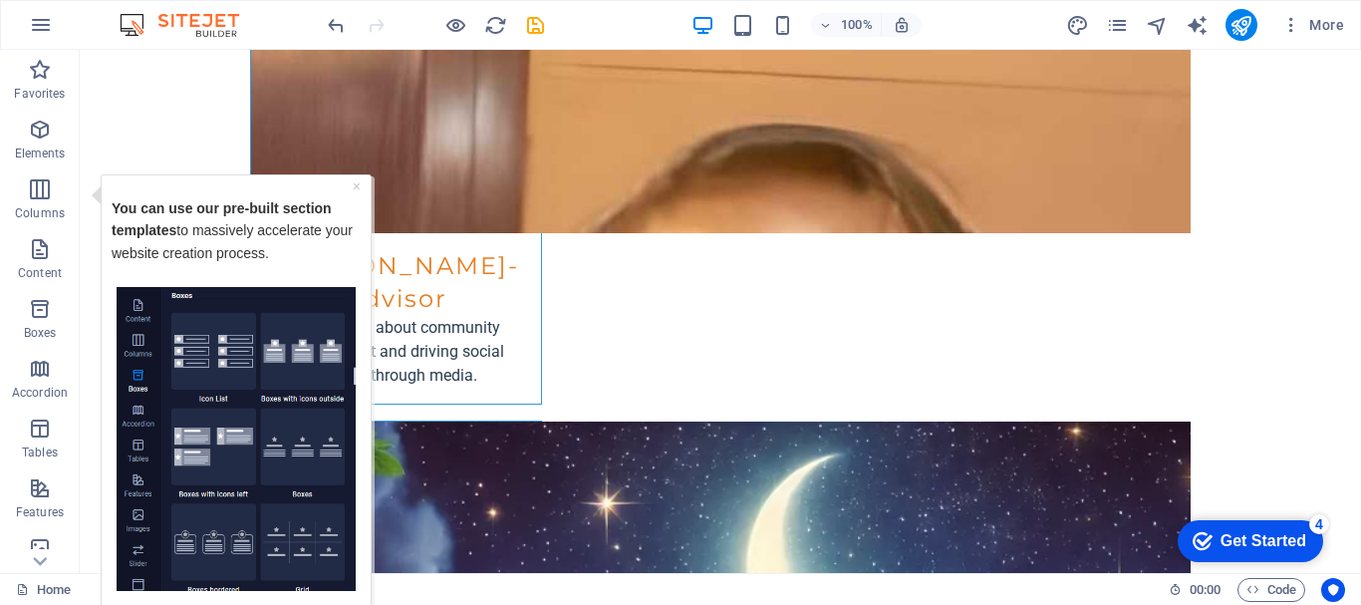
click at [194, 348] on img "Tooltip" at bounding box center [236, 438] width 239 height 305
click at [1274, 538] on div "Get Started" at bounding box center [1264, 541] width 86 height 18
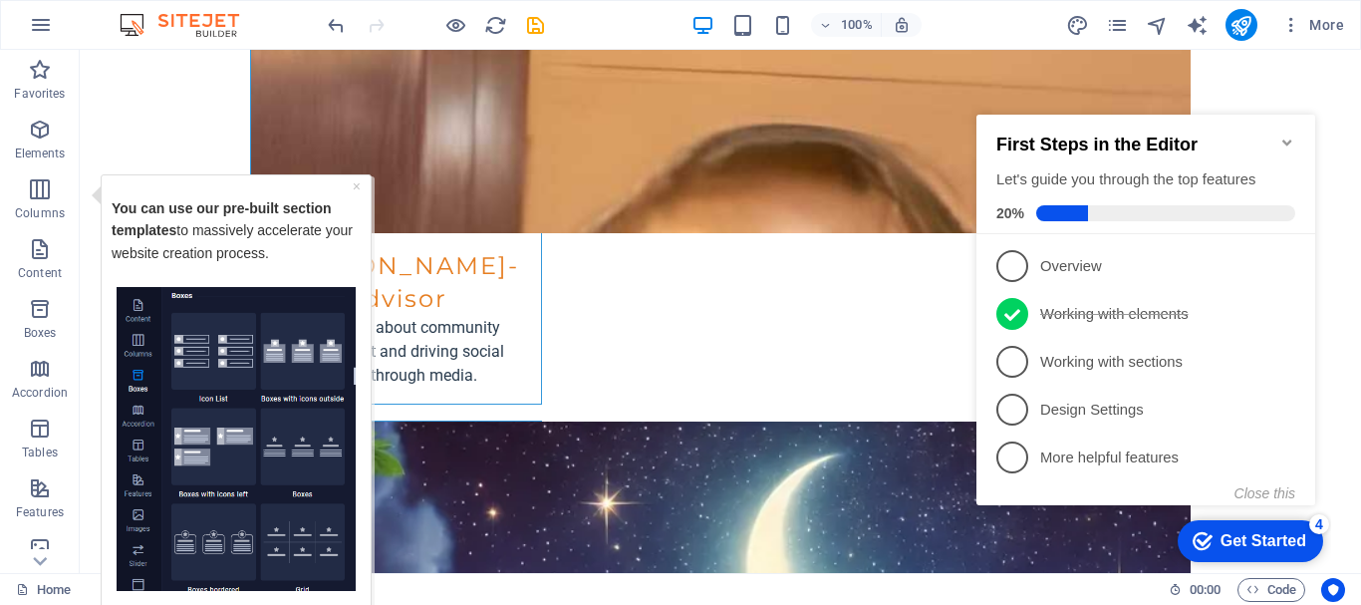
click at [1292, 140] on icon "Minimize checklist" at bounding box center [1287, 143] width 9 height 6
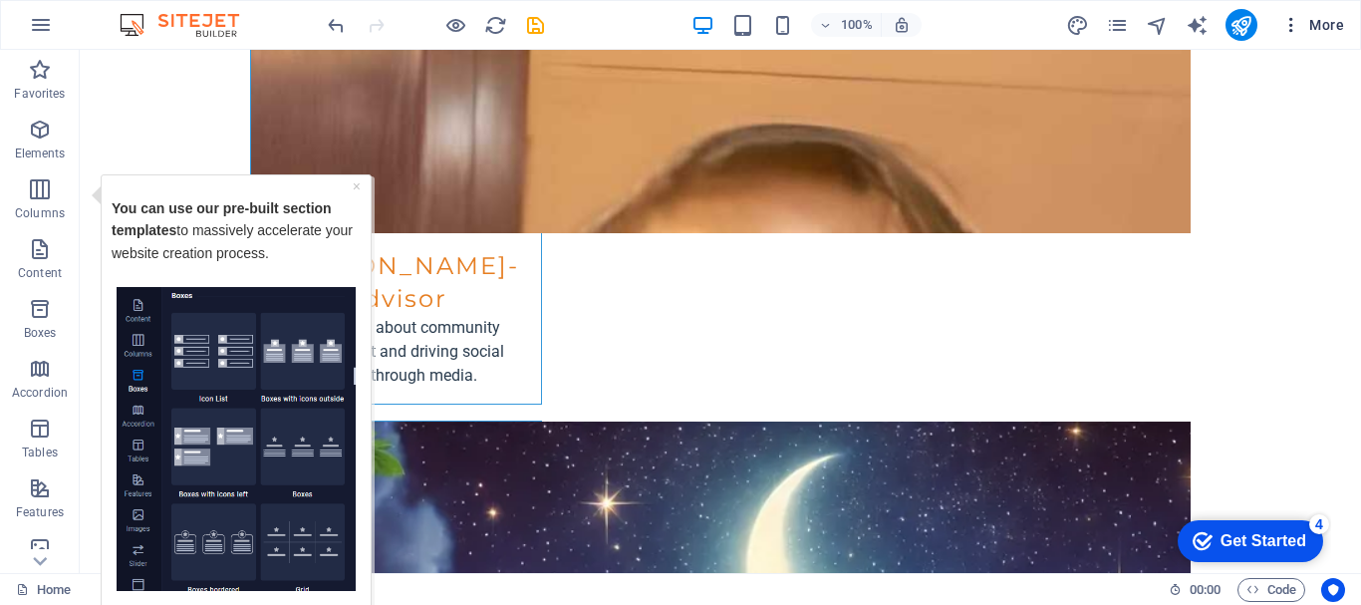
click at [1340, 26] on span "More" at bounding box center [1313, 25] width 63 height 20
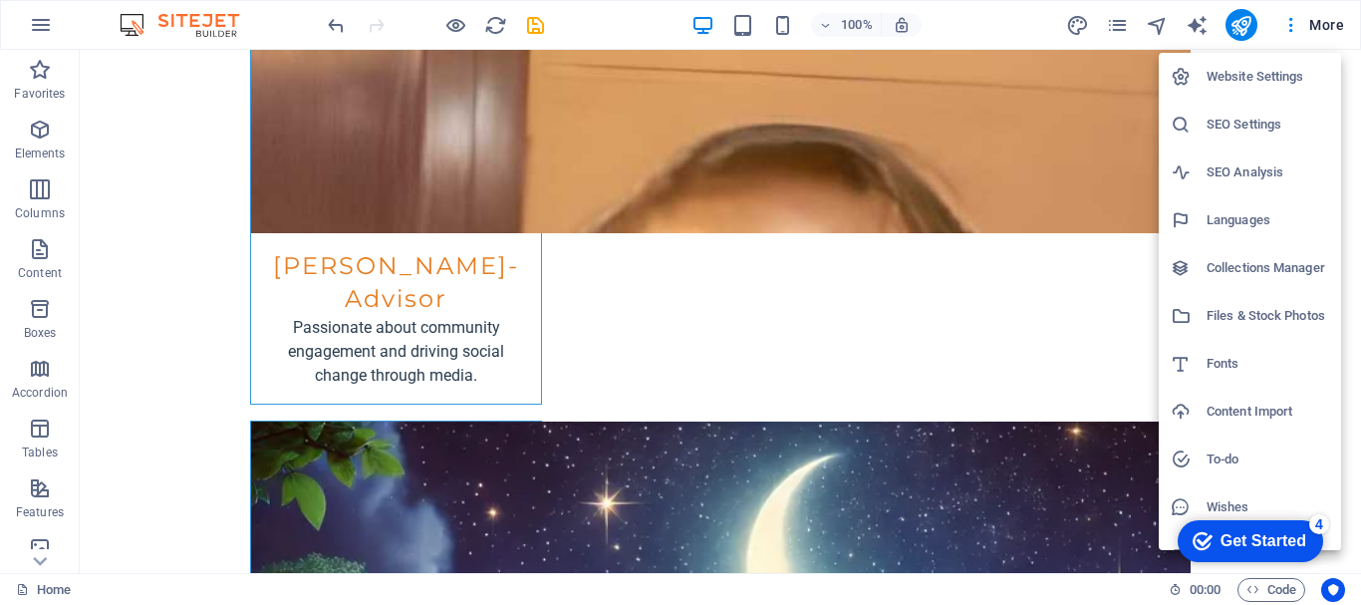
click at [1249, 19] on div at bounding box center [680, 302] width 1361 height 605
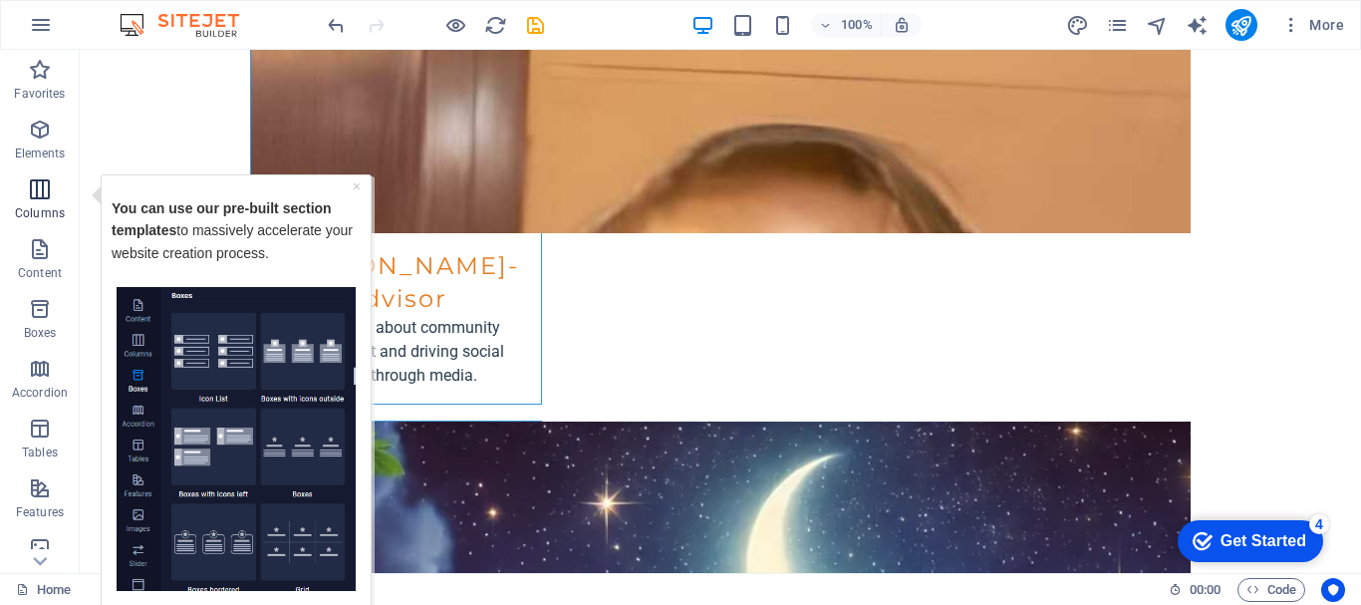
click at [52, 199] on icon "button" at bounding box center [40, 189] width 24 height 24
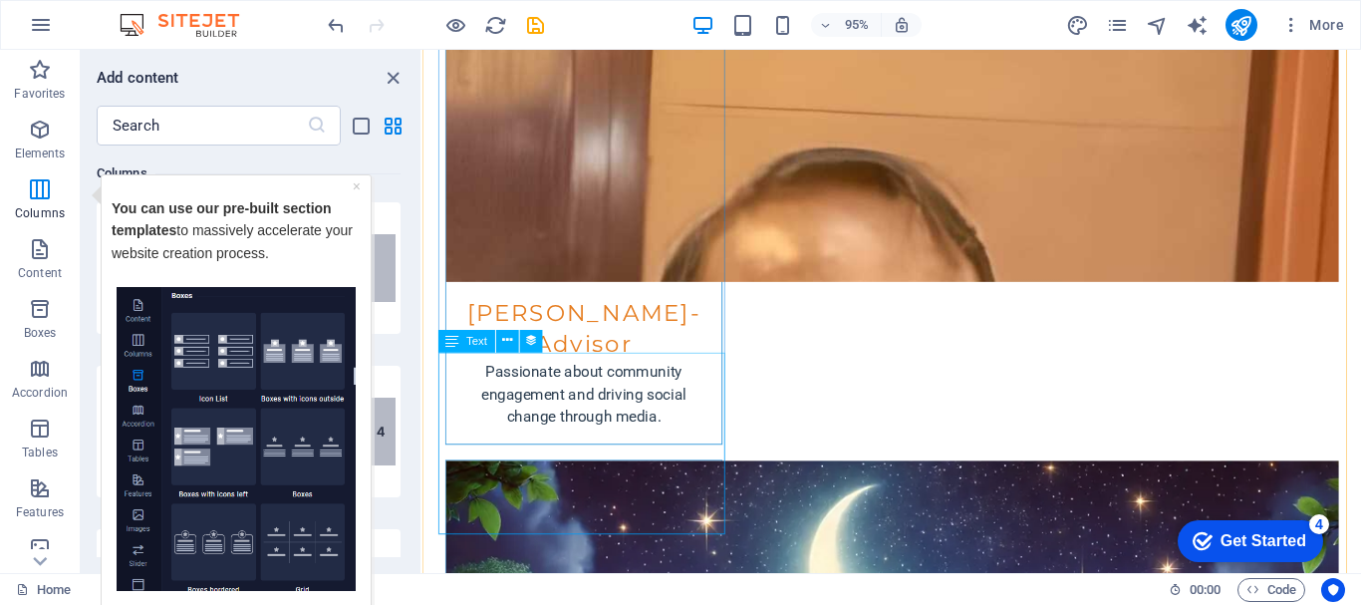
scroll to position [5998, 0]
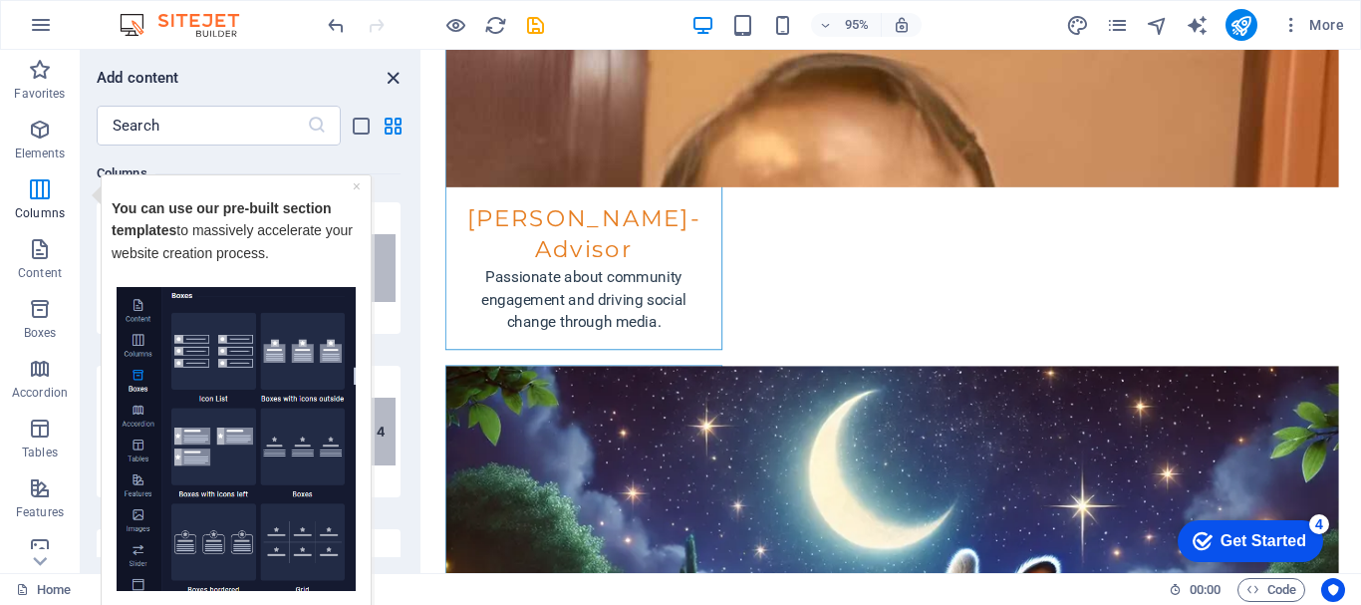
click at [392, 78] on icon "close panel" at bounding box center [393, 78] width 23 height 23
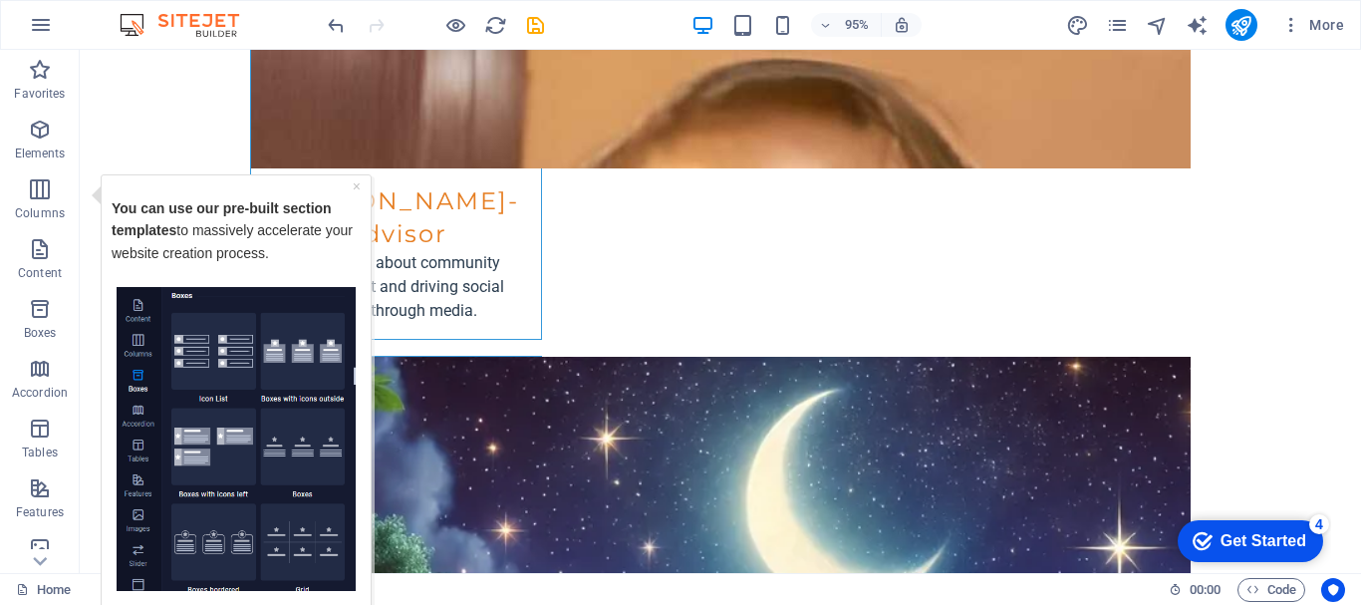
scroll to position [6033, 0]
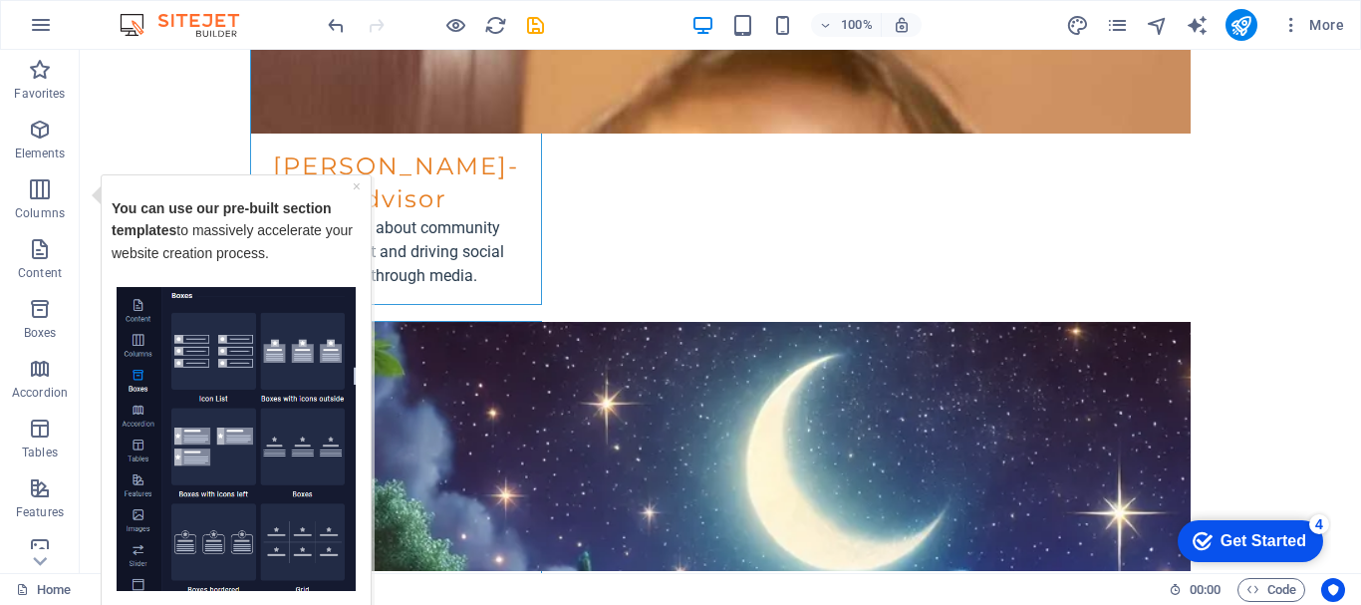
click at [1279, 539] on div "Get Started" at bounding box center [1264, 541] width 86 height 18
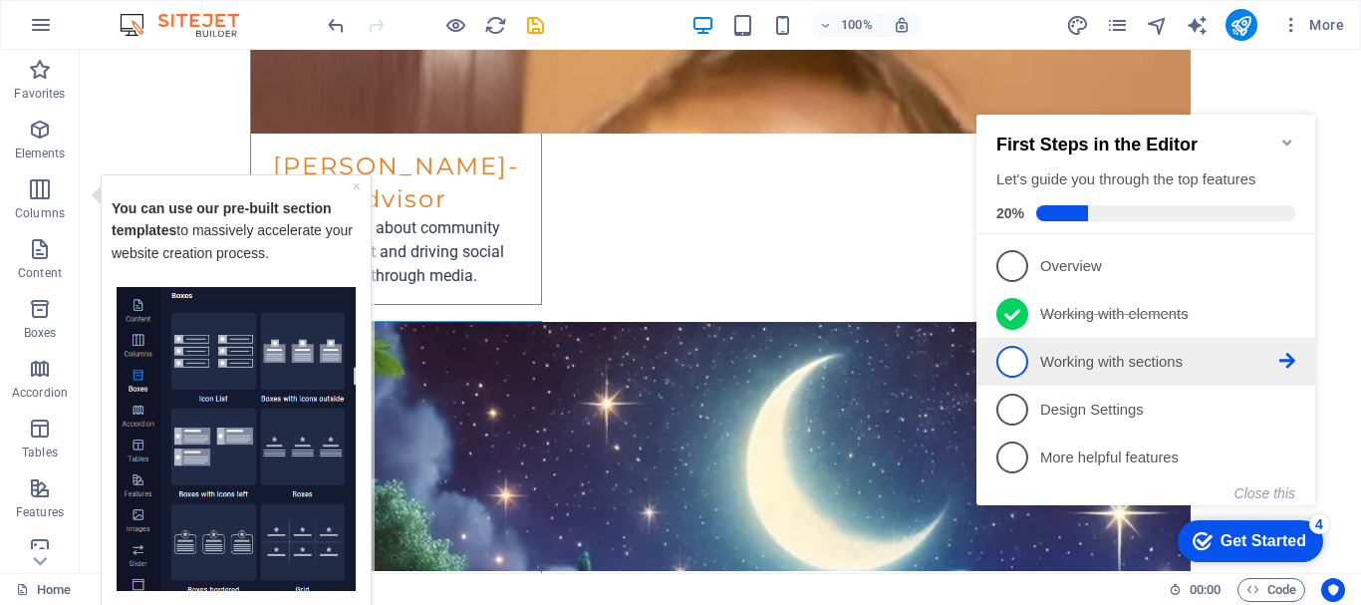
click at [1011, 353] on span "3" at bounding box center [1013, 362] width 32 height 32
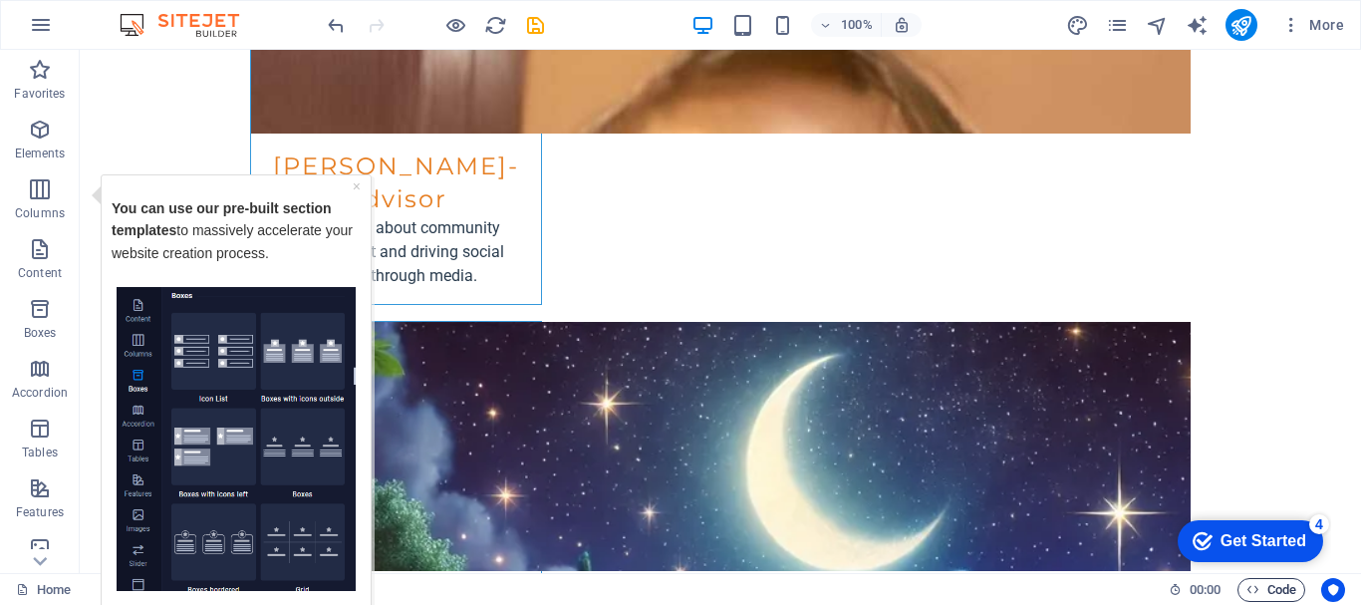
click at [1260, 595] on span "Code" at bounding box center [1272, 590] width 50 height 24
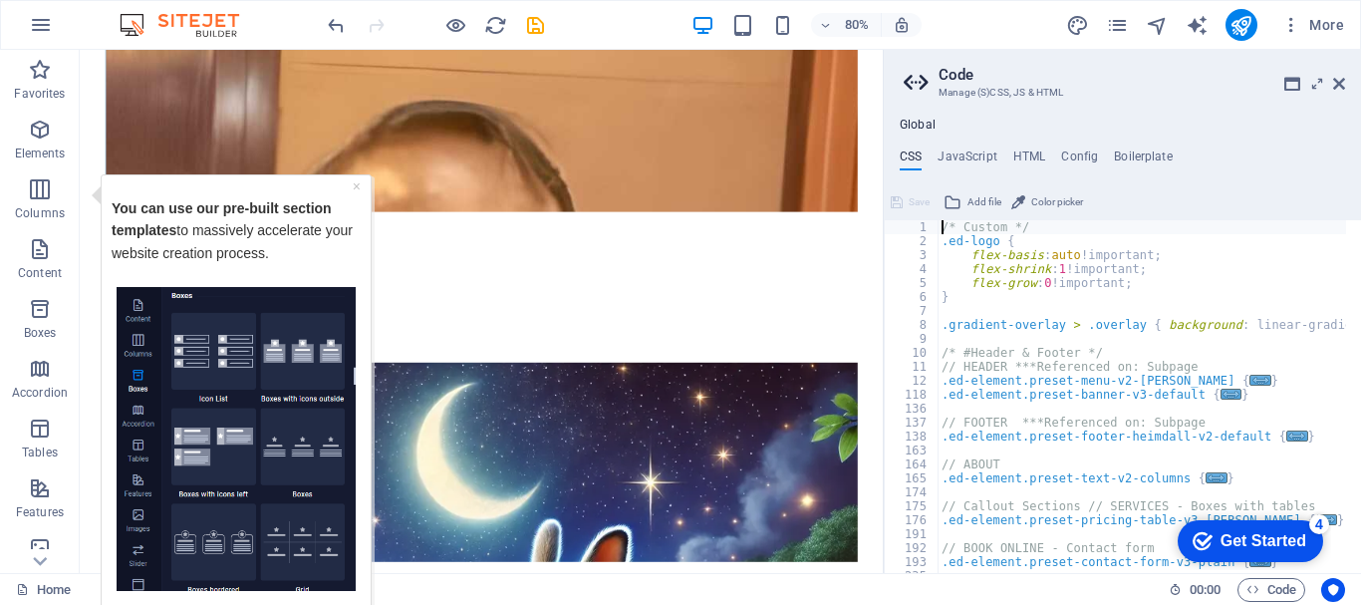
scroll to position [6088, 0]
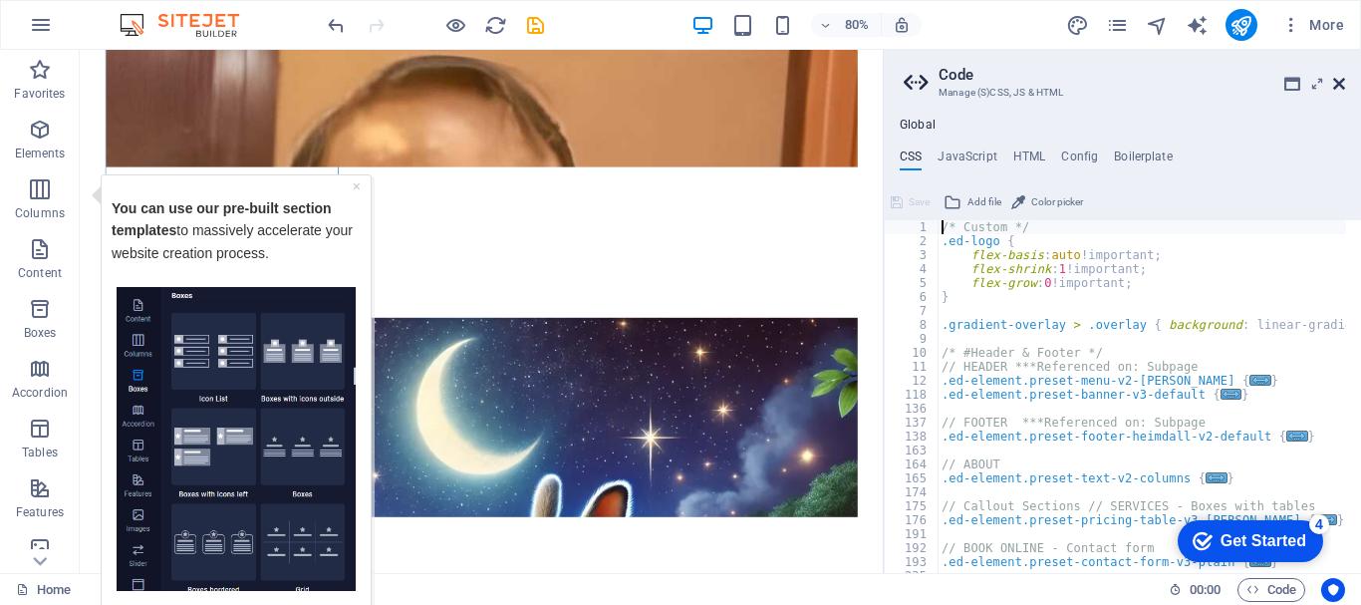
click at [1341, 83] on icon at bounding box center [1339, 84] width 12 height 16
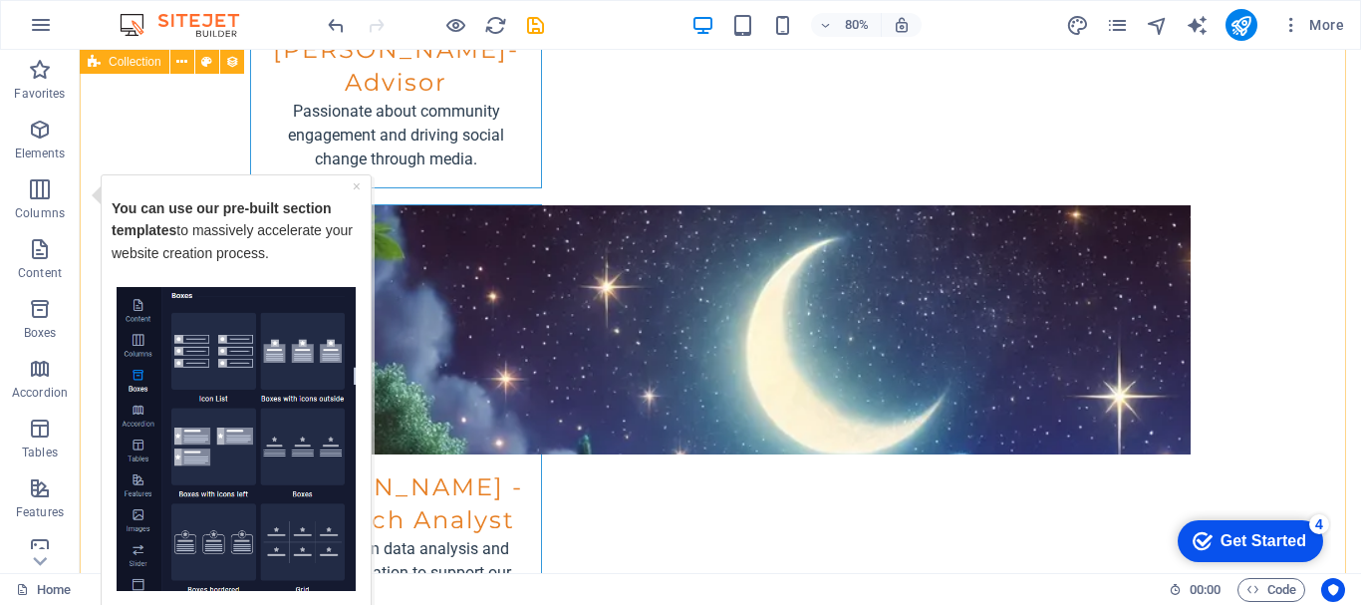
scroll to position [6033, 0]
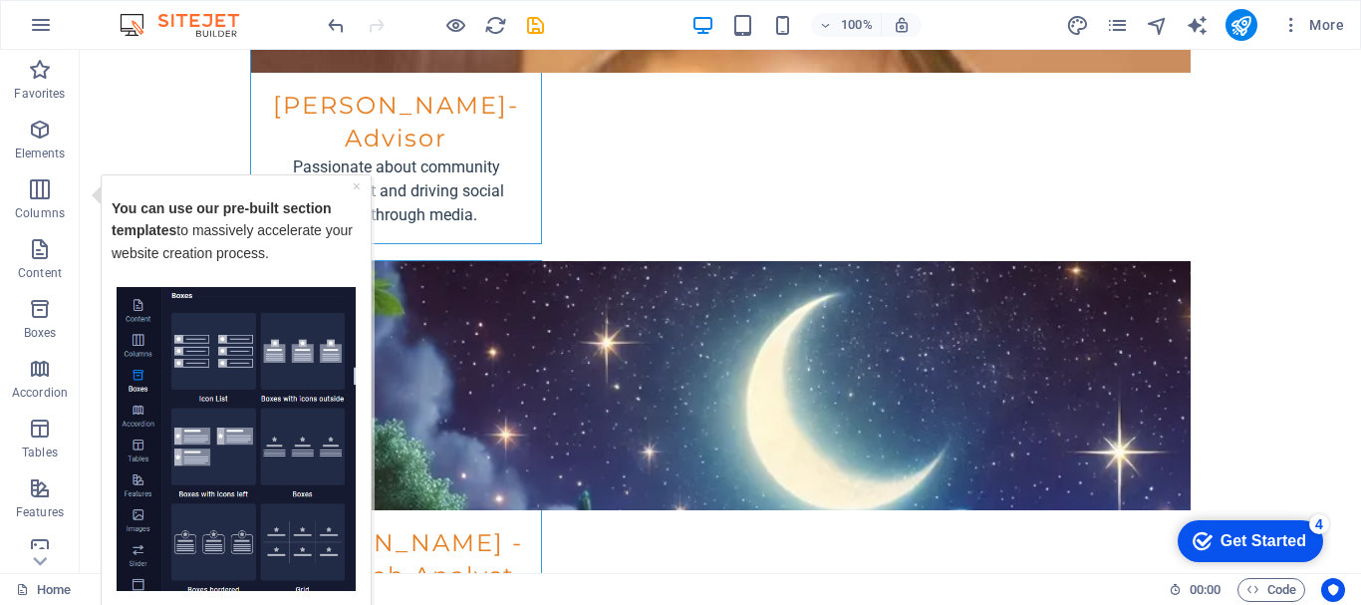
click at [1275, 545] on div "Get Started" at bounding box center [1264, 541] width 86 height 18
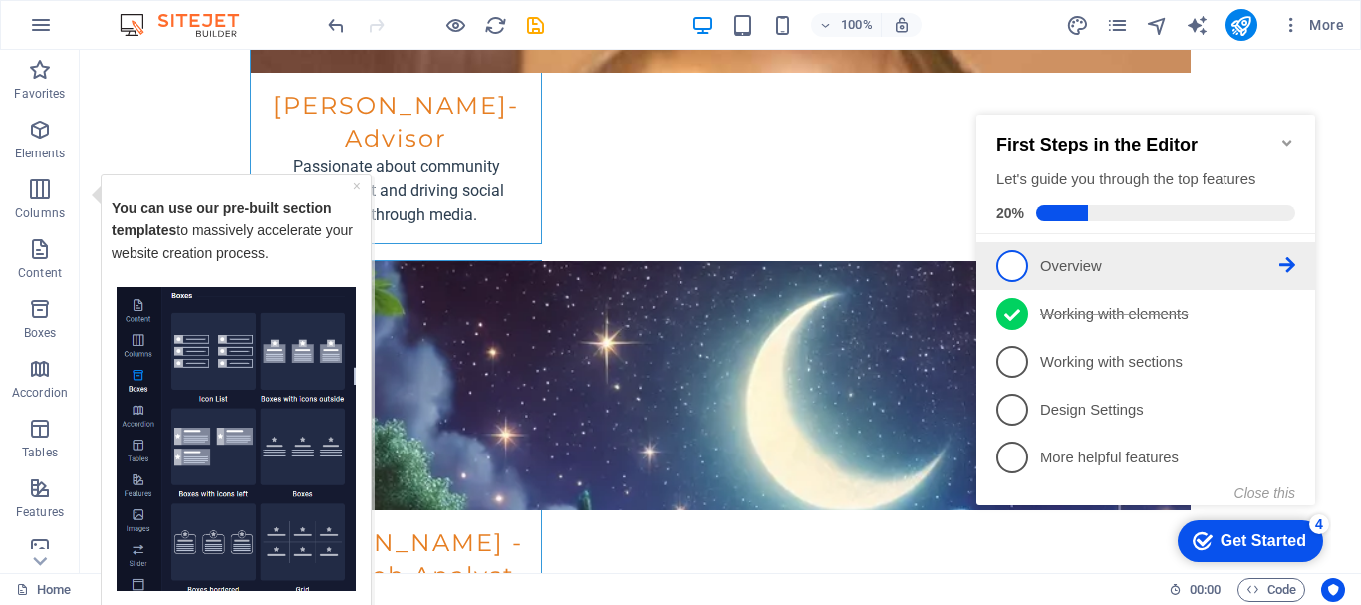
click at [1168, 261] on p "Overview - incomplete" at bounding box center [1159, 266] width 239 height 21
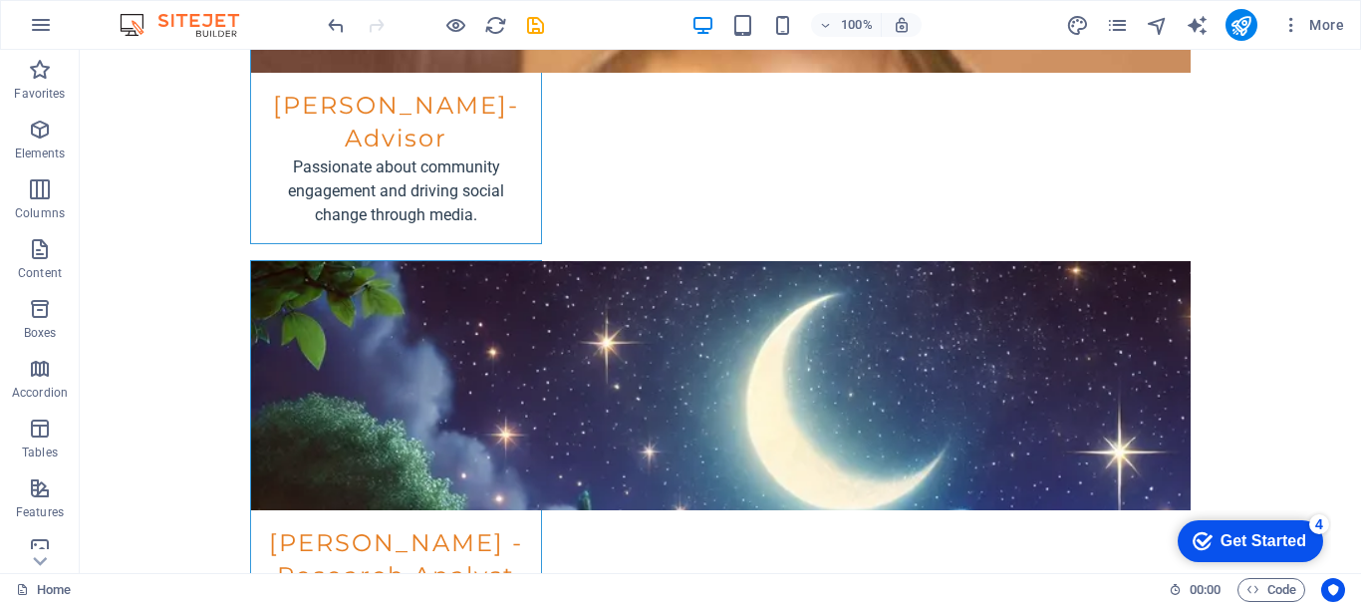
scroll to position [0, 0]
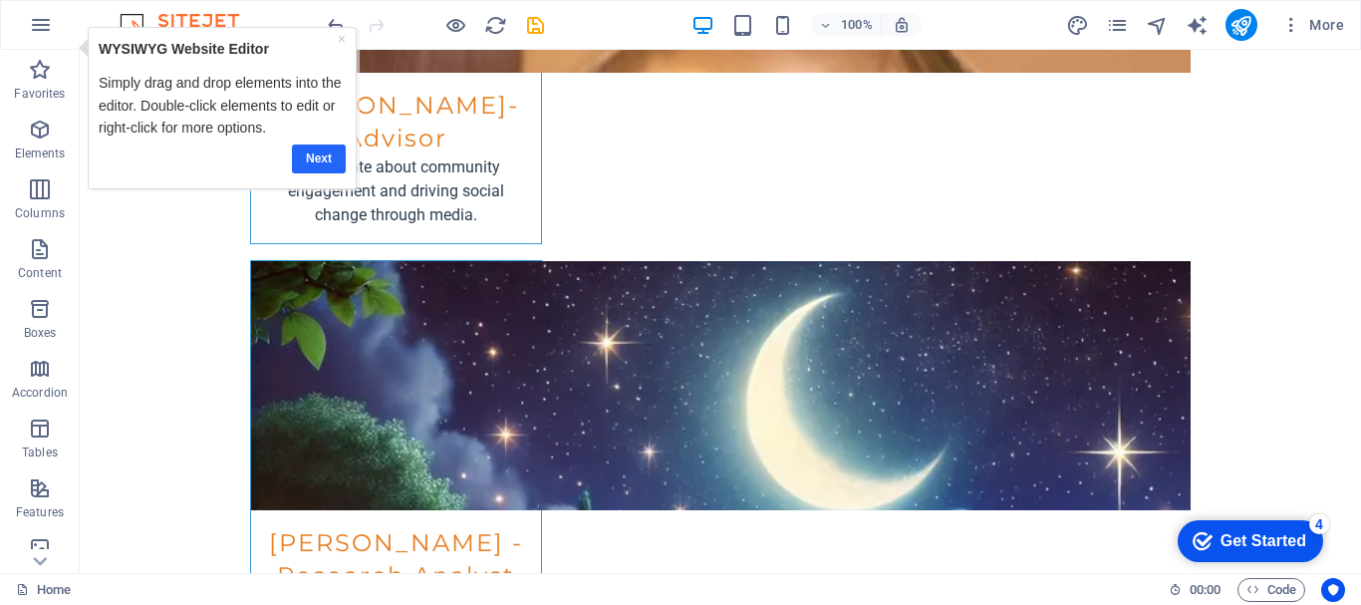
click at [317, 156] on link "Next" at bounding box center [318, 159] width 54 height 29
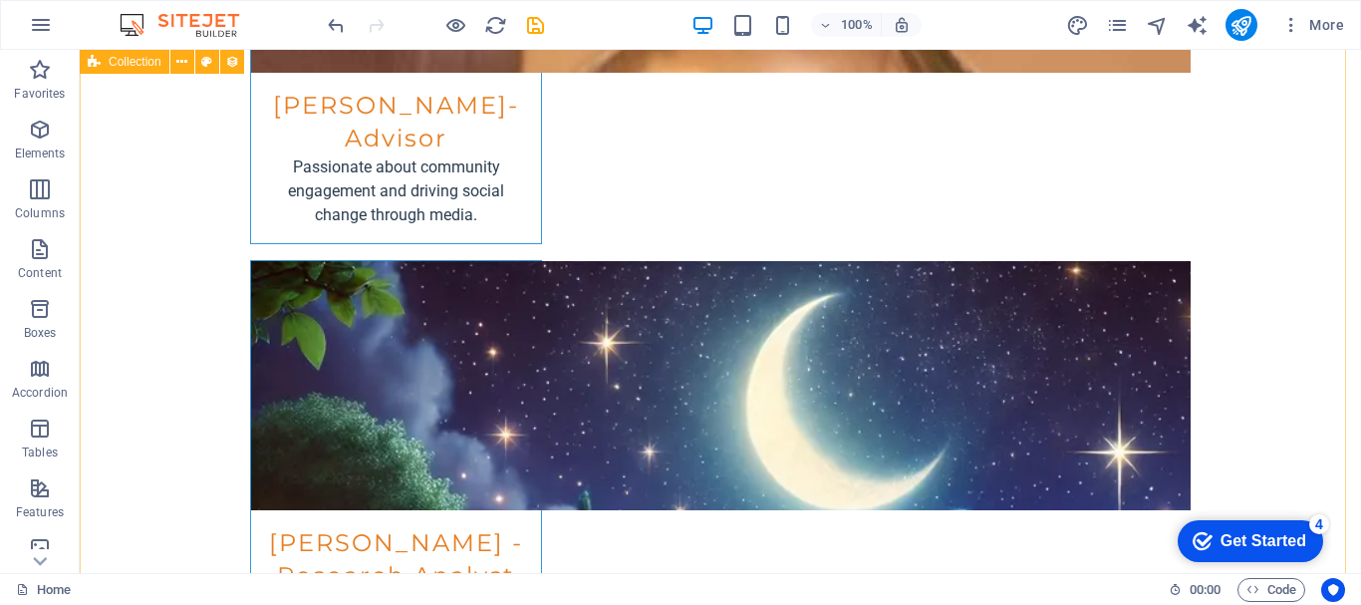
click at [138, 58] on span "Collection" at bounding box center [135, 62] width 53 height 12
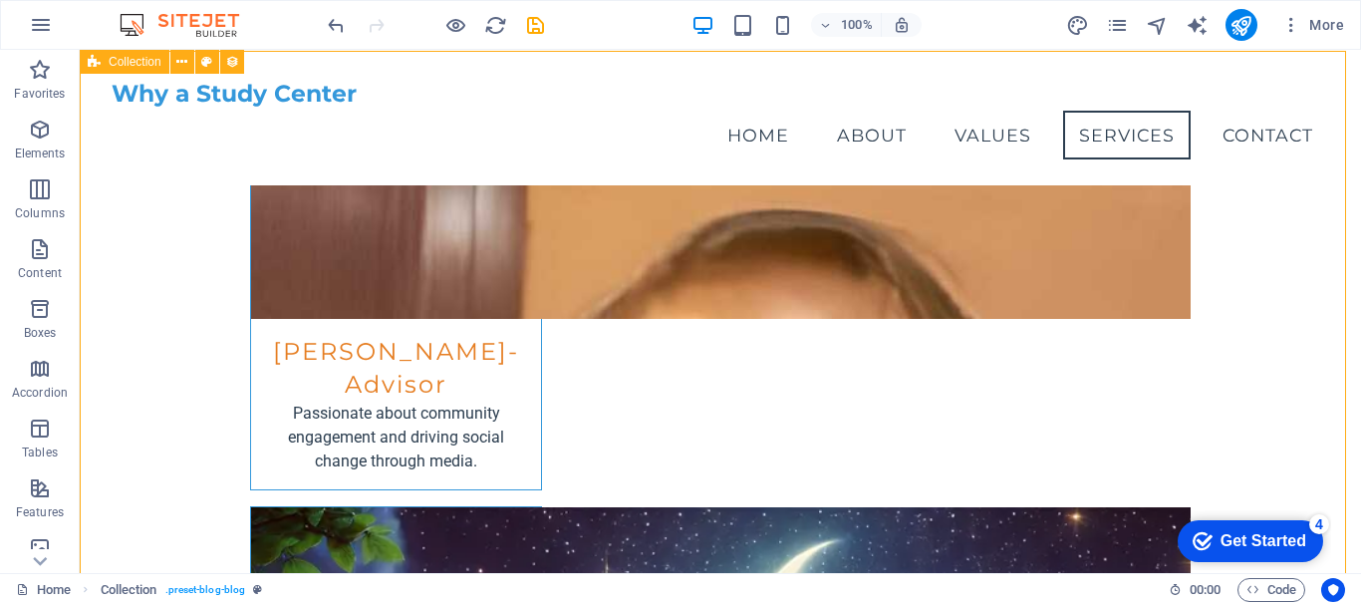
scroll to position [5807, 0]
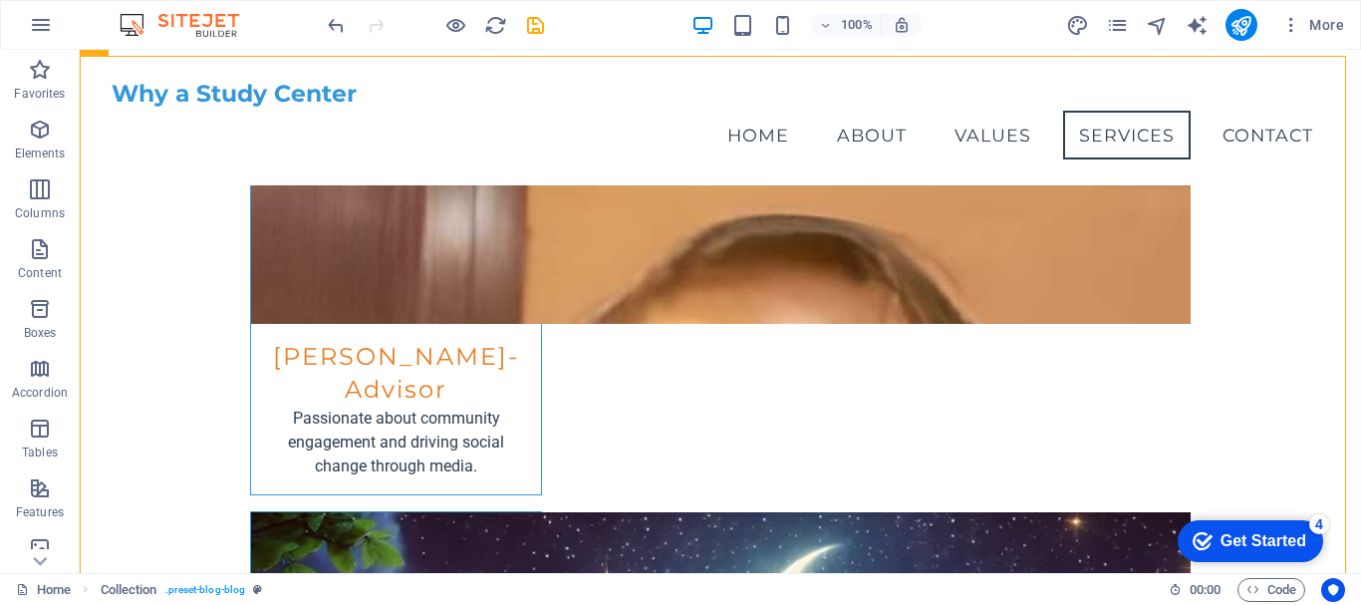
click at [143, 54] on div "Why a Study Center Menu Home About Values Services Contact" at bounding box center [721, 118] width 1282 height 136
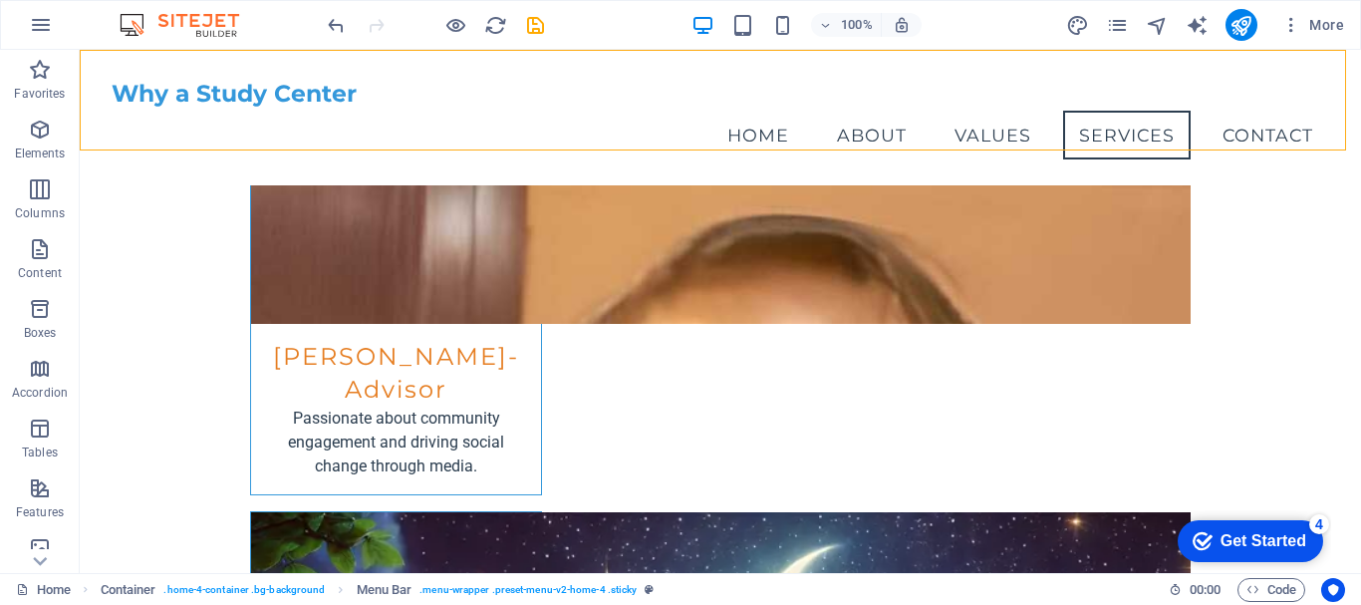
click at [92, 64] on div "Why a Study Center Menu Home About Values Services Contact" at bounding box center [721, 118] width 1282 height 136
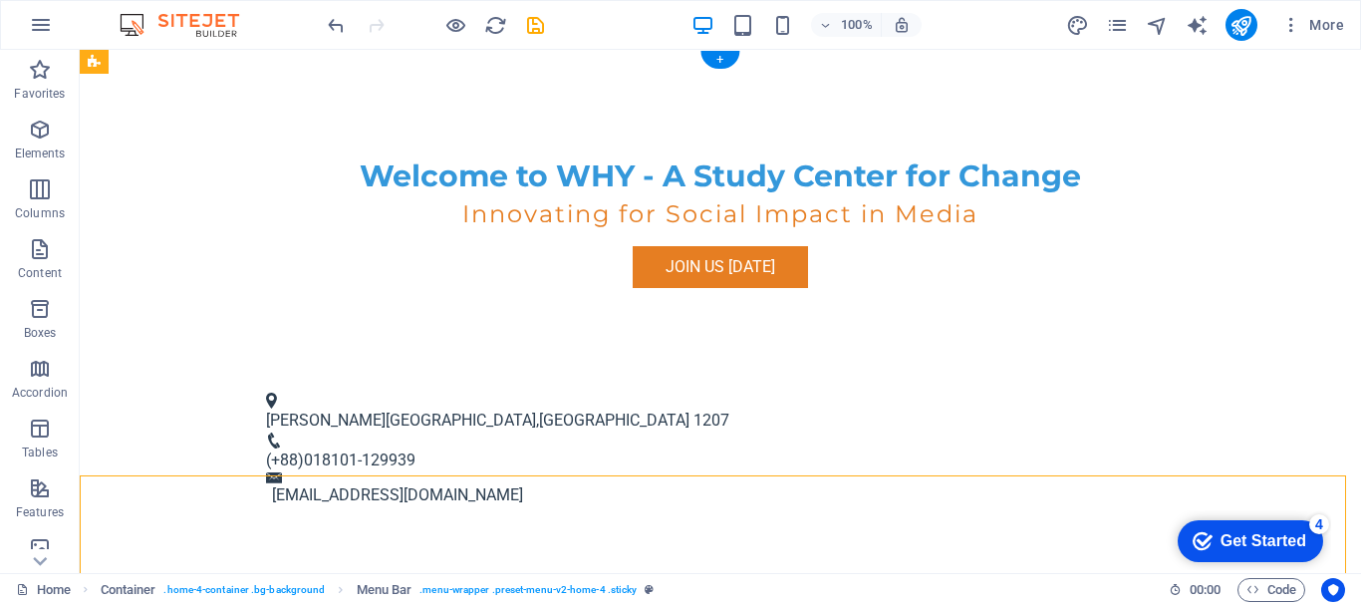
scroll to position [0, 0]
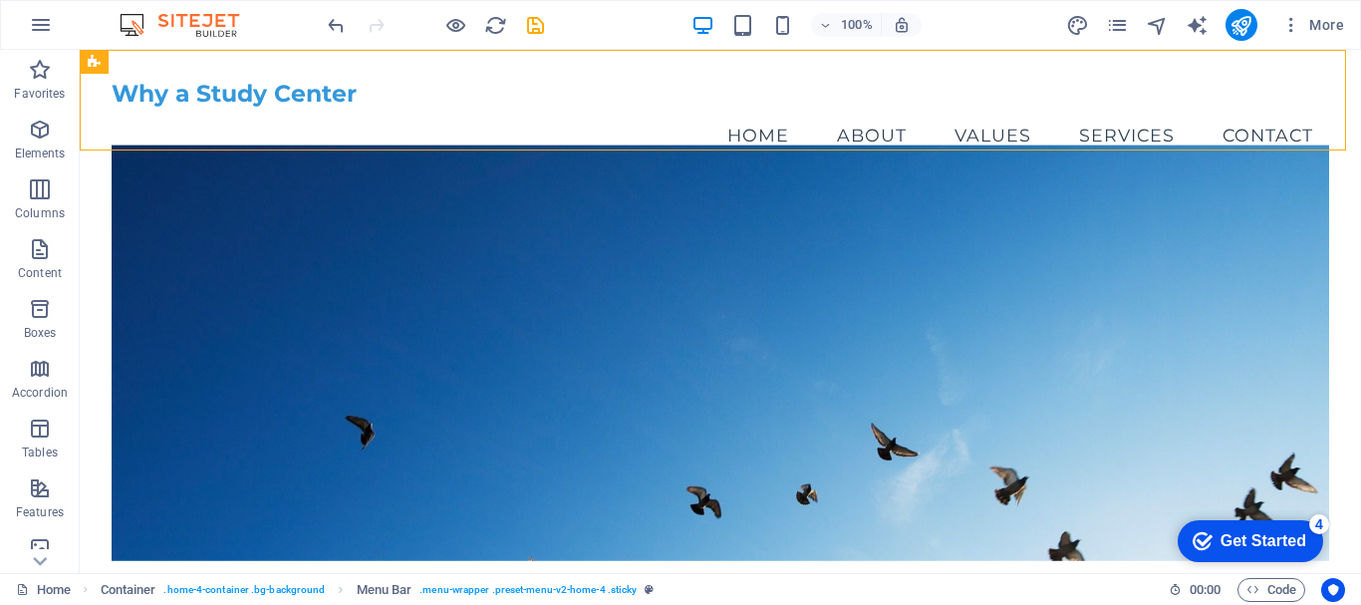
click at [1273, 546] on div "Get Started" at bounding box center [1264, 541] width 86 height 18
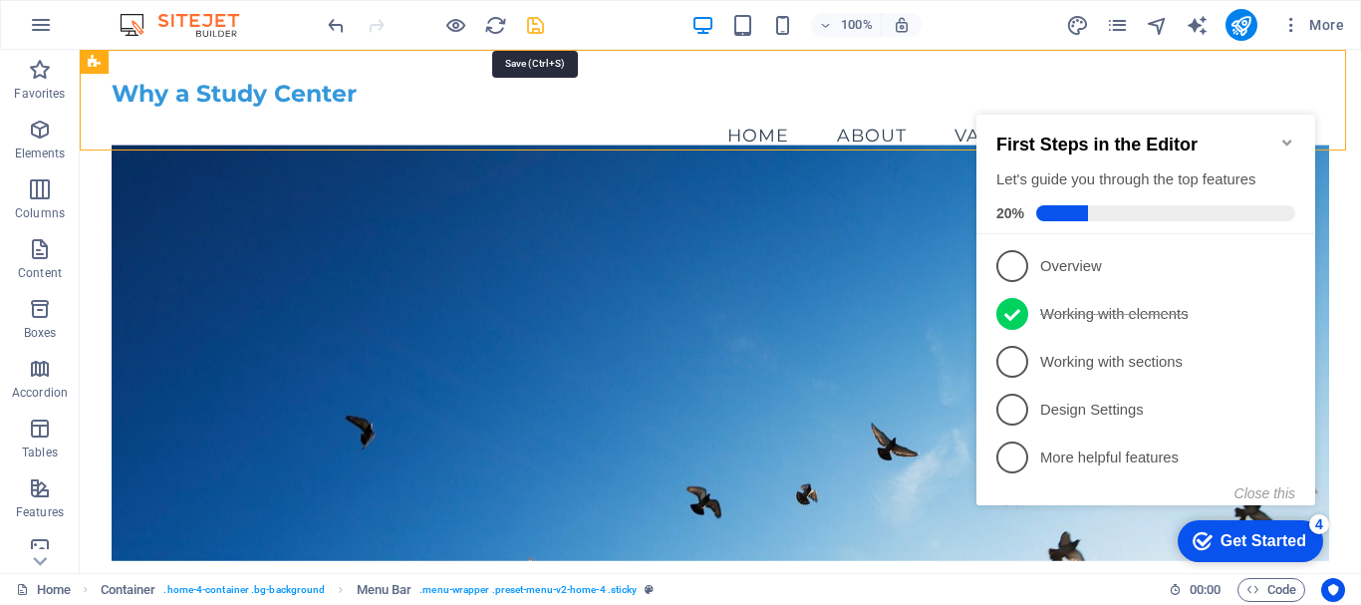
click at [534, 23] on icon "save" at bounding box center [535, 25] width 23 height 23
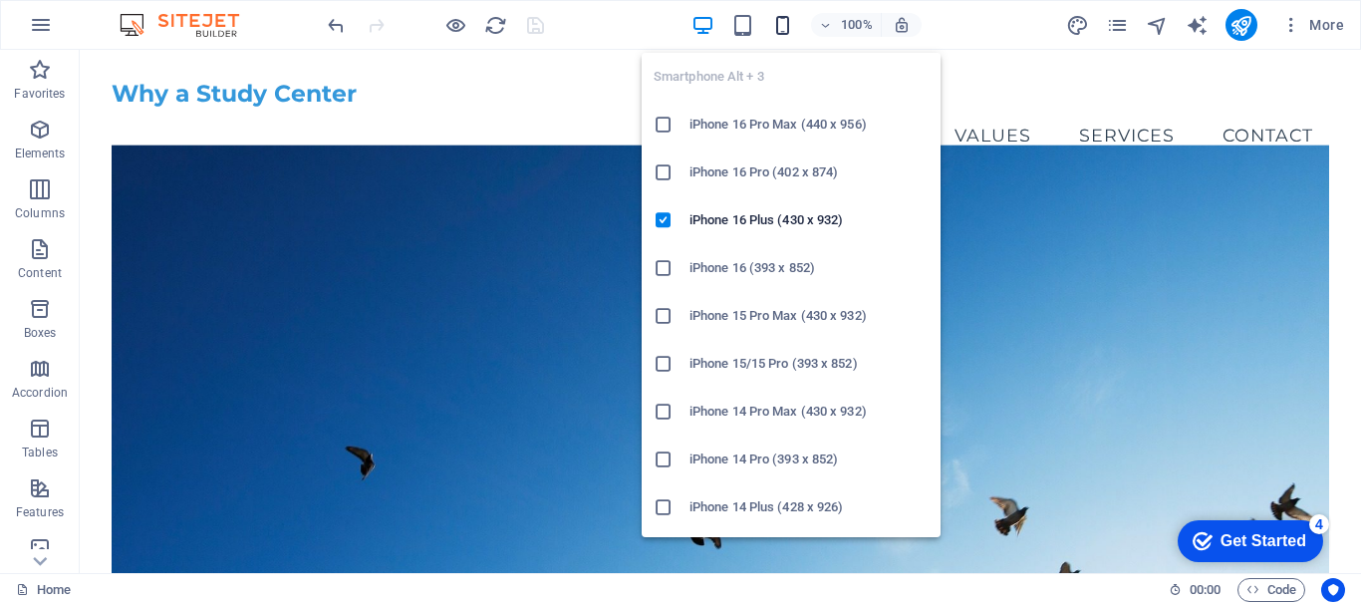
click at [780, 24] on icon "button" at bounding box center [782, 25] width 23 height 23
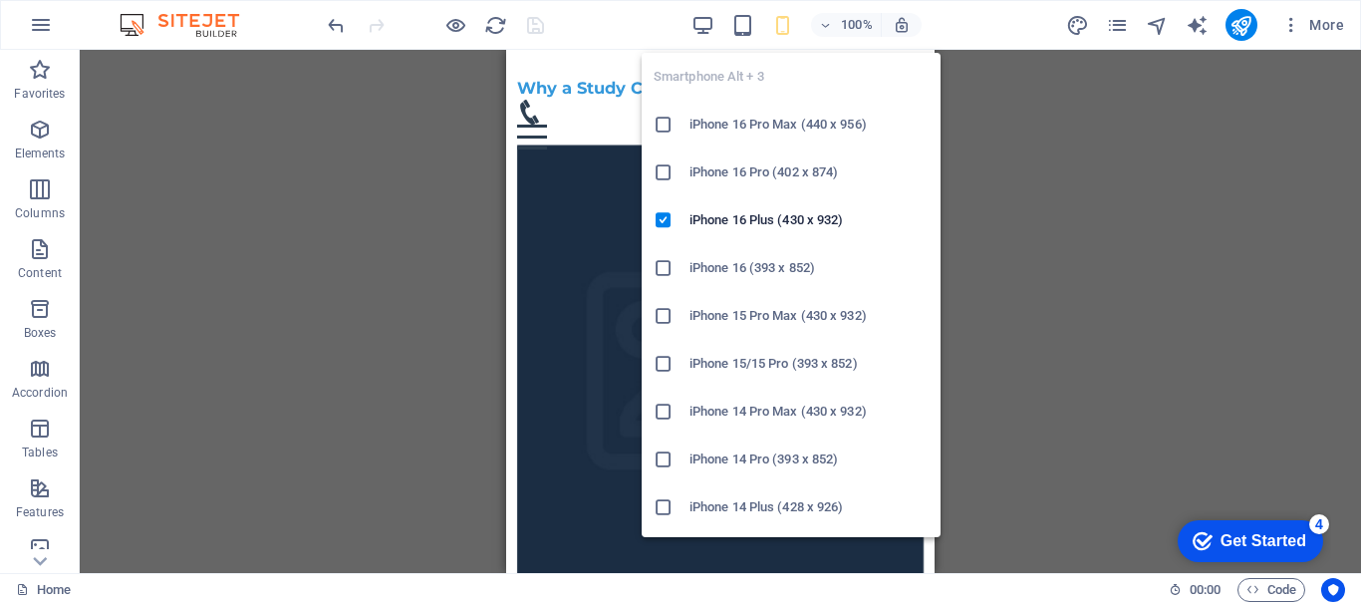
click at [783, 26] on icon "button" at bounding box center [782, 25] width 23 height 23
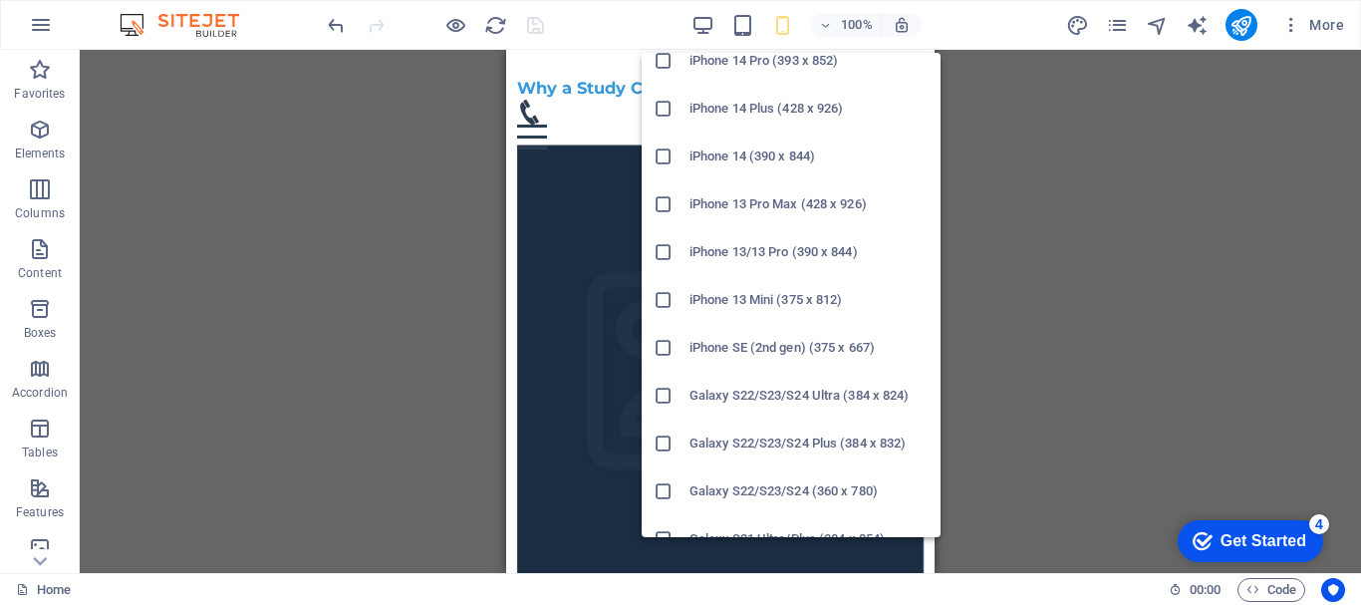
scroll to position [1094, 0]
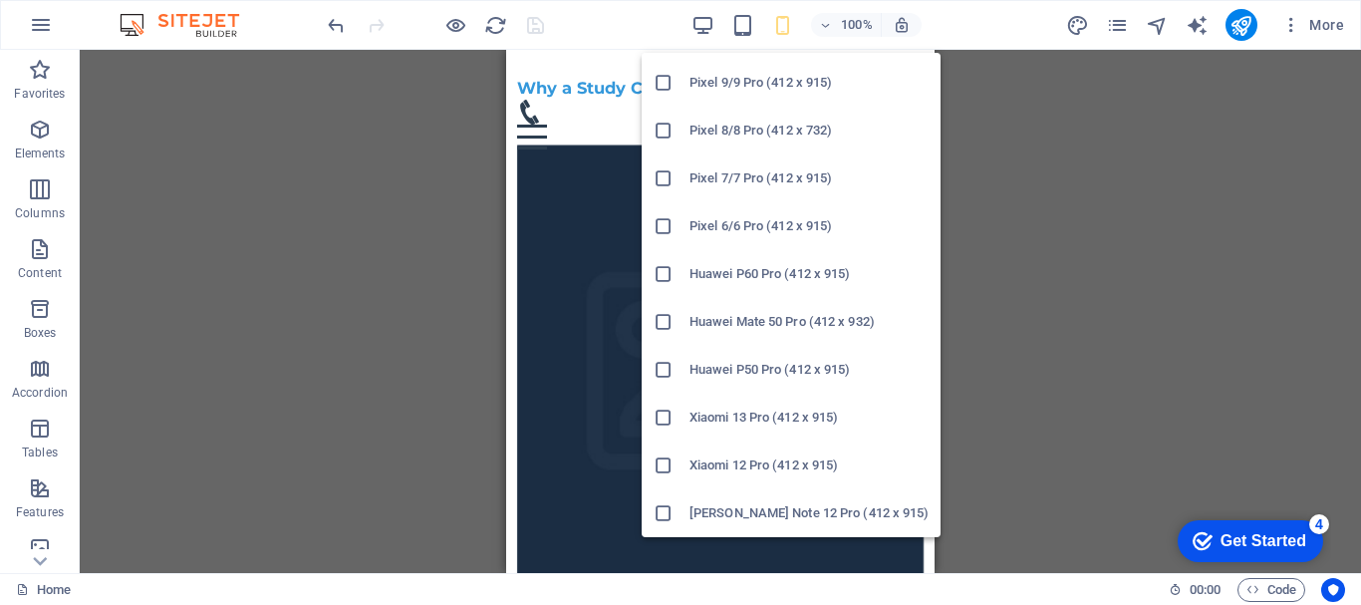
drag, startPoint x: 662, startPoint y: 419, endPoint x: 143, endPoint y: 370, distance: 521.5
click at [662, 419] on icon at bounding box center [664, 418] width 20 height 20
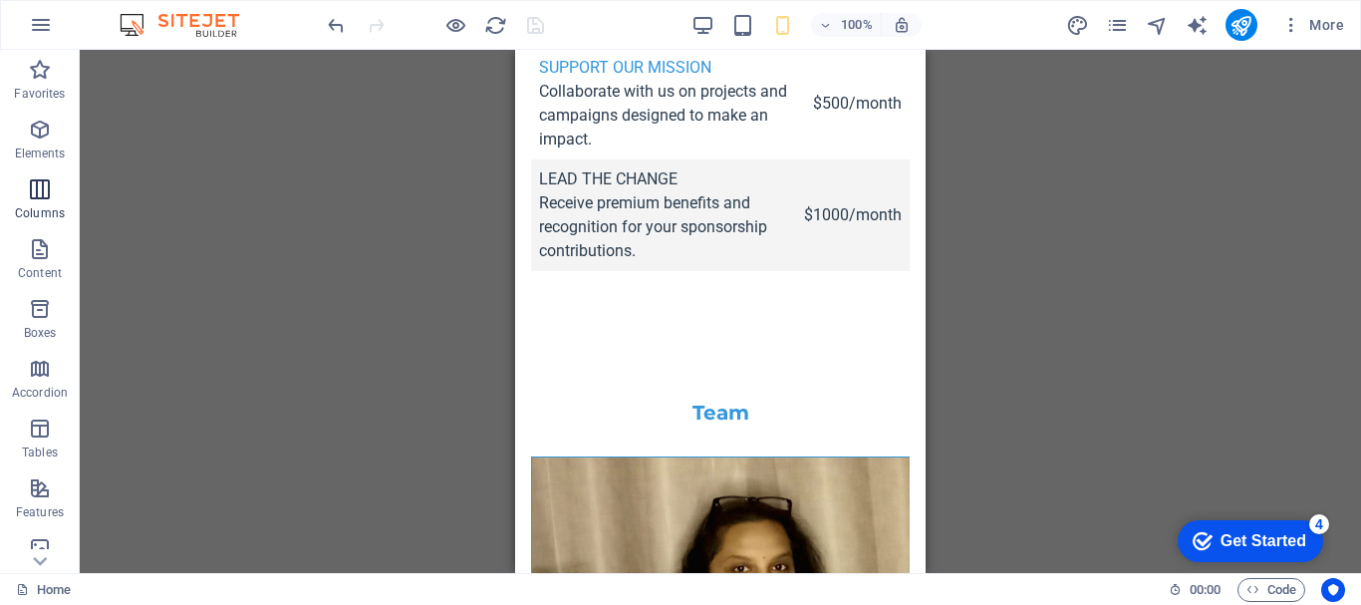
scroll to position [374, 0]
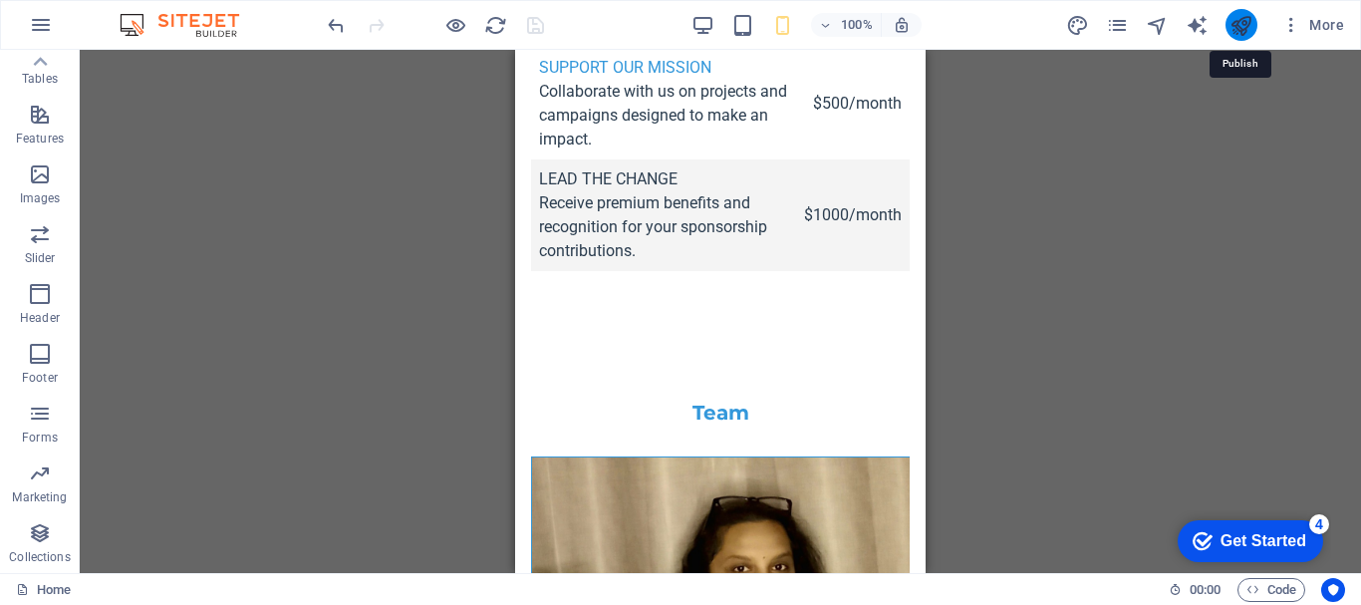
click at [1232, 27] on icon "publish" at bounding box center [1241, 25] width 23 height 23
